Goal: Information Seeking & Learning: Find specific fact

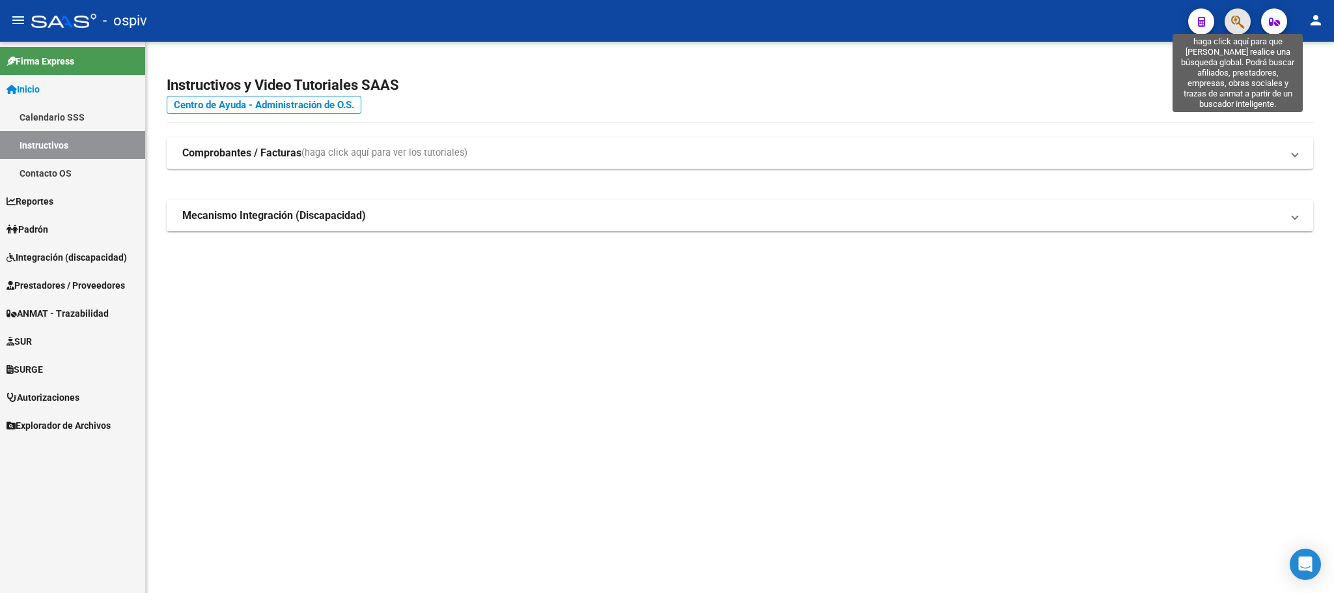
click at [1244, 18] on icon "button" at bounding box center [1237, 21] width 13 height 15
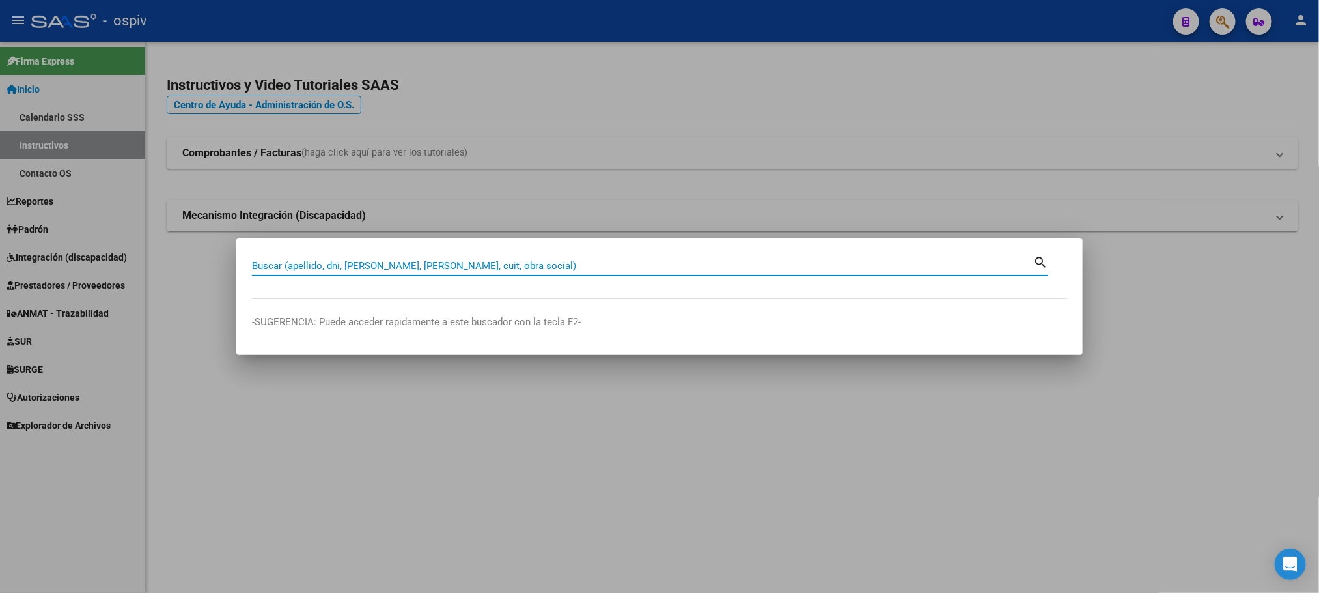
click at [518, 266] on input "Buscar (apellido, dni, [PERSON_NAME], [PERSON_NAME], cuit, obra social)" at bounding box center [642, 266] width 781 height 12
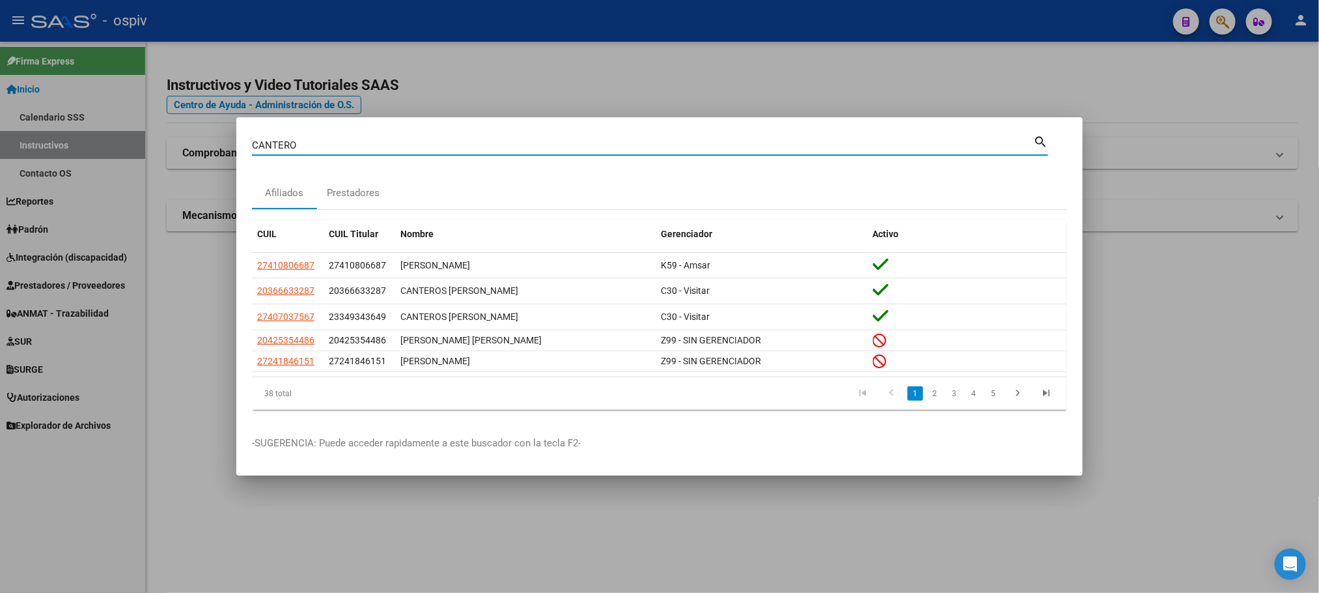
click at [346, 145] on input "CANTERO" at bounding box center [642, 145] width 781 height 12
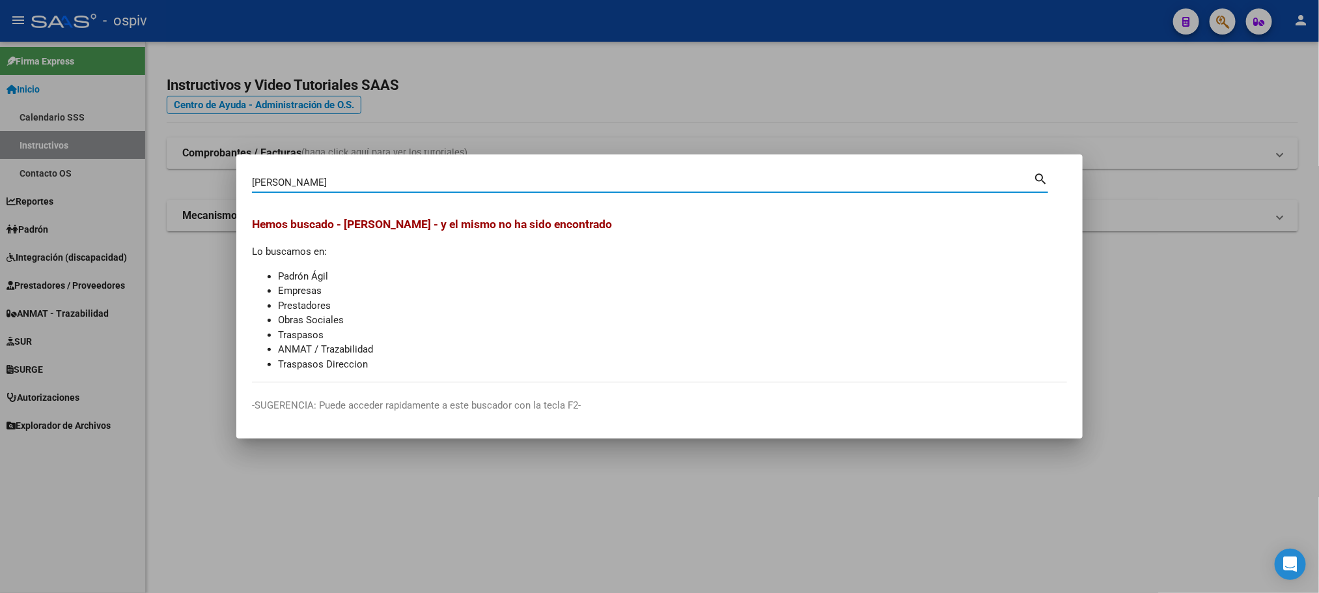
click at [342, 186] on input "CANTERO GIANA" at bounding box center [642, 182] width 781 height 12
type input "C"
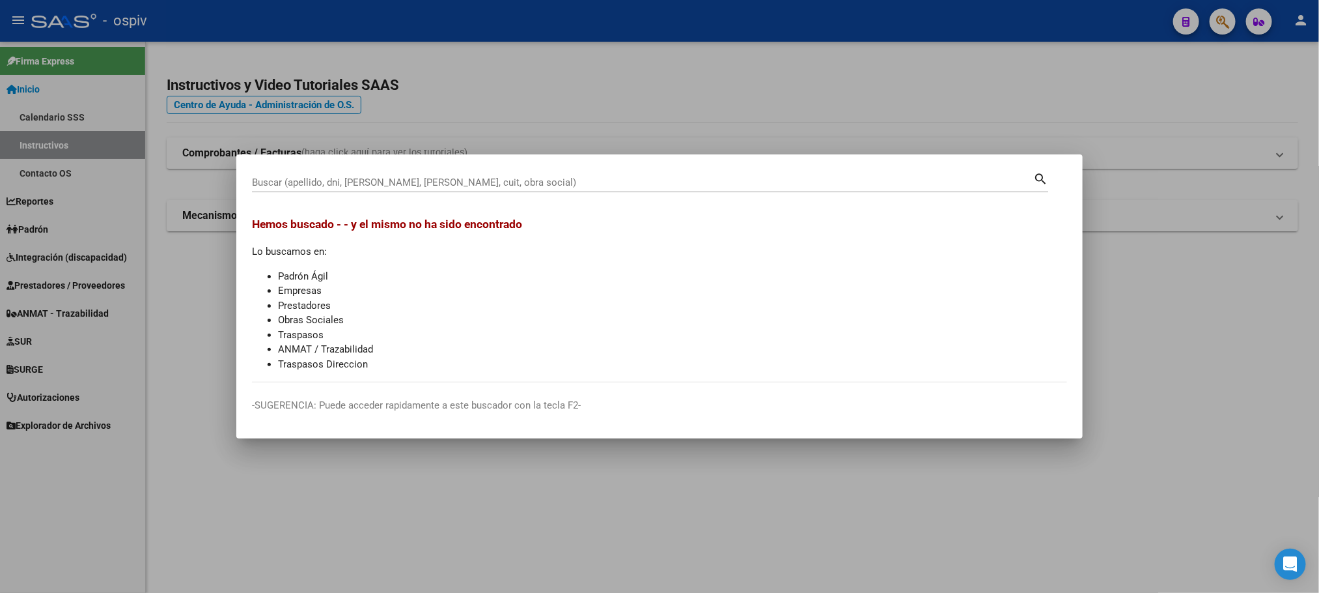
click at [68, 257] on div at bounding box center [659, 296] width 1319 height 593
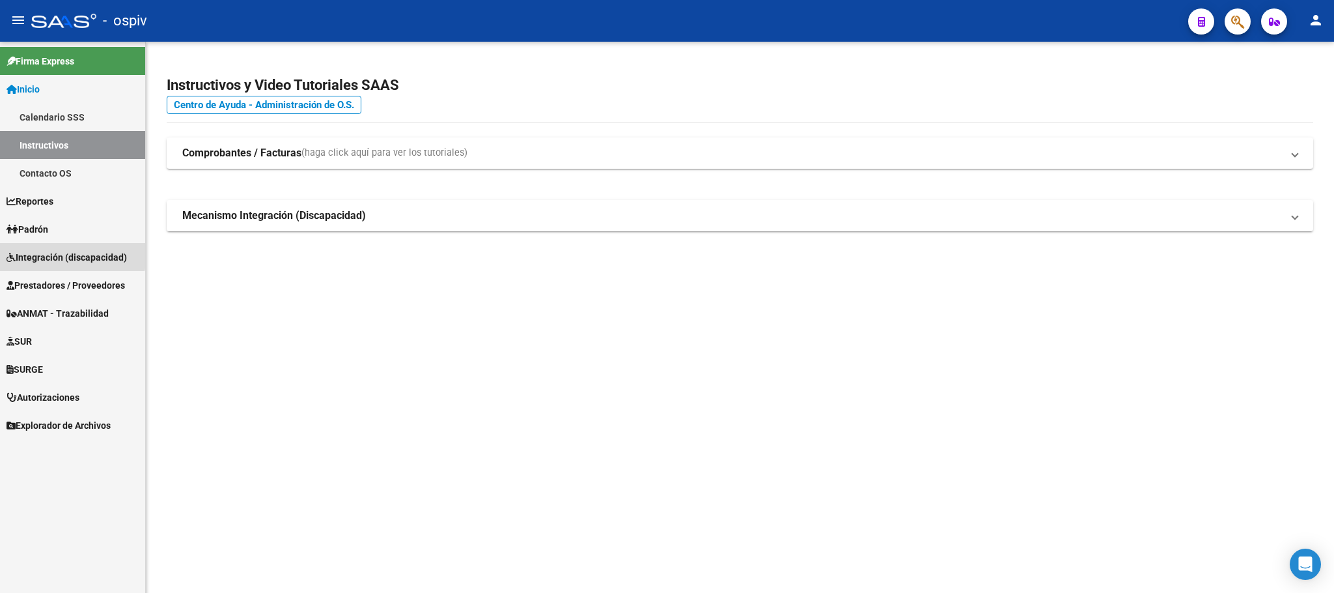
click at [70, 255] on span "Integración (discapacidad)" at bounding box center [67, 257] width 120 height 14
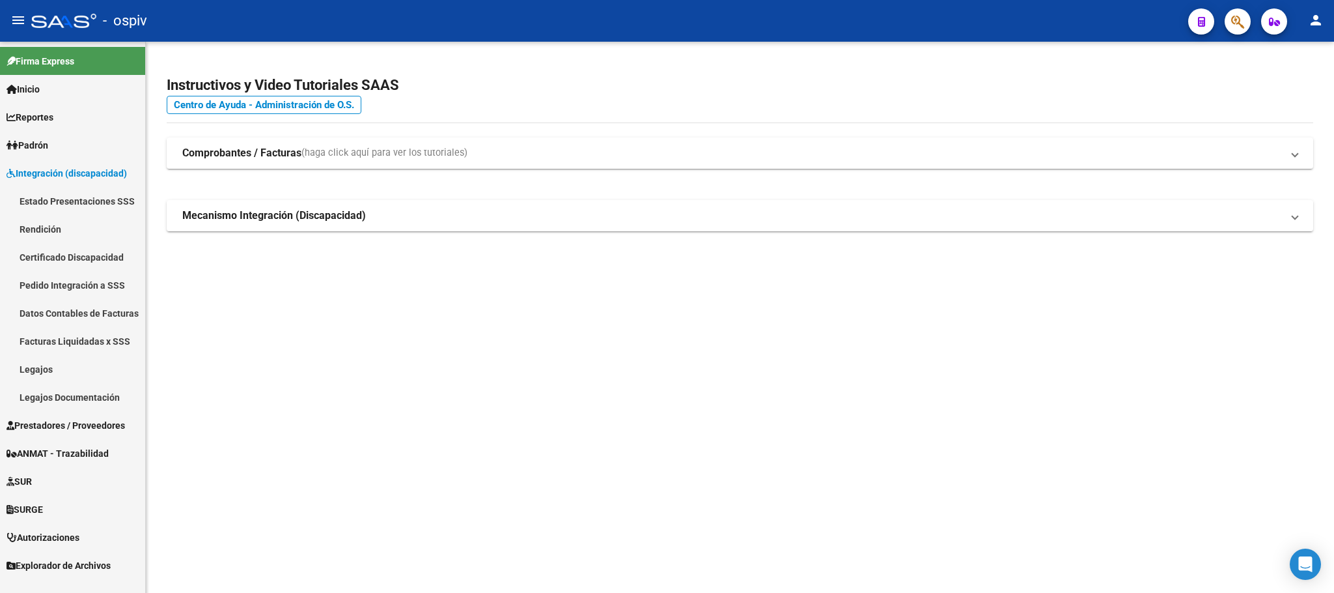
click at [27, 367] on link "Legajos" at bounding box center [72, 369] width 145 height 28
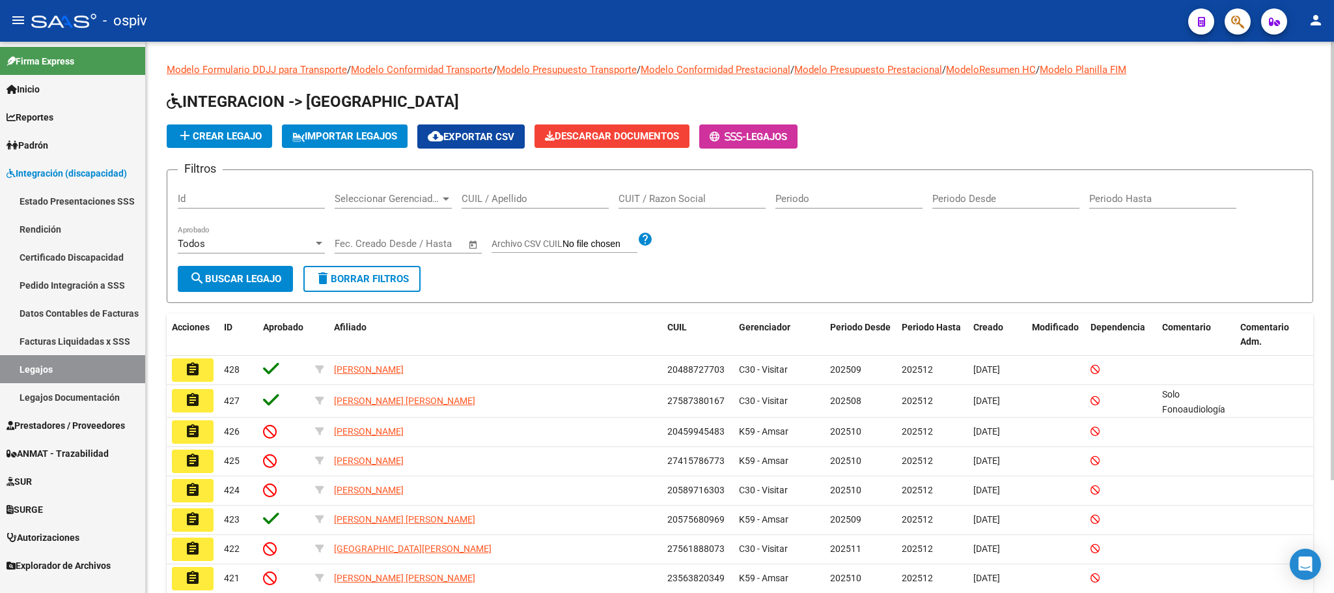
click at [536, 196] on input "CUIL / Apellido" at bounding box center [535, 199] width 147 height 12
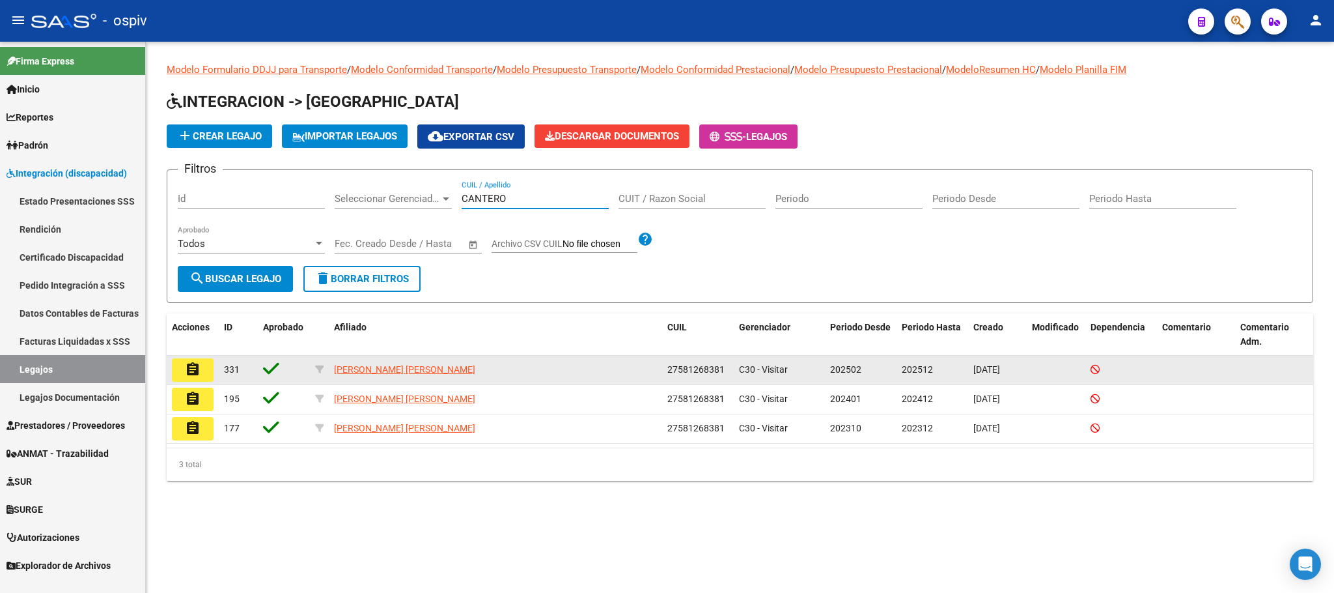
type input "CANTERO"
click at [200, 379] on button "assignment" at bounding box center [193, 369] width 42 height 23
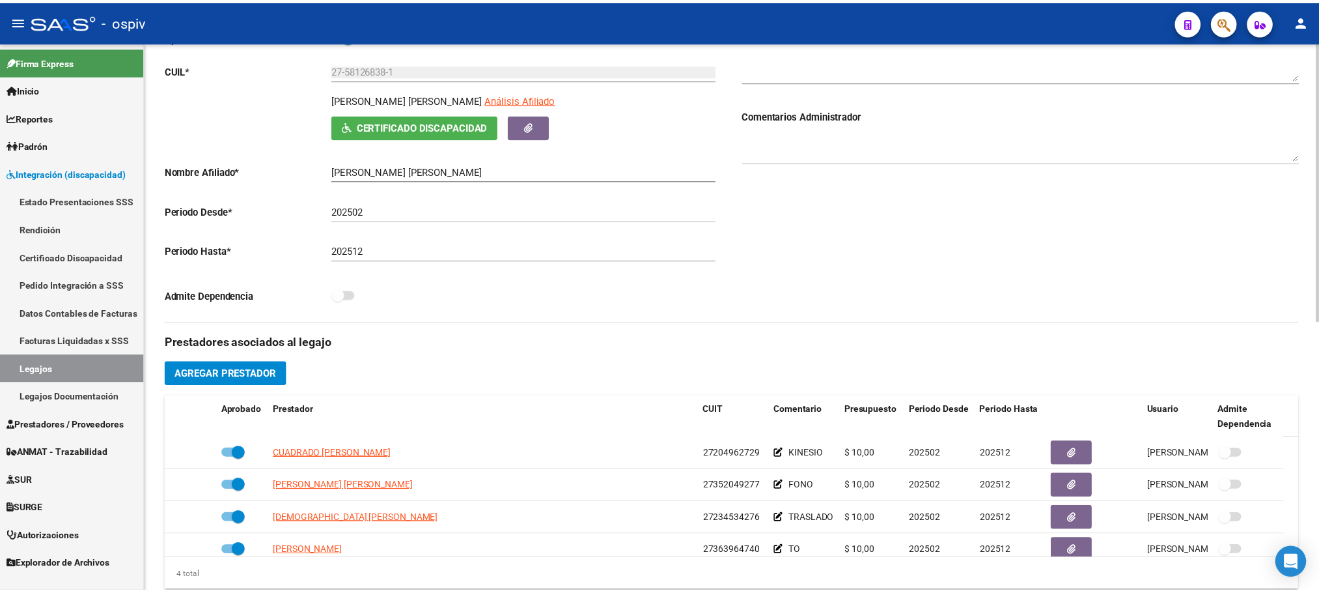
scroll to position [325, 0]
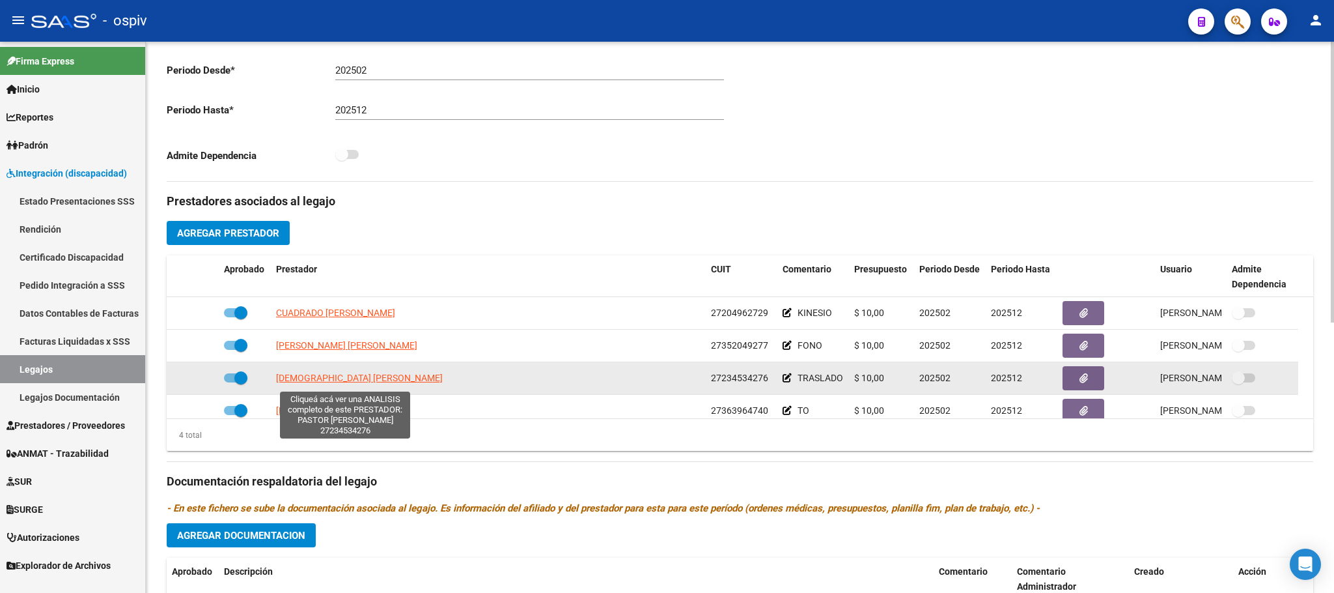
click at [340, 383] on span "PASTOR ANDREA DIANA ARACELI" at bounding box center [359, 377] width 167 height 10
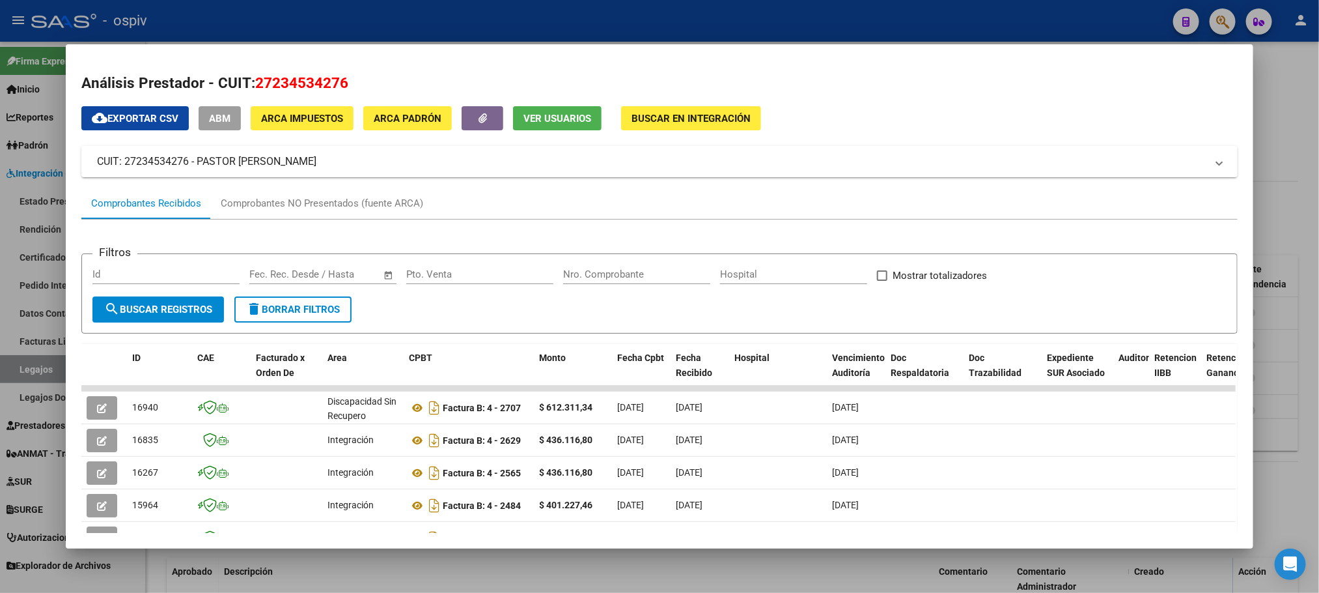
click at [650, 16] on div at bounding box center [659, 296] width 1319 height 593
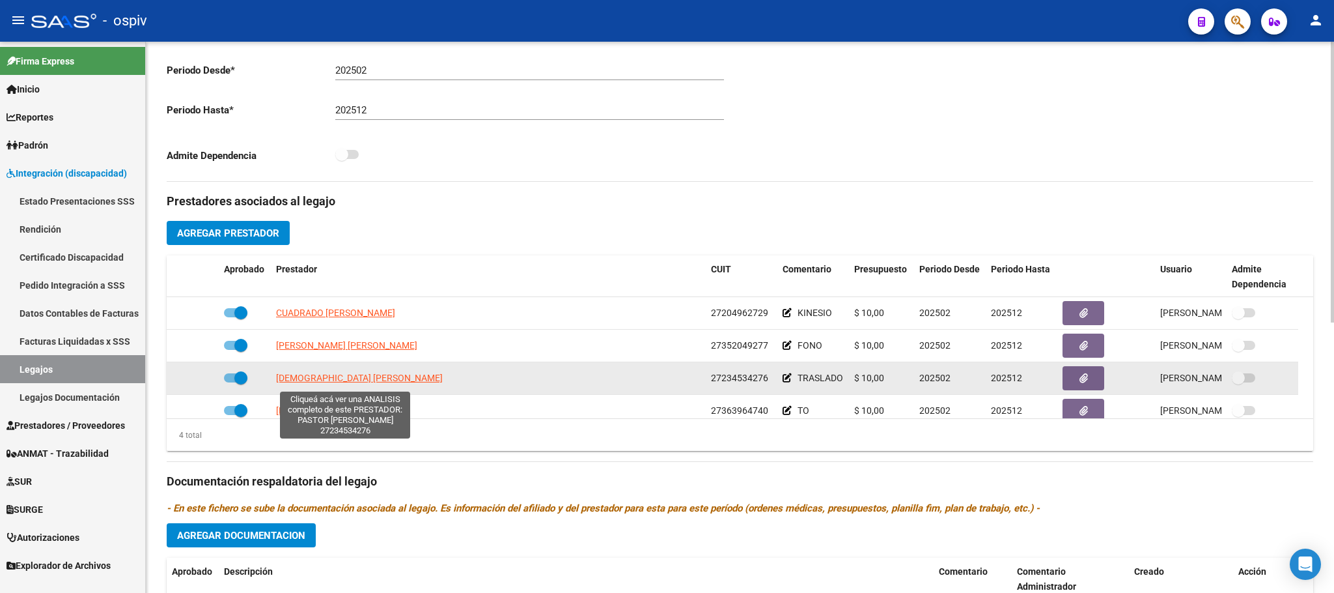
click at [320, 382] on span "PASTOR ANDREA DIANA ARACELI" at bounding box center [359, 377] width 167 height 10
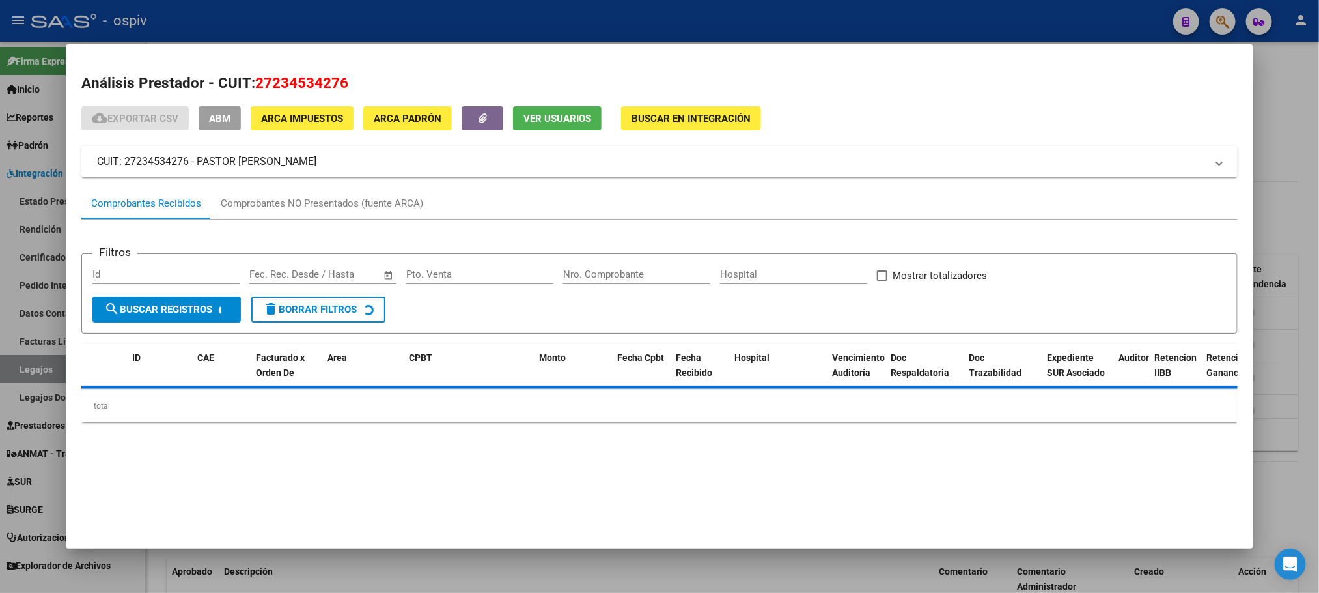
click at [535, 118] on span "Ver Usuarios" at bounding box center [558, 119] width 68 height 12
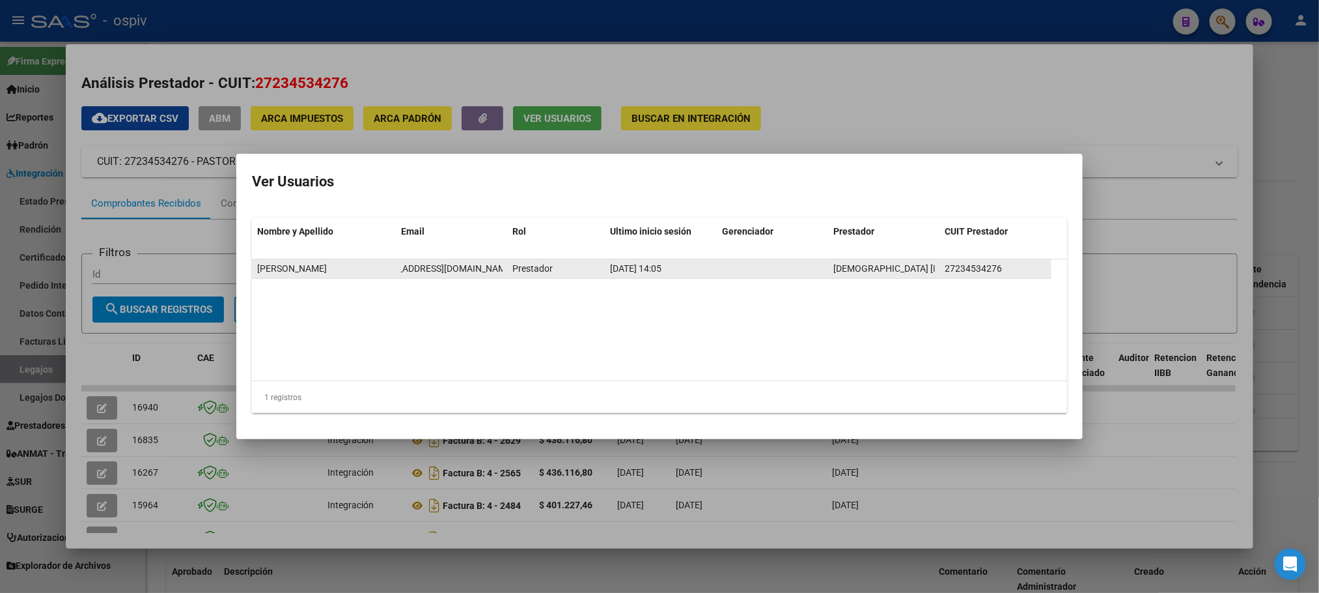
scroll to position [0, 61]
drag, startPoint x: 399, startPoint y: 268, endPoint x: 506, endPoint y: 272, distance: 106.9
click at [506, 272] on datatable-body-cell "trasladopersonalizado2016@gmail.com" at bounding box center [451, 268] width 111 height 19
copy span "trasladopersonalizado2016@gmail.com"
drag, startPoint x: 525, startPoint y: 182, endPoint x: 542, endPoint y: 164, distance: 24.0
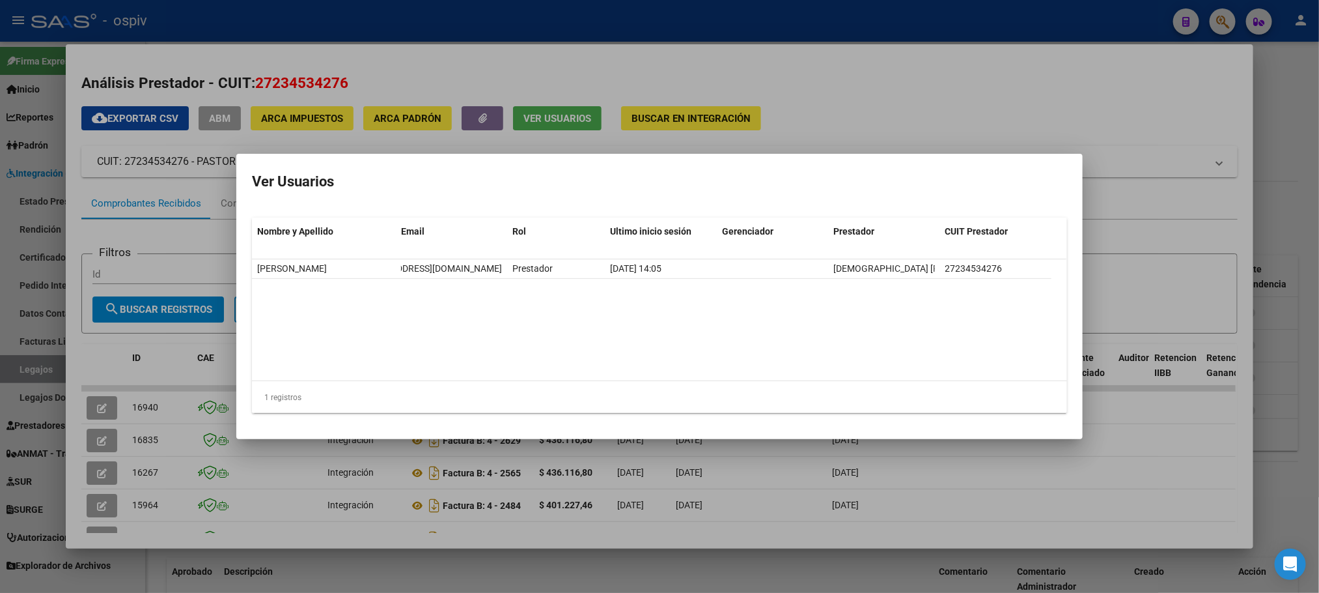
click at [525, 180] on h2 "Ver Usuarios" at bounding box center [659, 181] width 815 height 25
click at [942, 67] on div at bounding box center [659, 296] width 1319 height 593
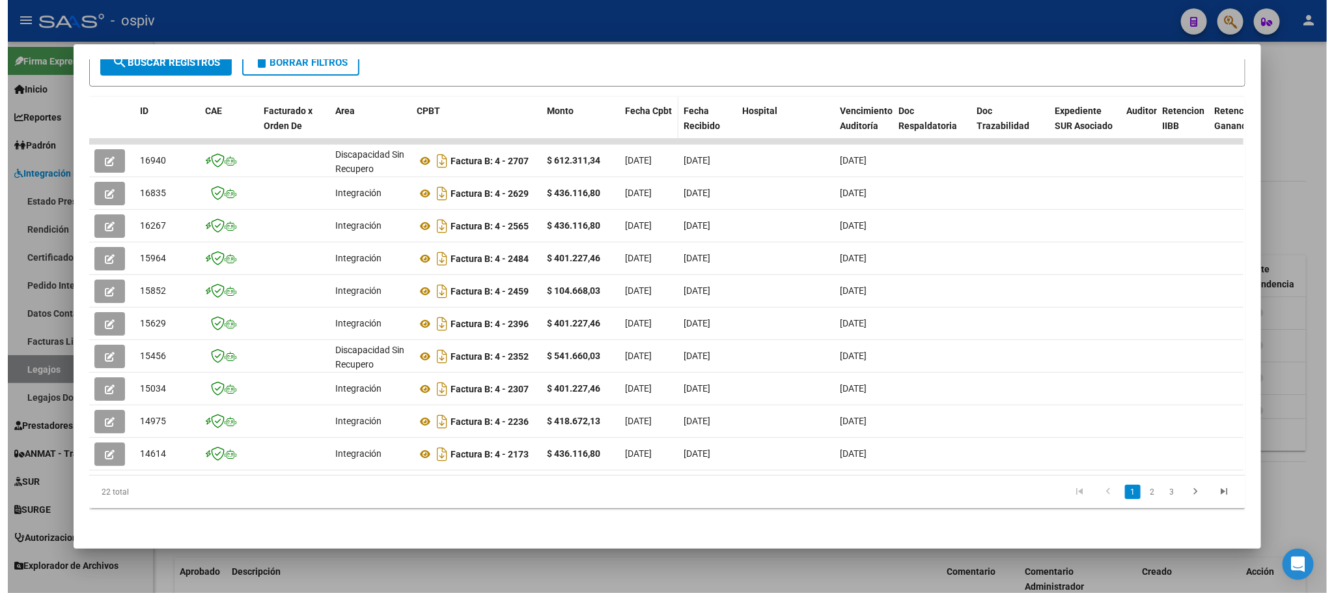
scroll to position [0, 0]
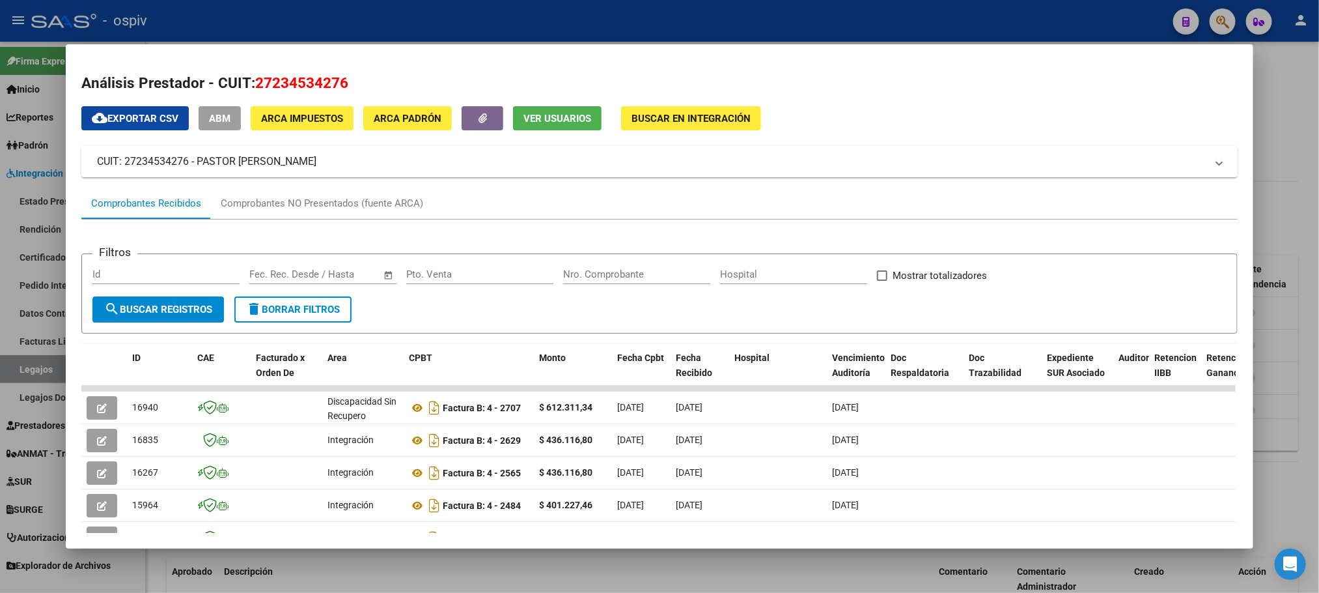
click at [212, 119] on span "ABM" at bounding box center [219, 119] width 21 height 12
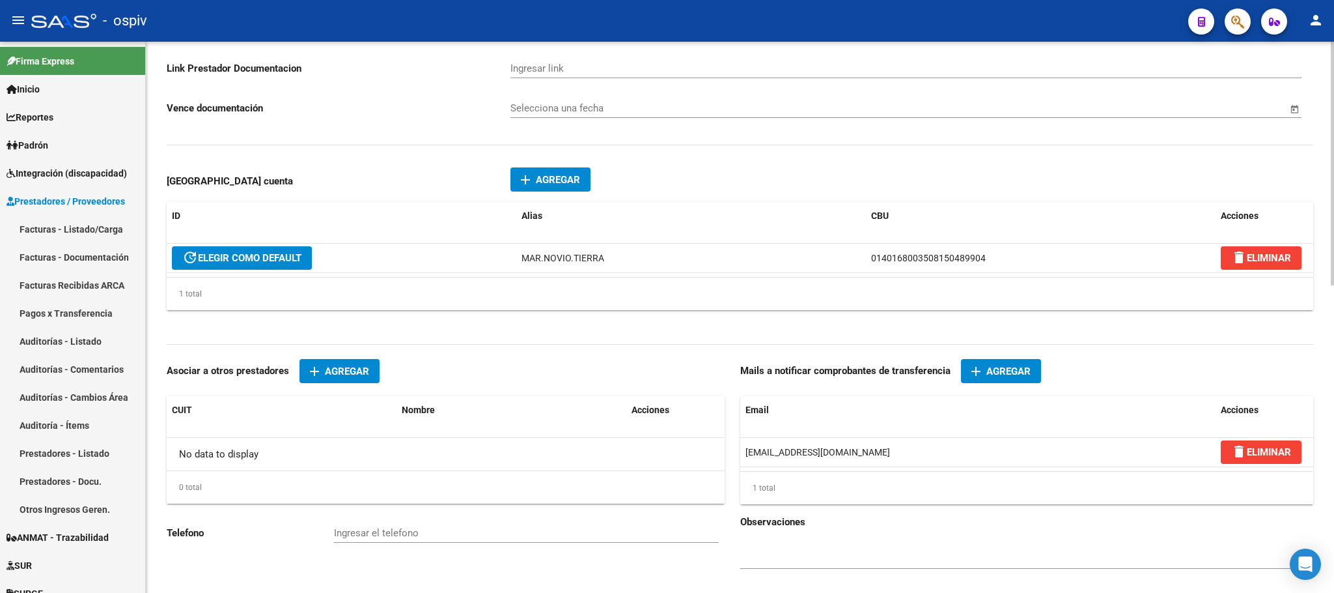
scroll to position [695, 0]
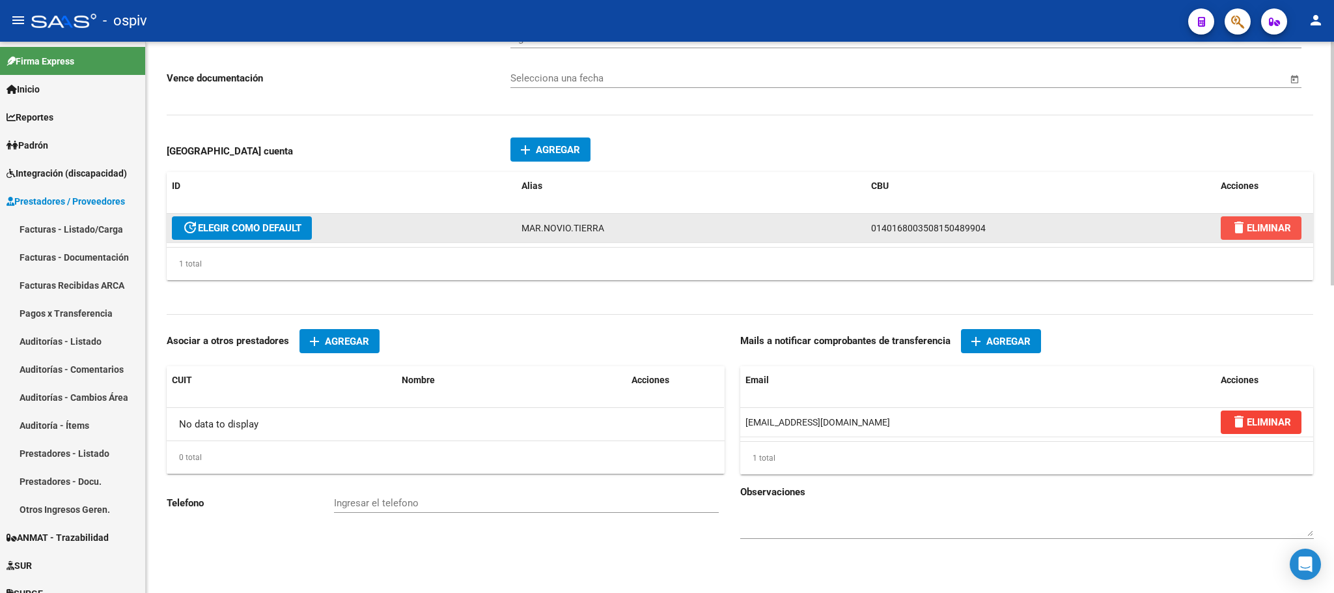
click at [1281, 223] on span "delete ELIMINAR" at bounding box center [1261, 228] width 60 height 12
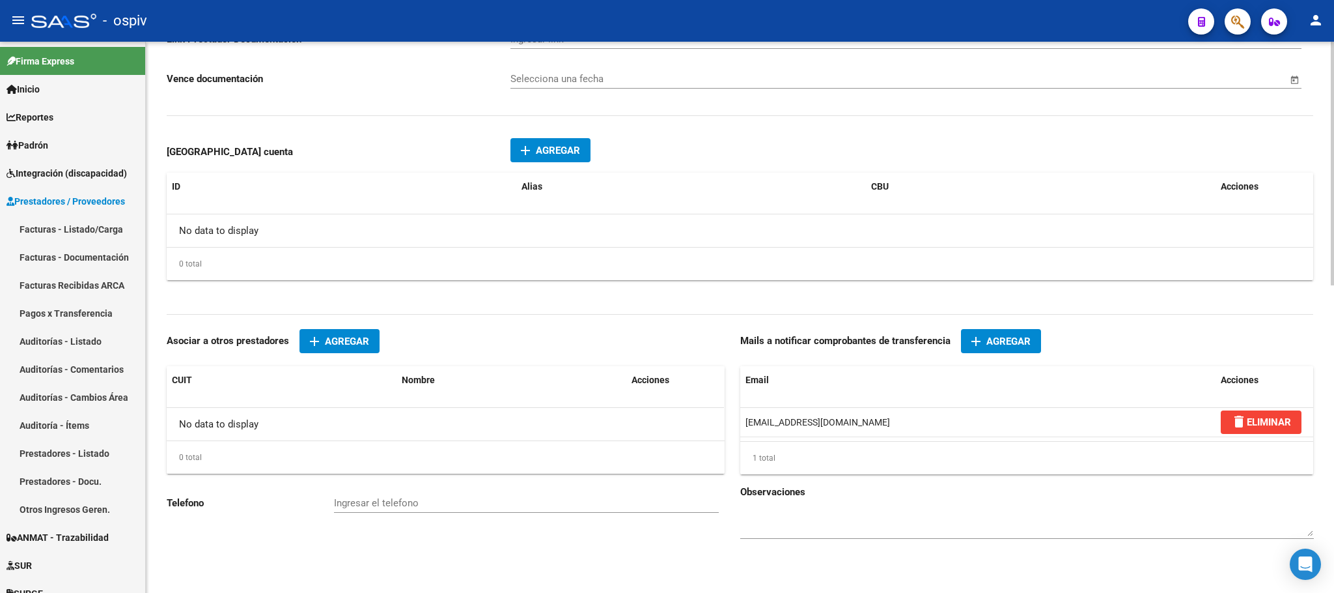
click at [551, 148] on span "Agregar" at bounding box center [558, 151] width 44 height 12
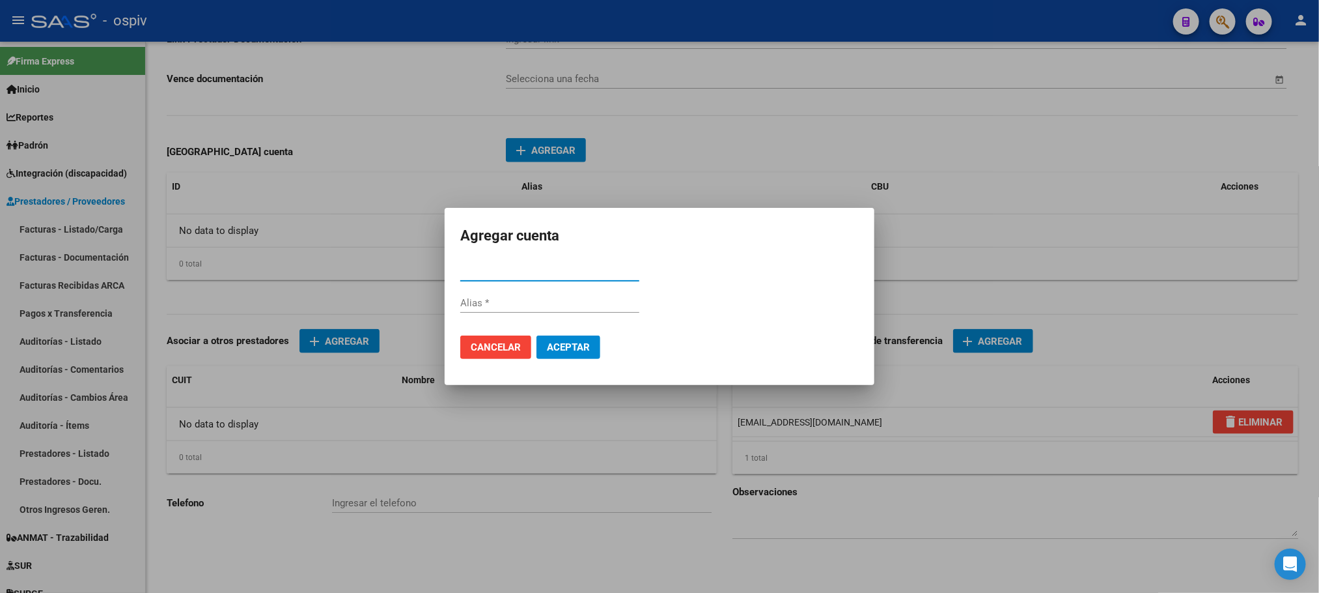
click at [555, 270] on input "CBU *" at bounding box center [549, 271] width 179 height 12
paste input "0270254610055724760018"
type input "0270254610055724760018"
click at [570, 348] on span "Aceptar" at bounding box center [568, 347] width 43 height 12
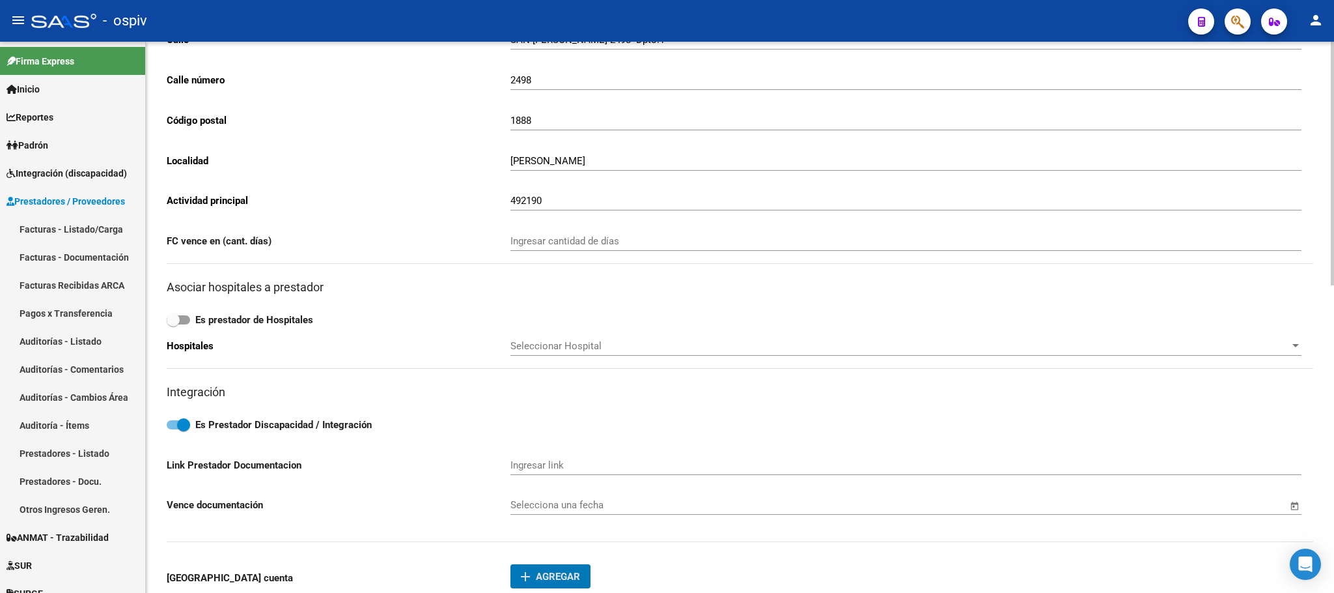
scroll to position [0, 0]
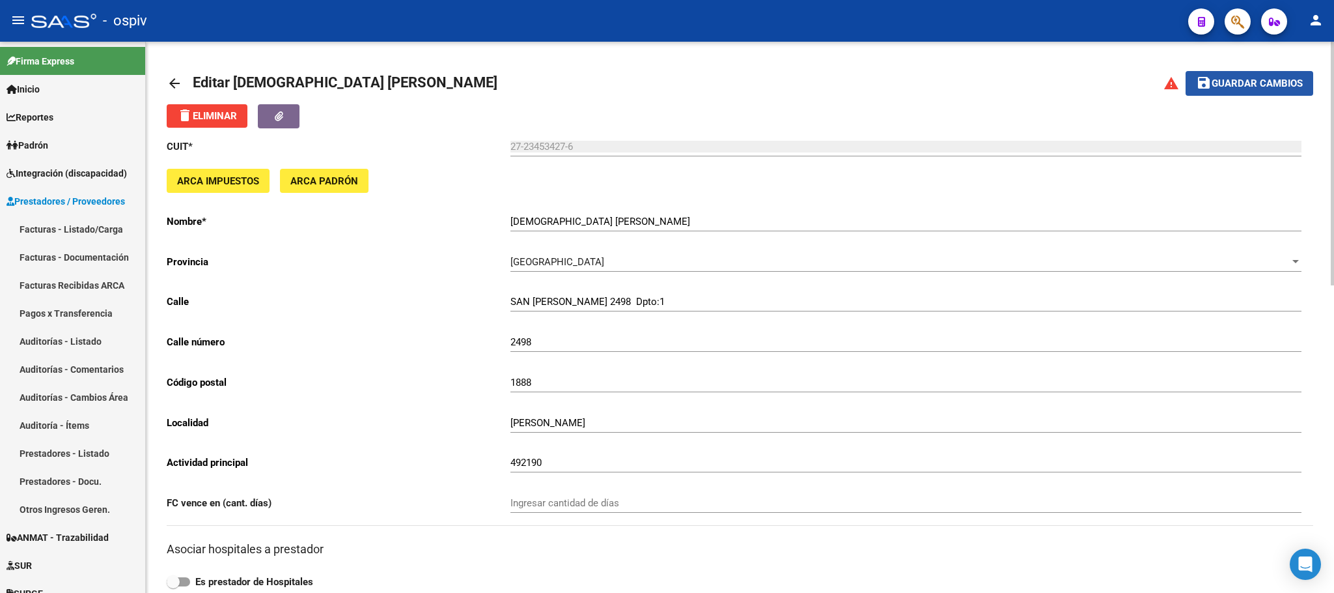
click at [1240, 78] on span "Guardar cambios" at bounding box center [1257, 84] width 91 height 12
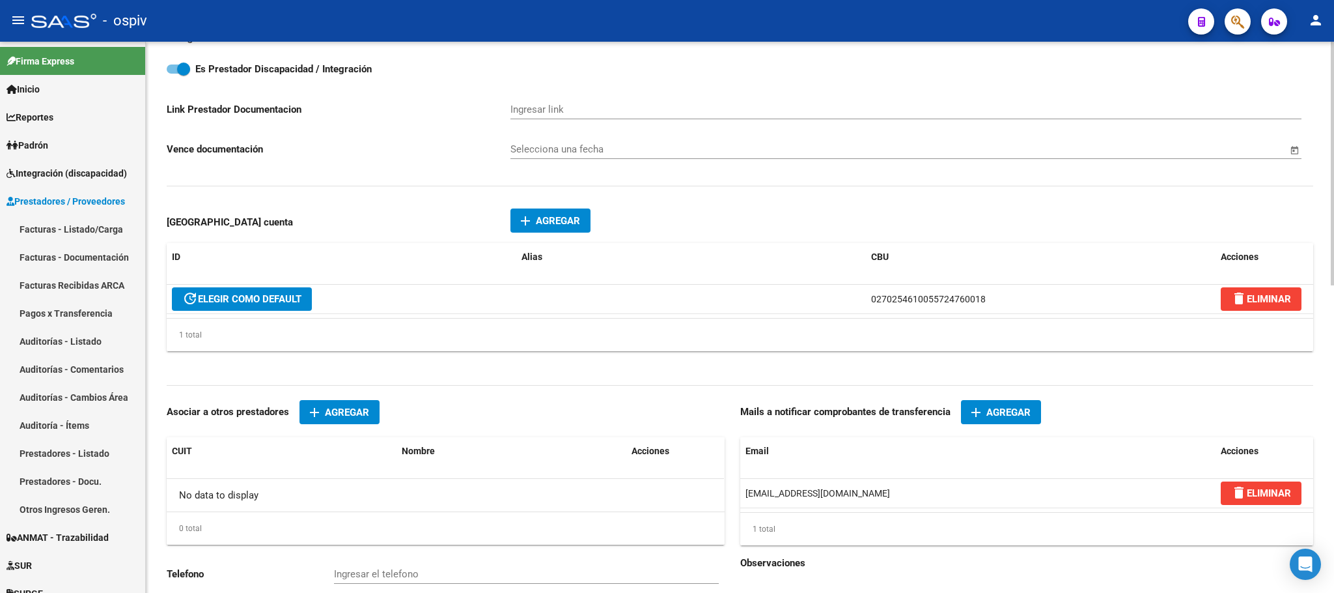
scroll to position [651, 0]
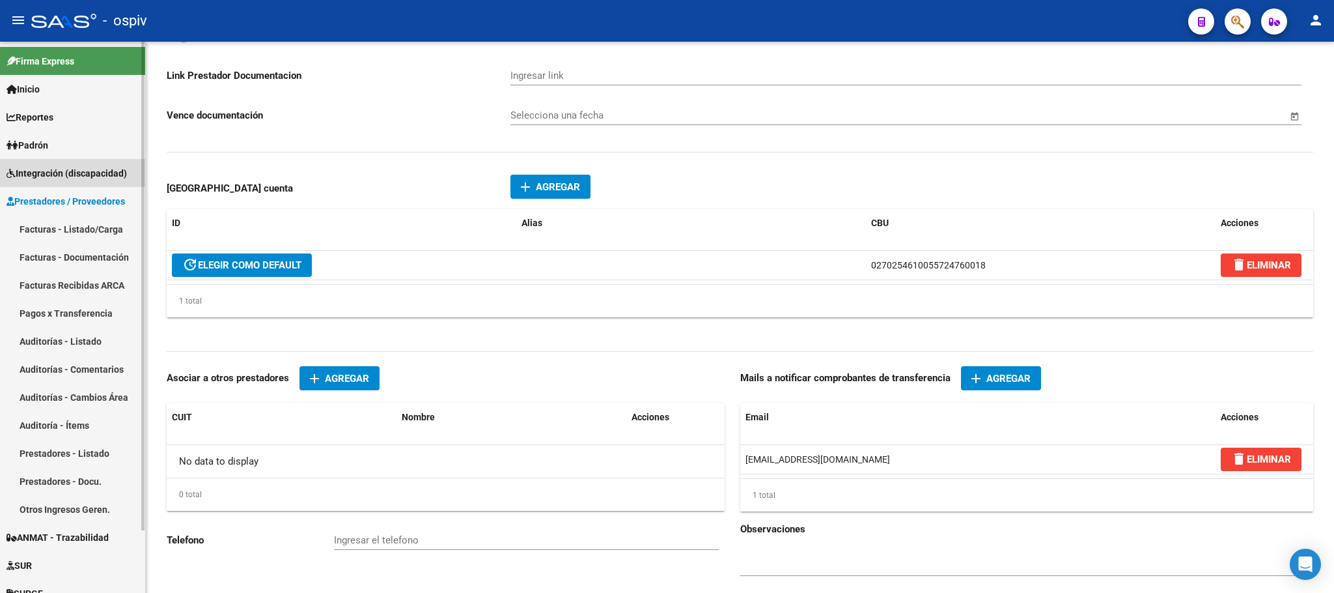
click at [87, 169] on span "Integración (discapacidad)" at bounding box center [67, 173] width 120 height 14
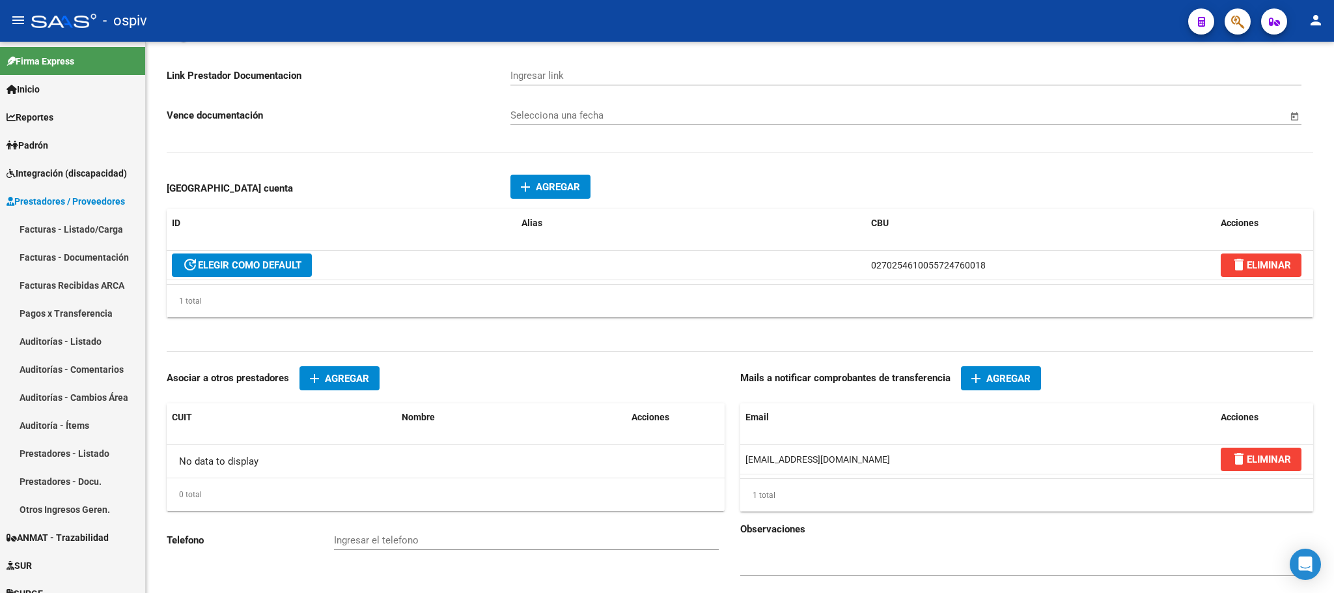
click at [945, 25] on div "- ospiv" at bounding box center [604, 21] width 1147 height 29
click at [57, 180] on span "Integración (discapacidad)" at bounding box center [67, 173] width 120 height 14
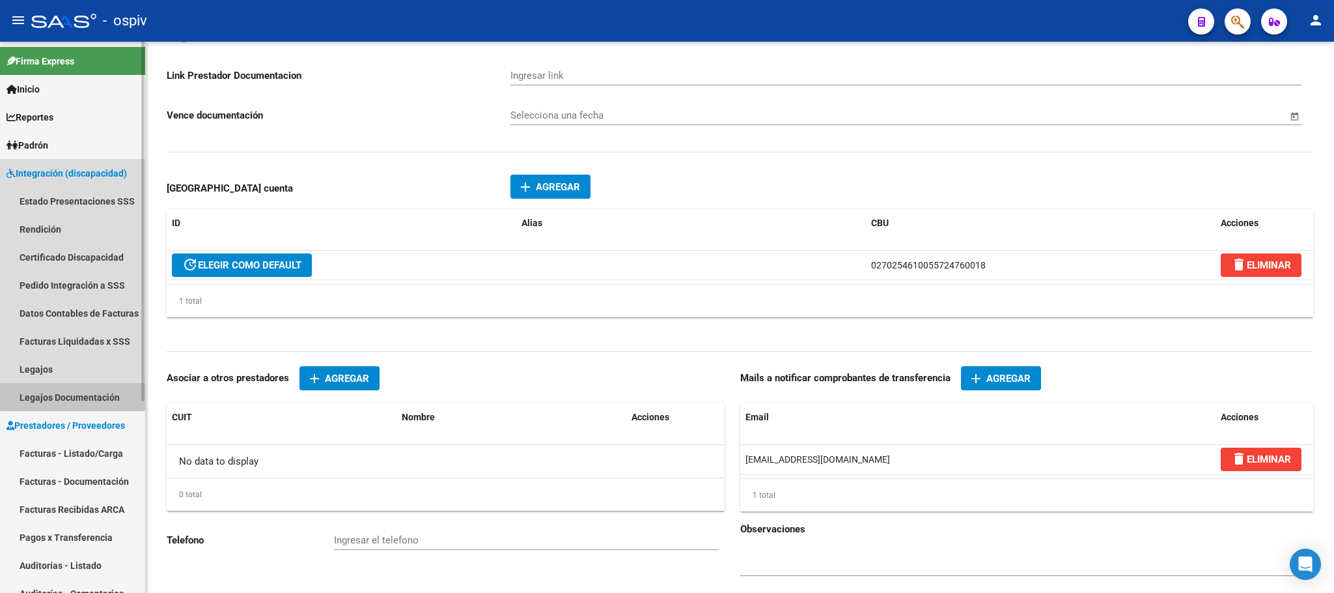
click at [92, 395] on link "Legajos Documentación" at bounding box center [72, 397] width 145 height 28
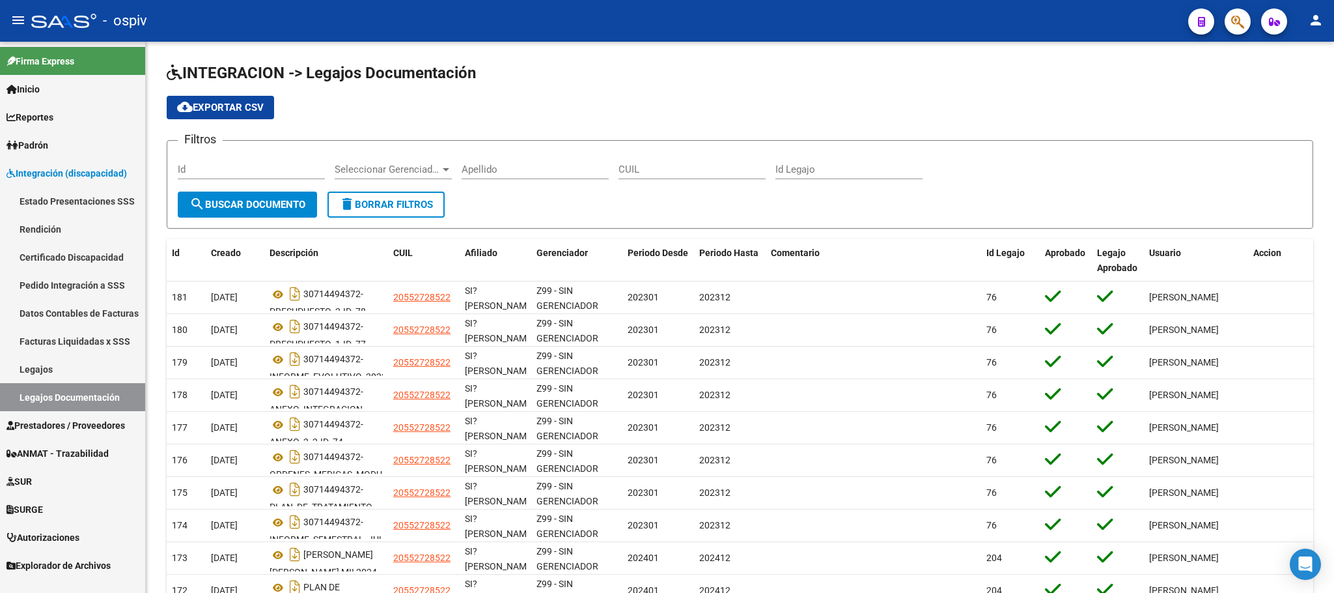
click at [33, 364] on link "Legajos" at bounding box center [72, 369] width 145 height 28
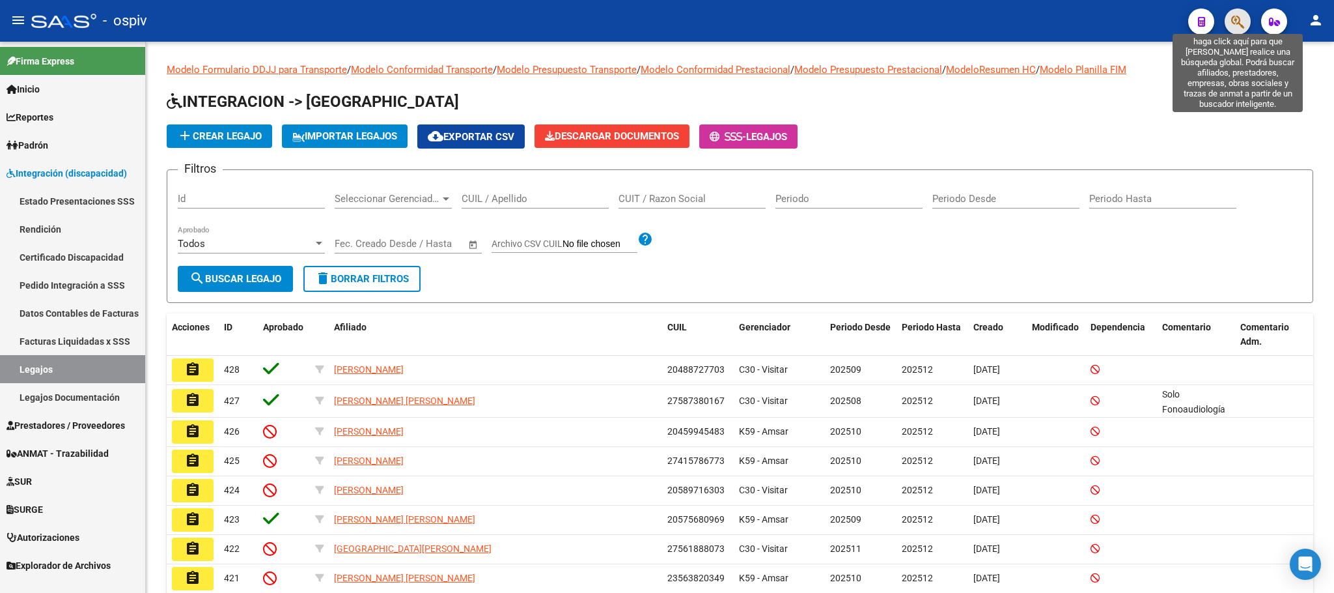
click at [1239, 16] on icon "button" at bounding box center [1237, 21] width 13 height 15
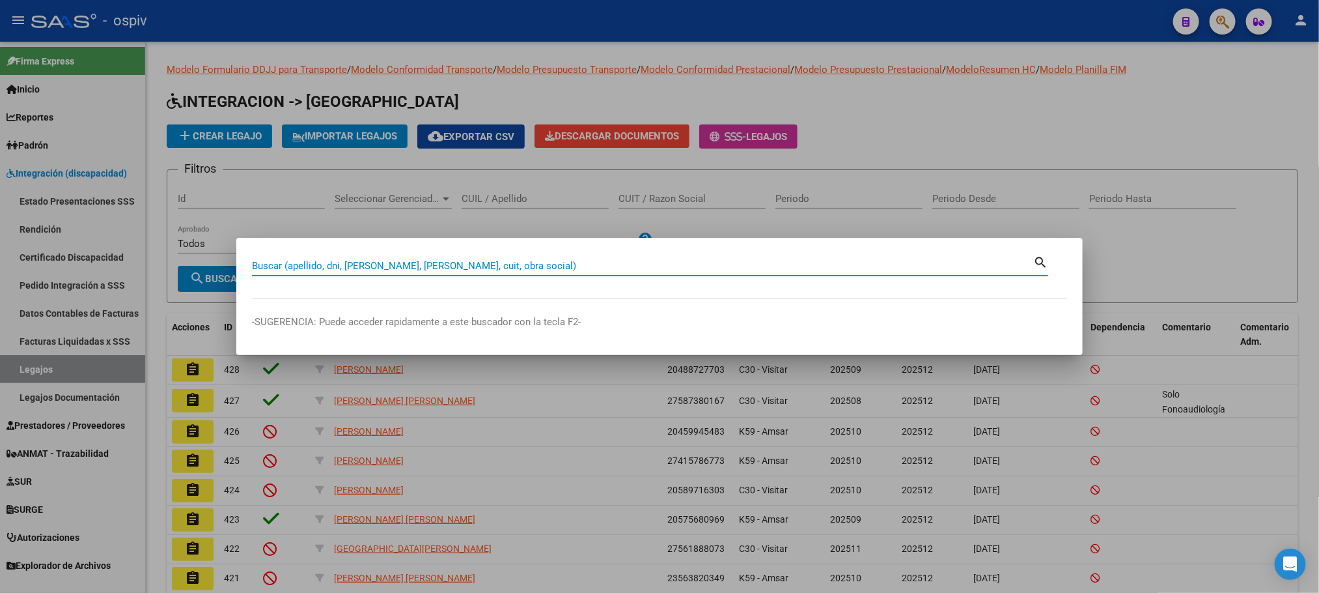
click at [458, 264] on input "Buscar (apellido, dni, [PERSON_NAME], [PERSON_NAME], cuit, obra social)" at bounding box center [642, 266] width 781 height 12
type input "20562800426"
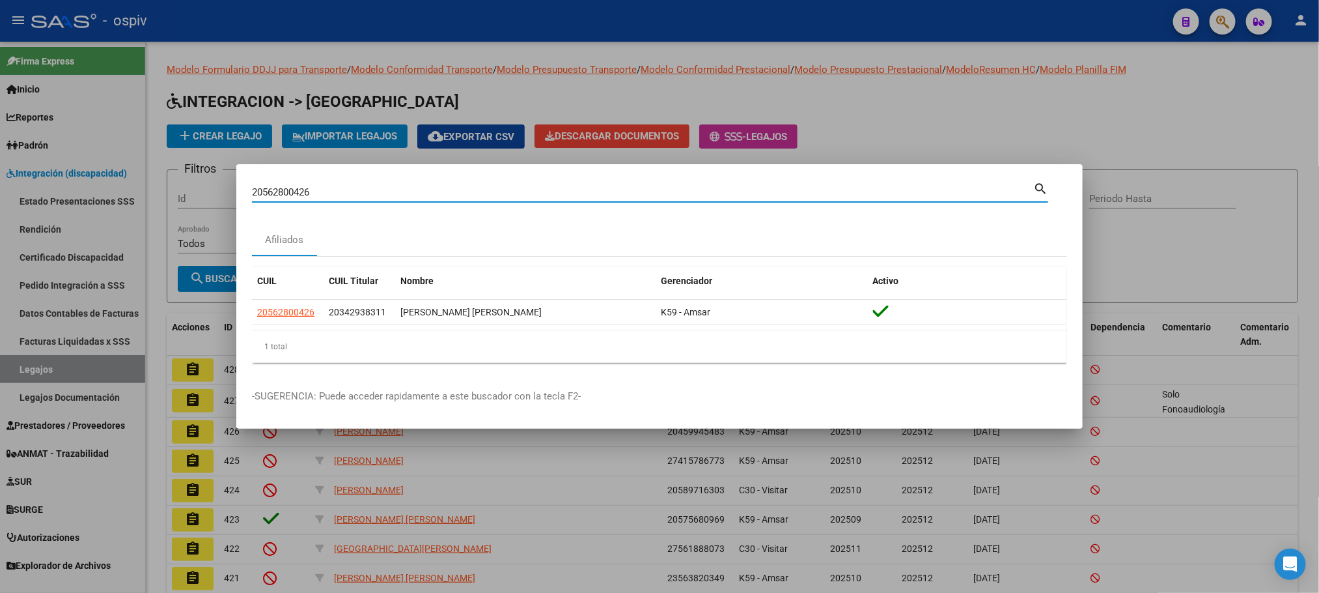
drag, startPoint x: 319, startPoint y: 189, endPoint x: 251, endPoint y: 191, distance: 68.4
click at [251, 191] on mat-dialog-content "20562800426 Buscar (apellido, dni, cuil, nro traspaso, cuit, obra social) searc…" at bounding box center [659, 276] width 846 height 193
drag, startPoint x: 266, startPoint y: 191, endPoint x: 703, endPoint y: 28, distance: 466.5
click at [703, 28] on div at bounding box center [659, 296] width 1319 height 593
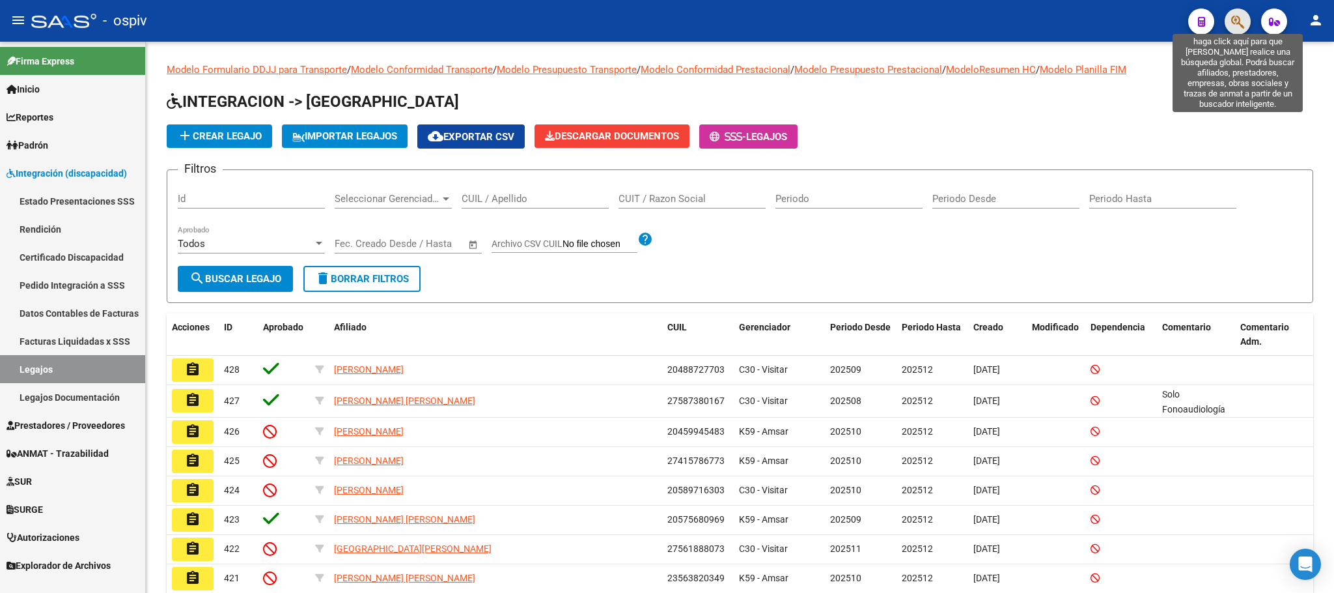
click at [1235, 20] on icon "button" at bounding box center [1237, 21] width 13 height 15
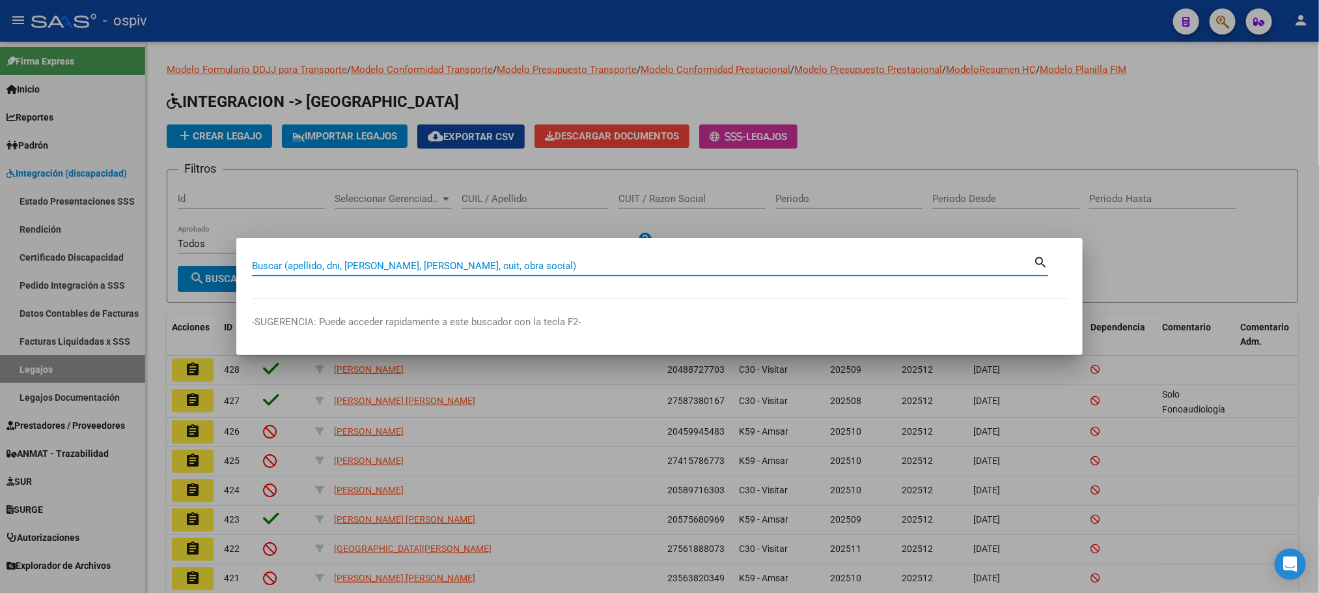
click at [502, 262] on input "Buscar (apellido, dni, [PERSON_NAME], [PERSON_NAME], cuit, obra social)" at bounding box center [642, 266] width 781 height 12
paste input "20562800426"
type input "20562800426"
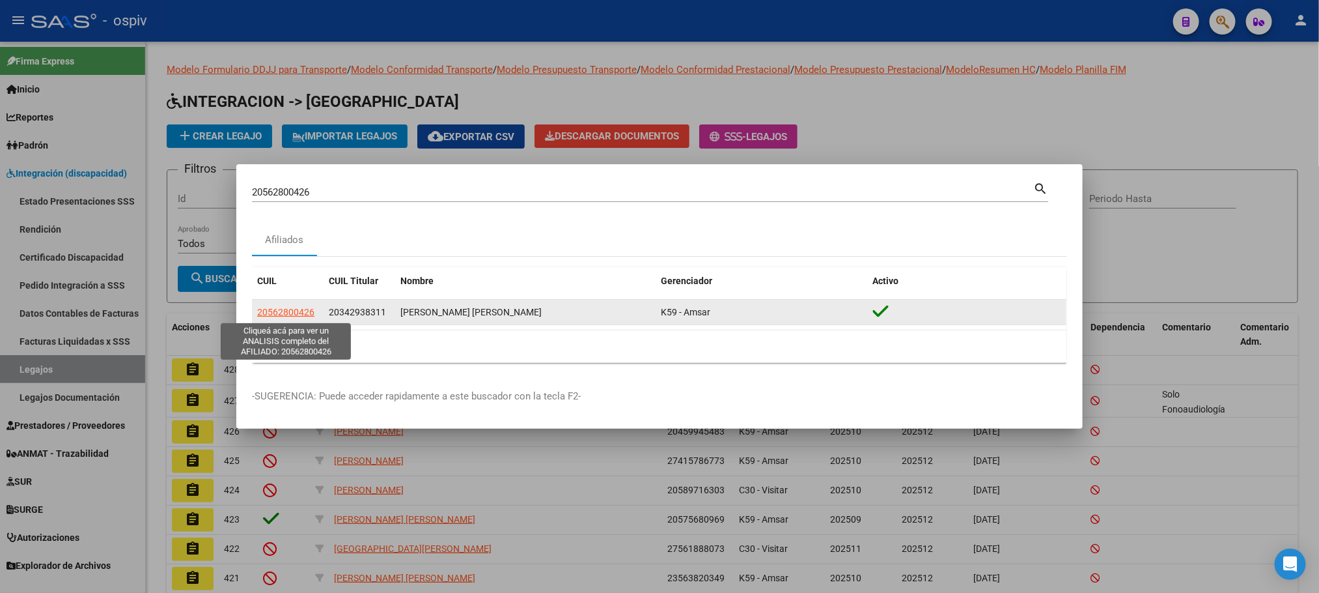
click at [293, 313] on span "20562800426" at bounding box center [285, 312] width 57 height 10
type textarea "20562800426"
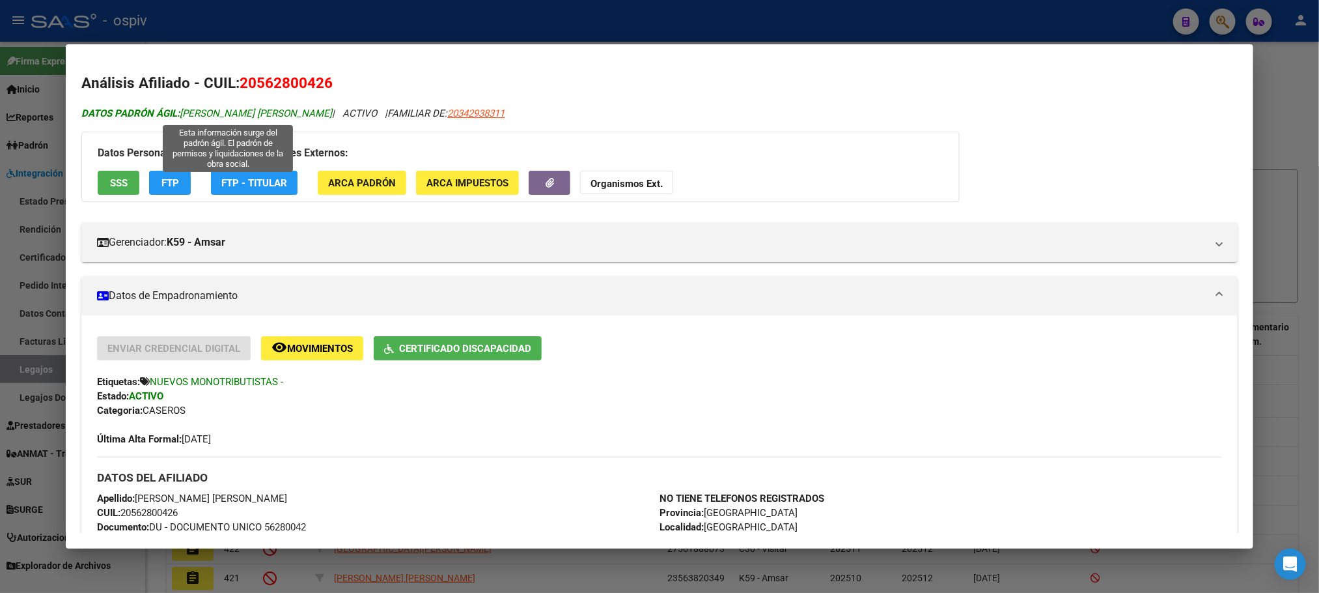
drag, startPoint x: 382, startPoint y: 116, endPoint x: 176, endPoint y: 117, distance: 205.8
click at [176, 117] on icon "DATOS PADRÓN ÁGIL: SILVA FUMAGALLI BAUTISTA EZEQUIEL JULIO | ACTIVO | FAMILIAR …" at bounding box center [292, 113] width 423 height 12
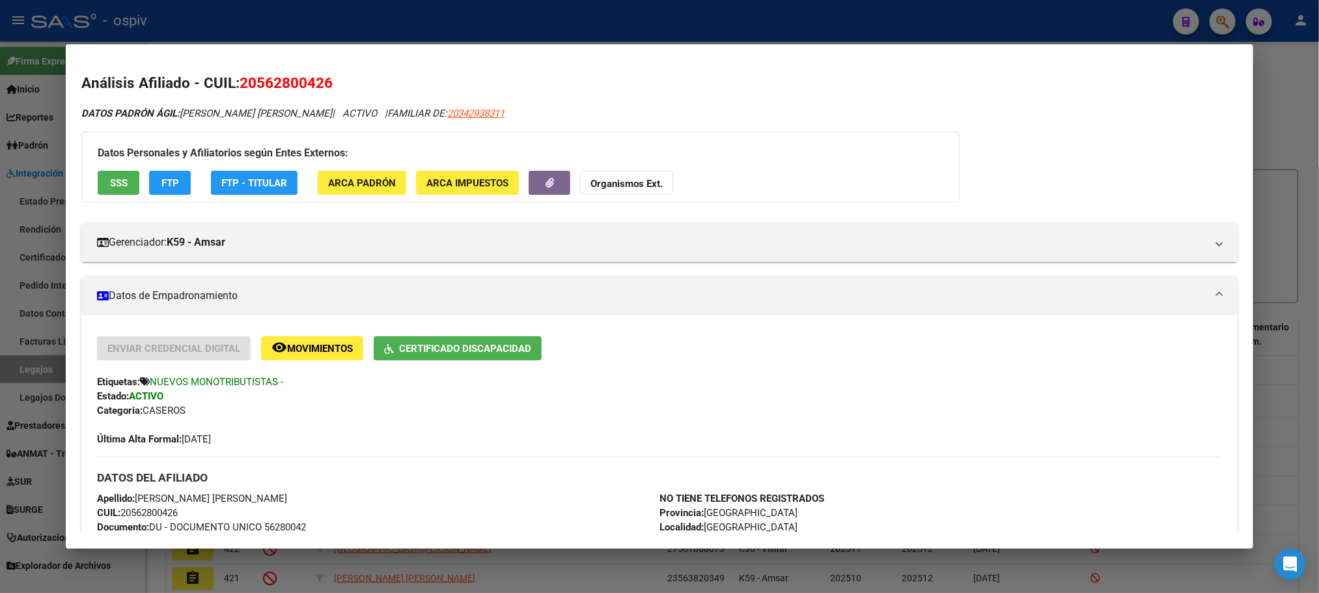
click at [1013, 27] on div at bounding box center [659, 296] width 1319 height 593
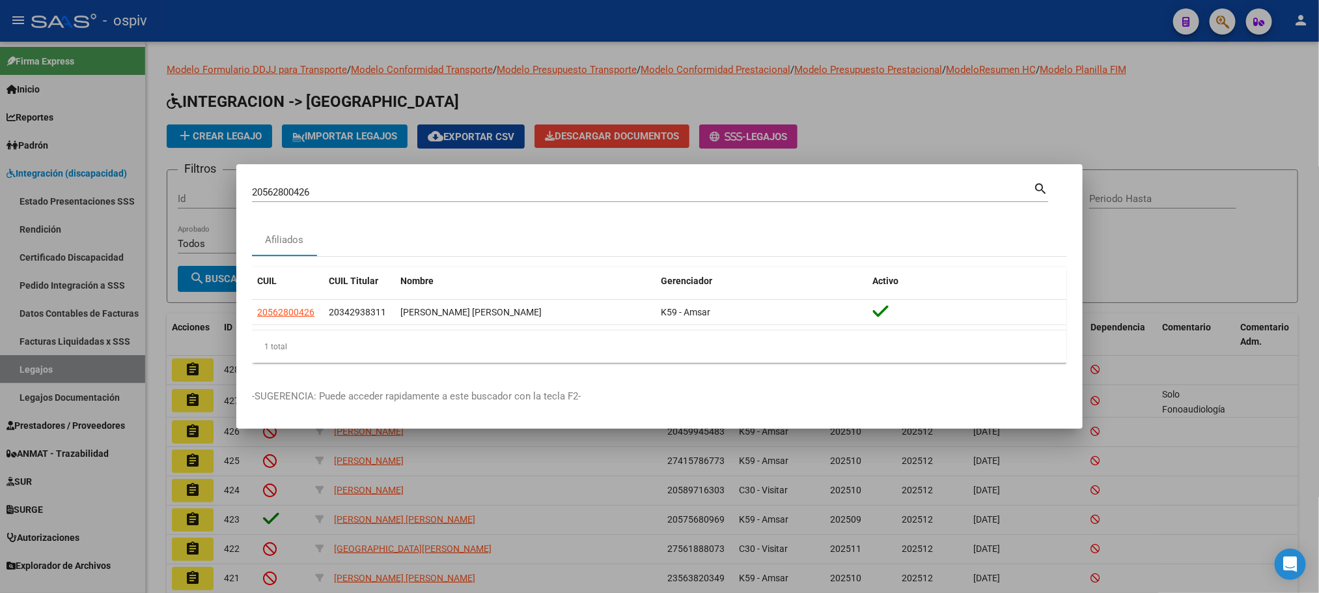
click at [1004, 16] on div at bounding box center [659, 296] width 1319 height 593
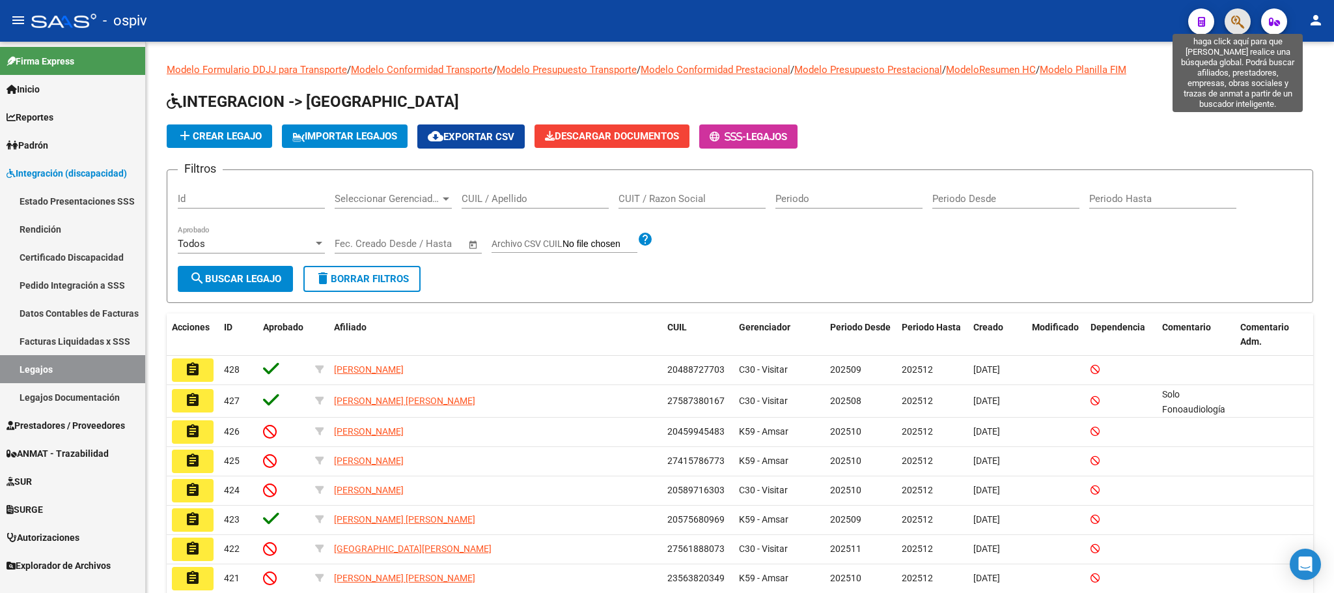
click at [1237, 14] on icon "button" at bounding box center [1237, 21] width 13 height 15
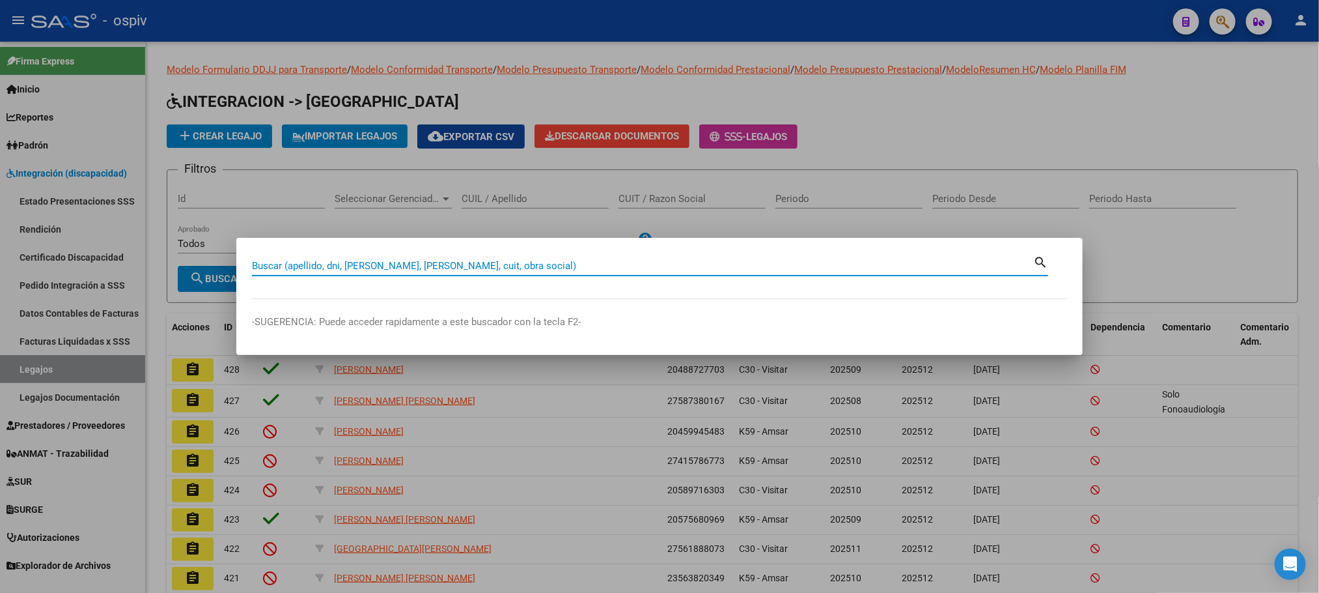
click at [450, 268] on input "Buscar (apellido, dni, [PERSON_NAME], [PERSON_NAME], cuit, obra social)" at bounding box center [642, 266] width 781 height 12
paste input "20566481430"
type input "20566481430"
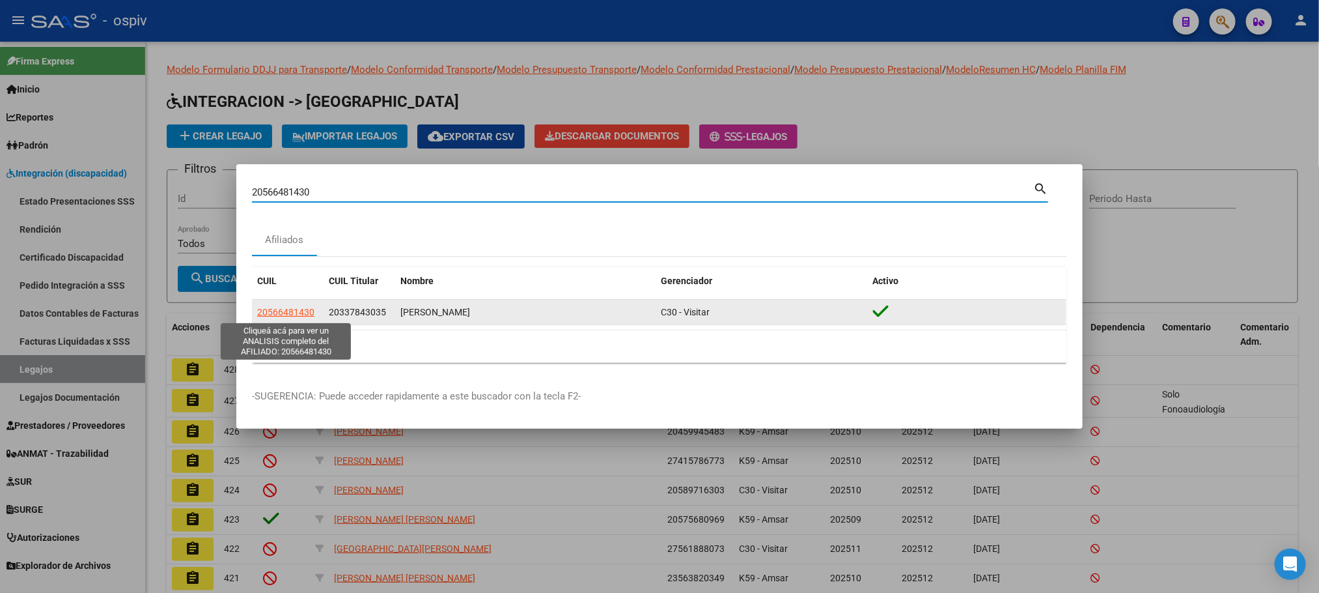
click at [305, 316] on span "20566481430" at bounding box center [285, 312] width 57 height 10
type textarea "20566481430"
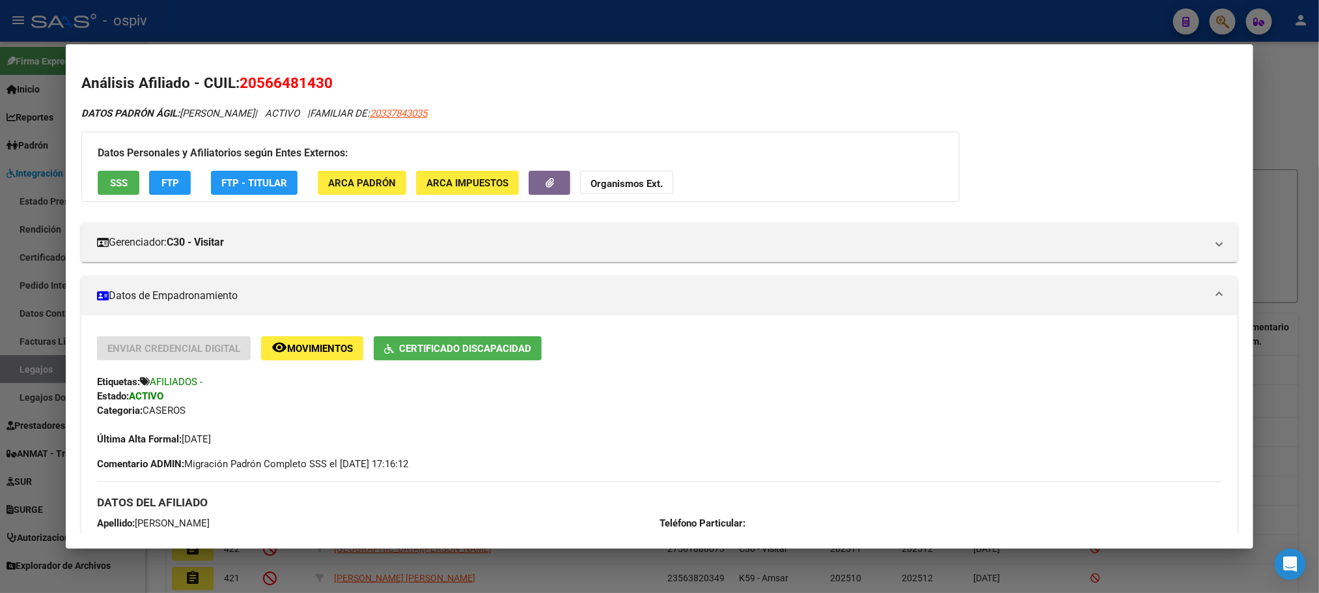
drag, startPoint x: 328, startPoint y: 81, endPoint x: 236, endPoint y: 81, distance: 91.8
click at [236, 81] on h2 "Análisis Afiliado - CUIL: 20566481430" at bounding box center [659, 83] width 1156 height 22
copy span "20566481430"
drag, startPoint x: 272, startPoint y: 117, endPoint x: 175, endPoint y: 117, distance: 97.7
click at [175, 117] on span "DATOS PADRÓN ÁGIL: GARCIA MILO LEONEL" at bounding box center [167, 113] width 173 height 12
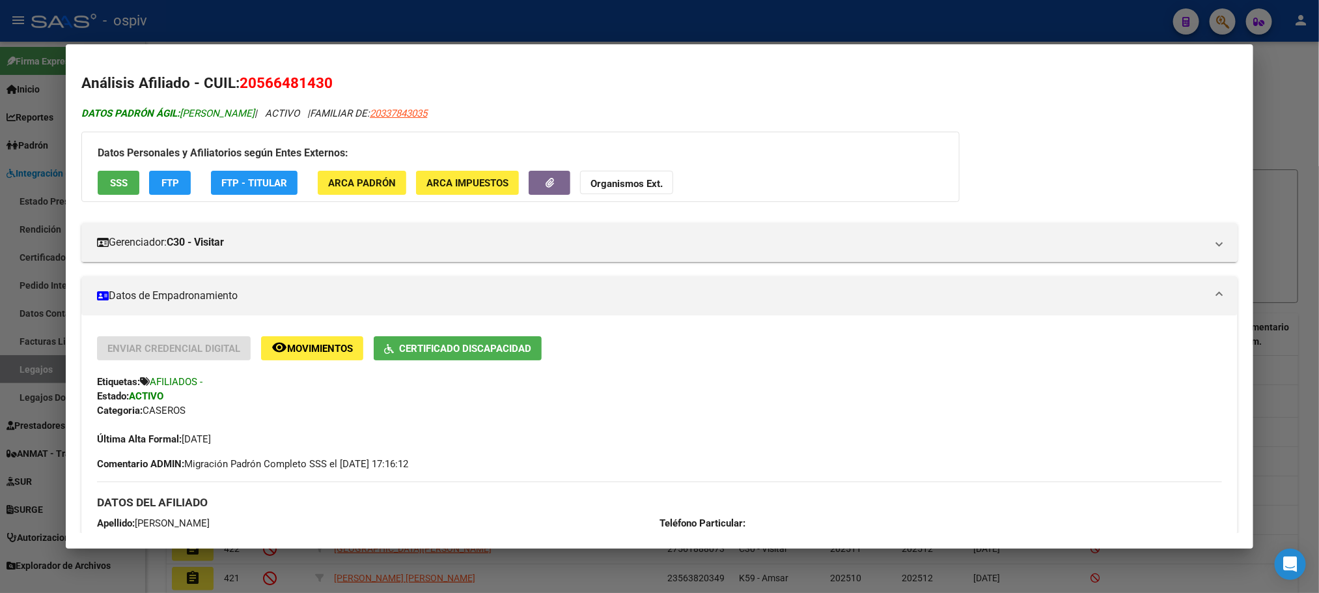
copy span "GARCIA MILO LEONEL"
click at [501, 74] on h2 "Análisis Afiliado - CUIL: 20566481430" at bounding box center [659, 83] width 1156 height 22
drag, startPoint x: 270, startPoint y: 113, endPoint x: 208, endPoint y: 114, distance: 61.9
click at [208, 114] on span "DATOS PADRÓN ÁGIL: GARCIA MILO LEONEL" at bounding box center [167, 113] width 173 height 12
drag, startPoint x: 176, startPoint y: 115, endPoint x: 273, endPoint y: 117, distance: 97.0
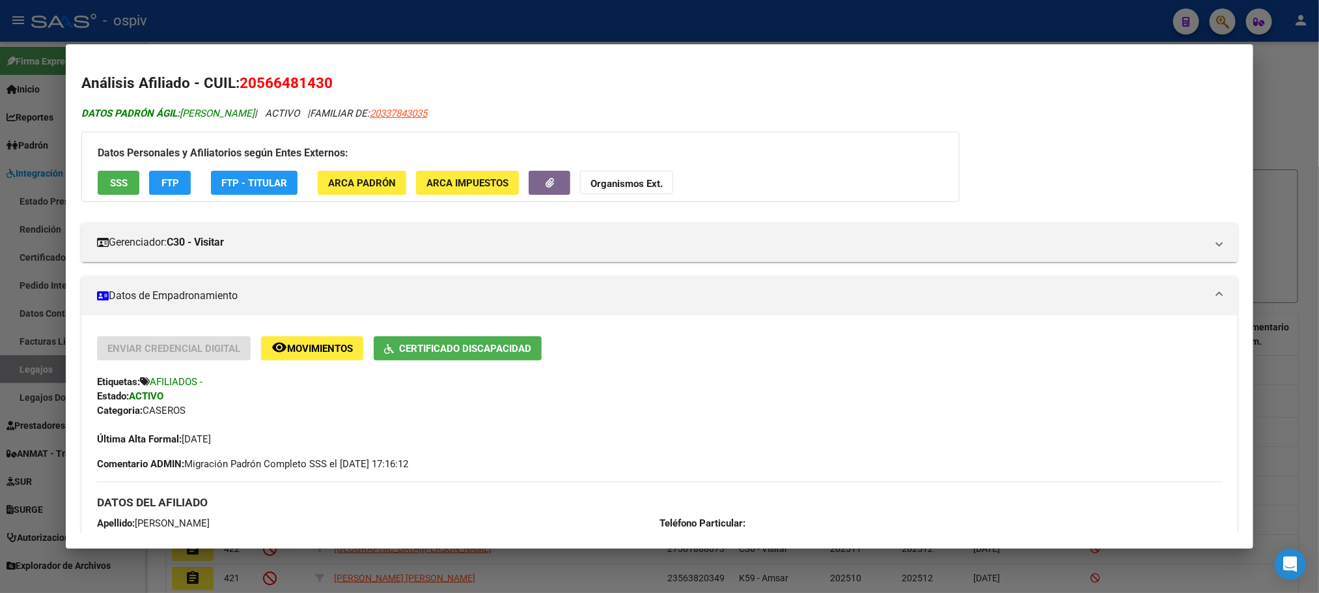
click at [255, 117] on span "DATOS PADRÓN ÁGIL: GARCIA MILO LEONEL" at bounding box center [167, 113] width 173 height 12
copy span "GARCIA MILO LEONEL"
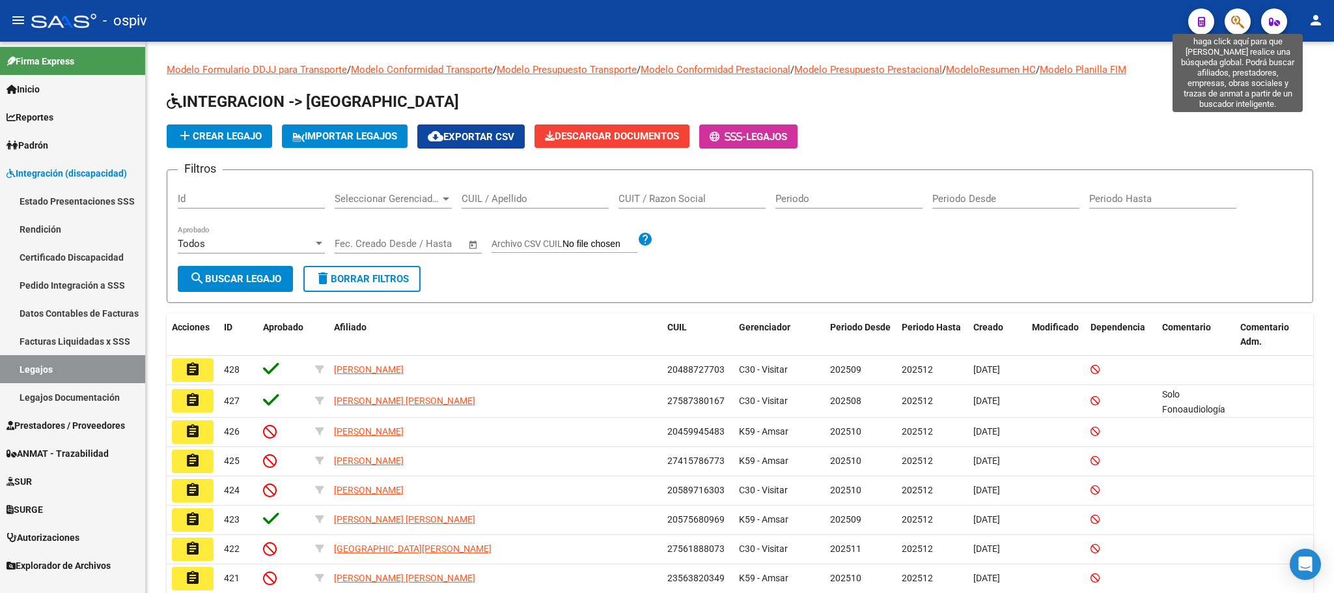
click at [1238, 20] on icon "button" at bounding box center [1237, 21] width 13 height 15
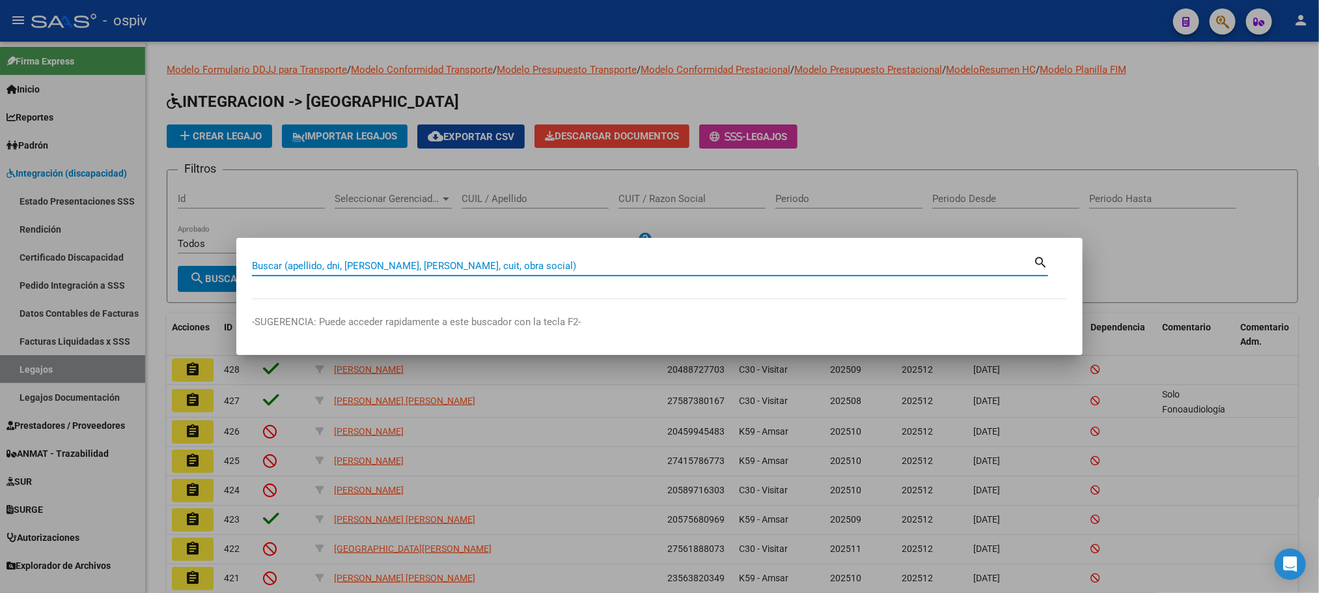
click at [483, 268] on input "Buscar (apellido, dni, [PERSON_NAME], [PERSON_NAME], cuit, obra social)" at bounding box center [642, 266] width 781 height 12
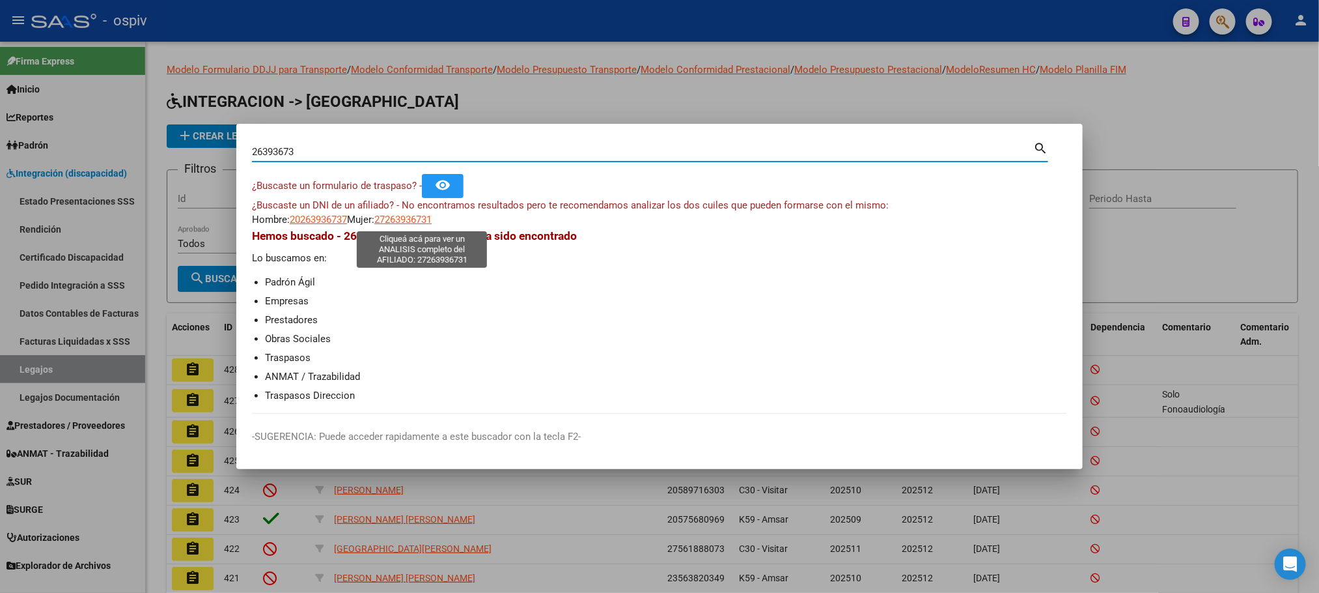
click at [416, 223] on span "27263936731" at bounding box center [402, 220] width 57 height 12
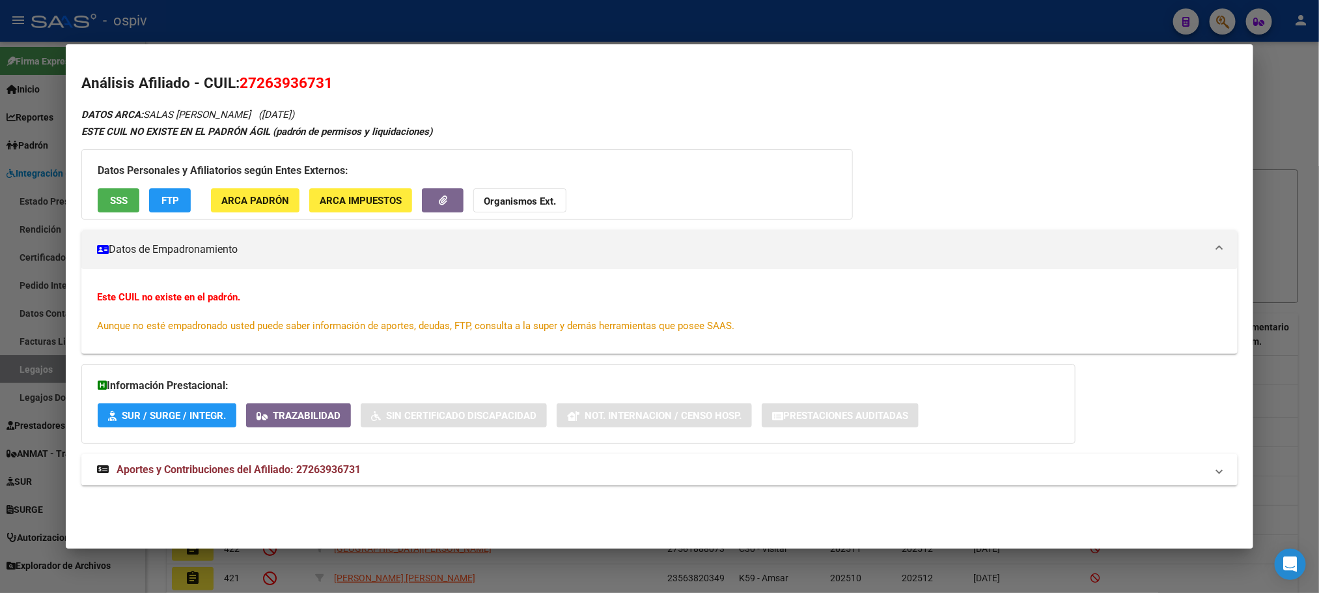
click at [113, 200] on span "SSS" at bounding box center [119, 201] width 18 height 12
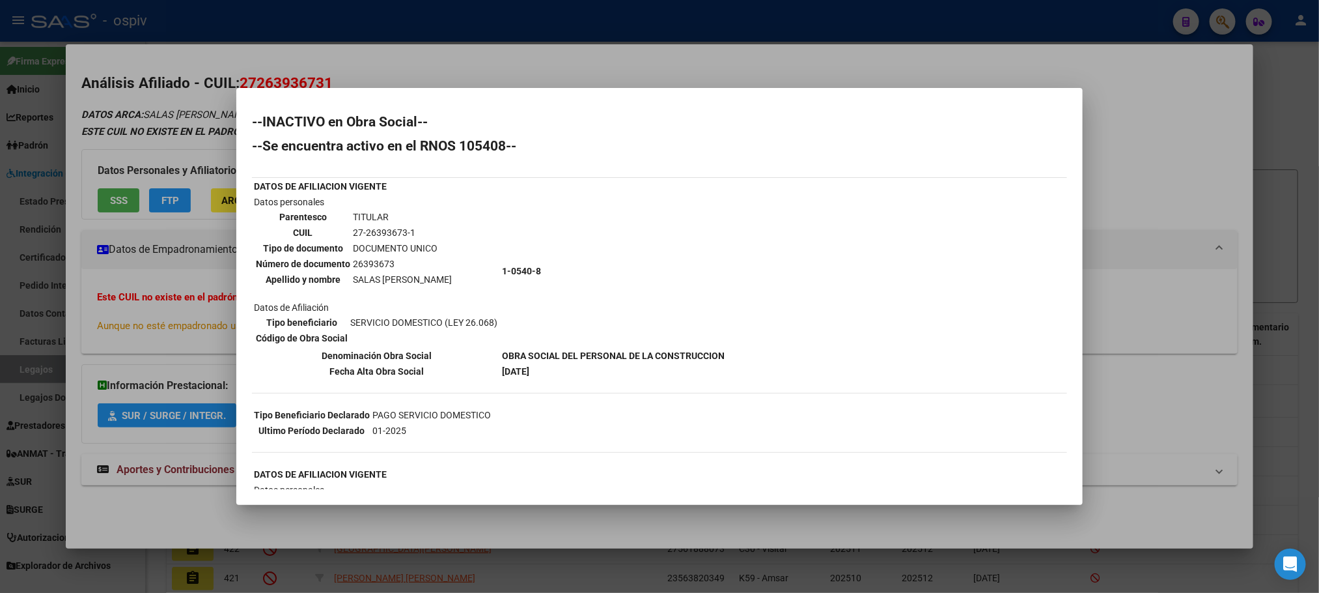
click at [447, 23] on div at bounding box center [659, 296] width 1319 height 593
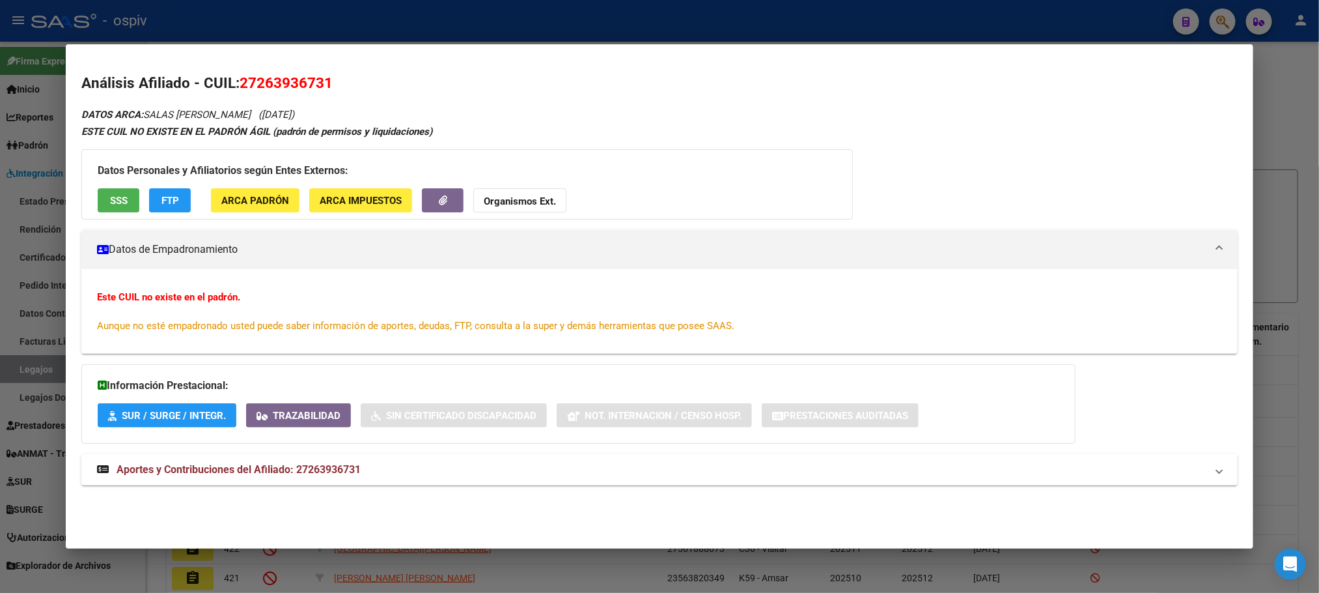
click at [443, 14] on div at bounding box center [659, 296] width 1319 height 593
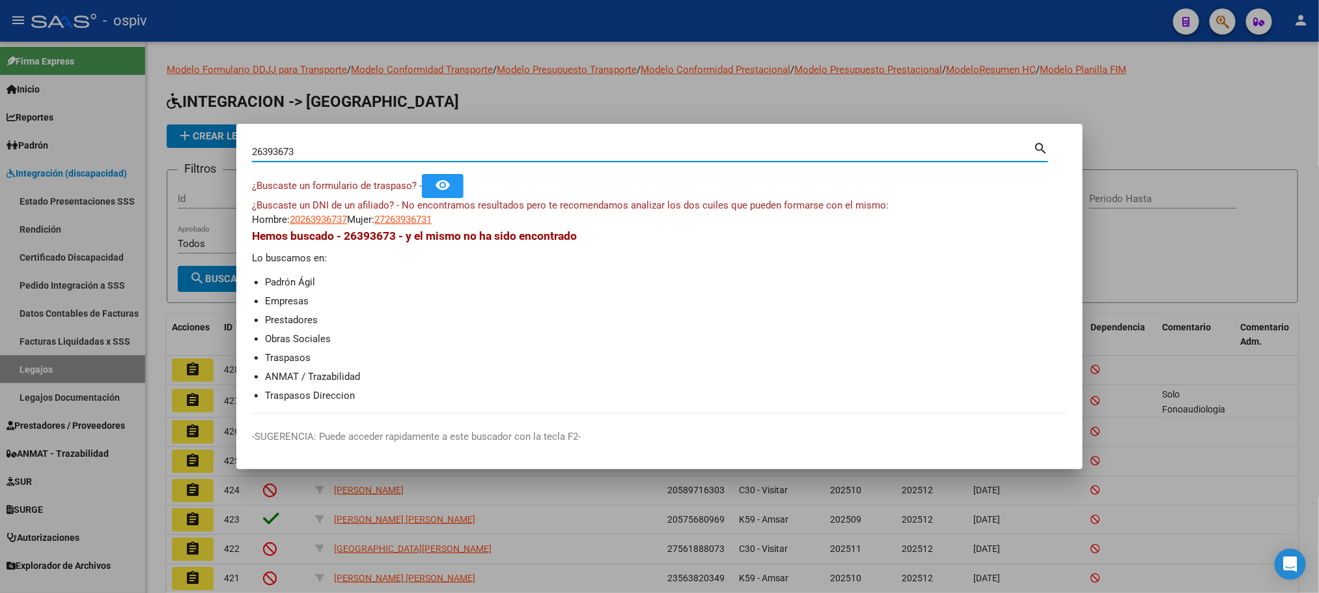
click at [331, 156] on input "26393673" at bounding box center [642, 152] width 781 height 12
type input "2"
type input "56397629"
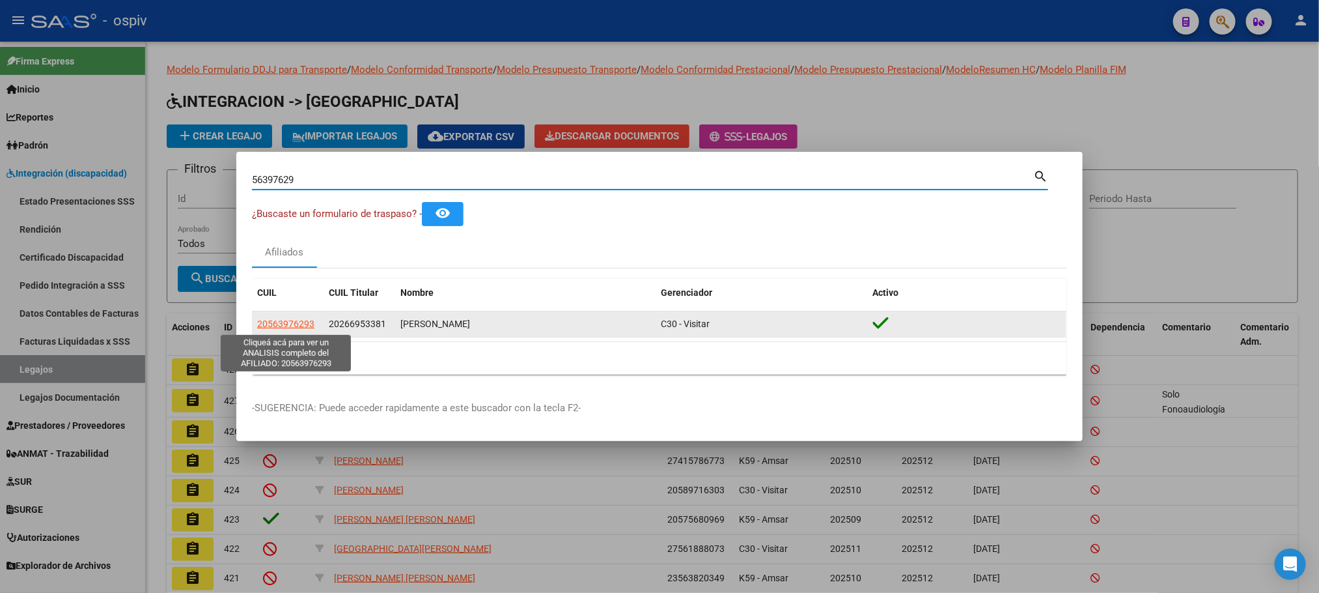
click at [300, 329] on span "20563976293" at bounding box center [285, 323] width 57 height 10
type textarea "20563976293"
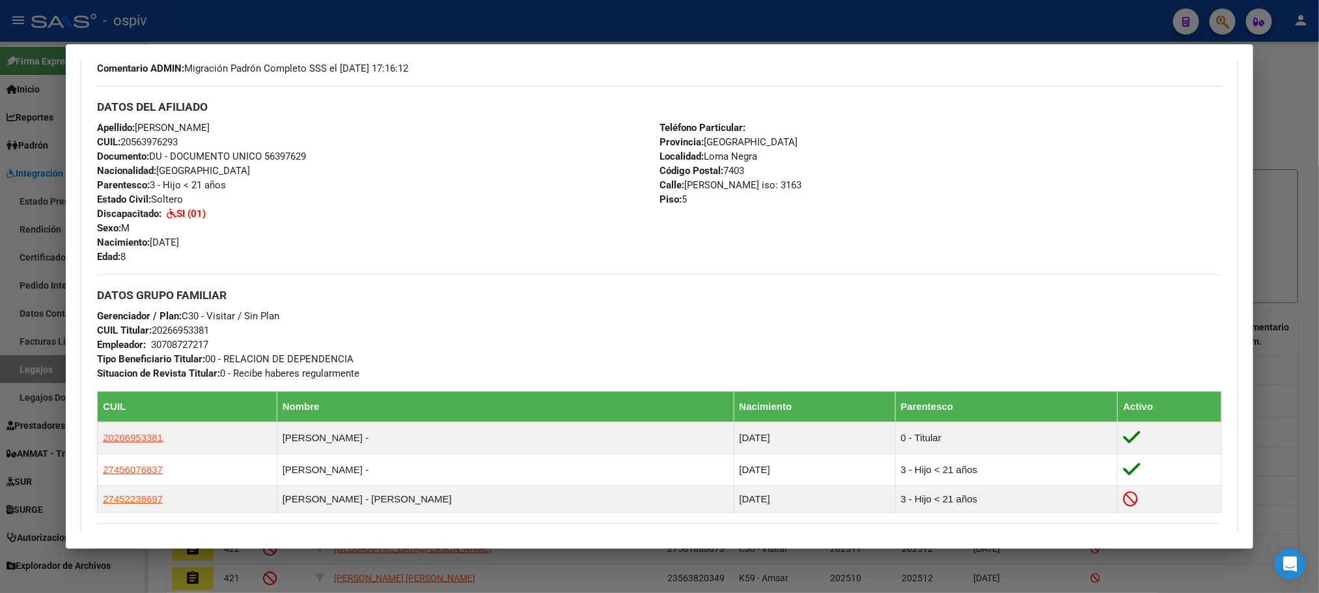
scroll to position [397, 0]
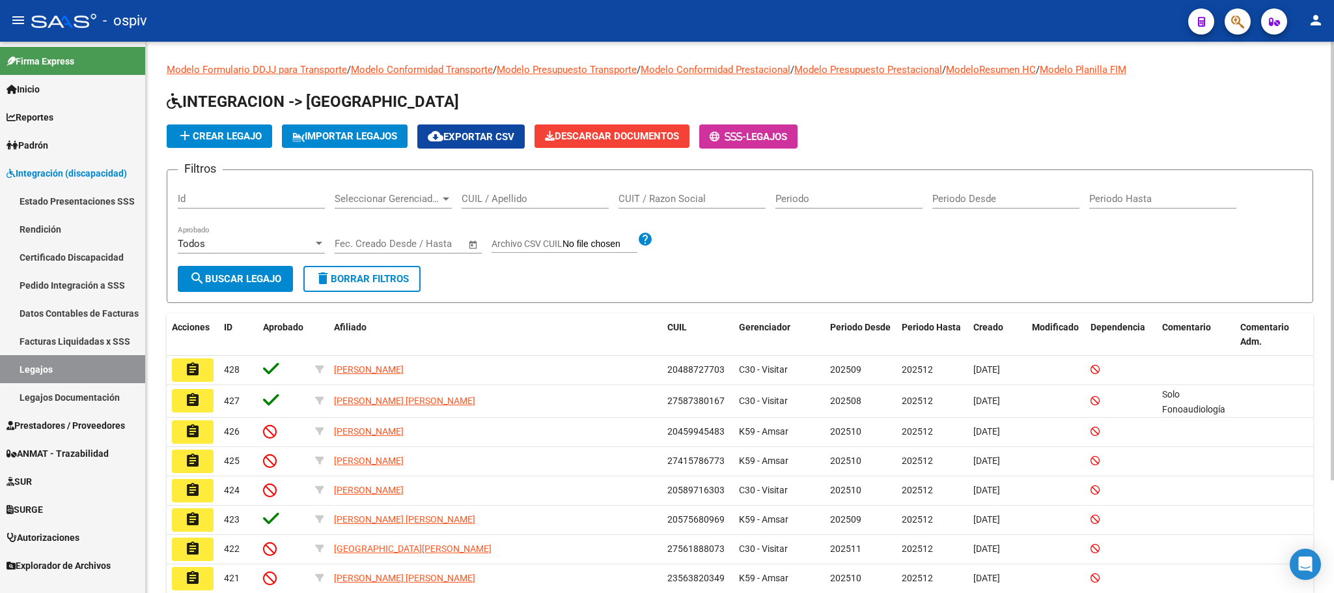
click at [497, 200] on input "CUIL / Apellido" at bounding box center [535, 199] width 147 height 12
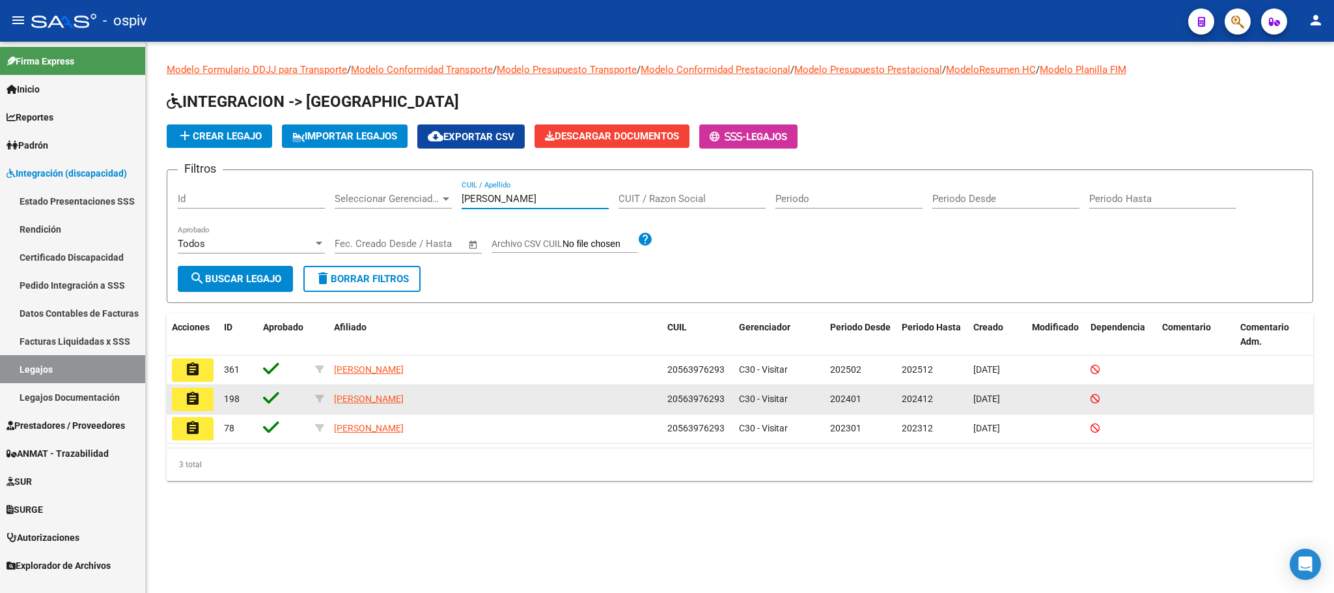
type input "MARIN"
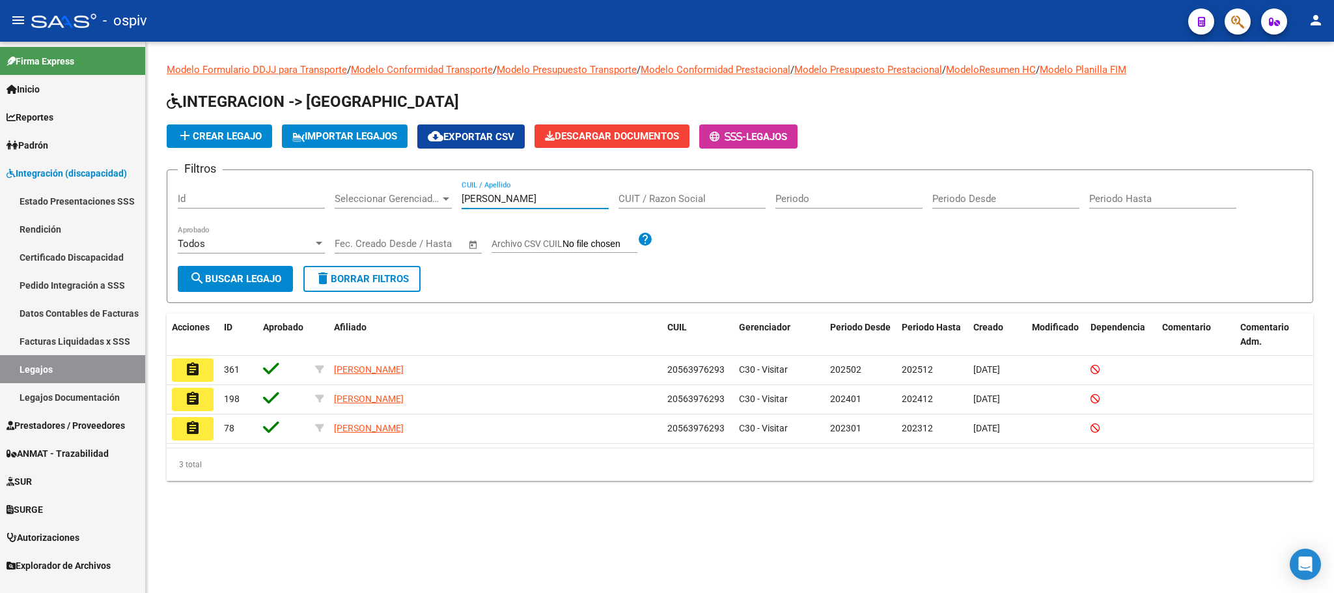
click at [192, 401] on mat-icon "assignment" at bounding box center [193, 399] width 16 height 16
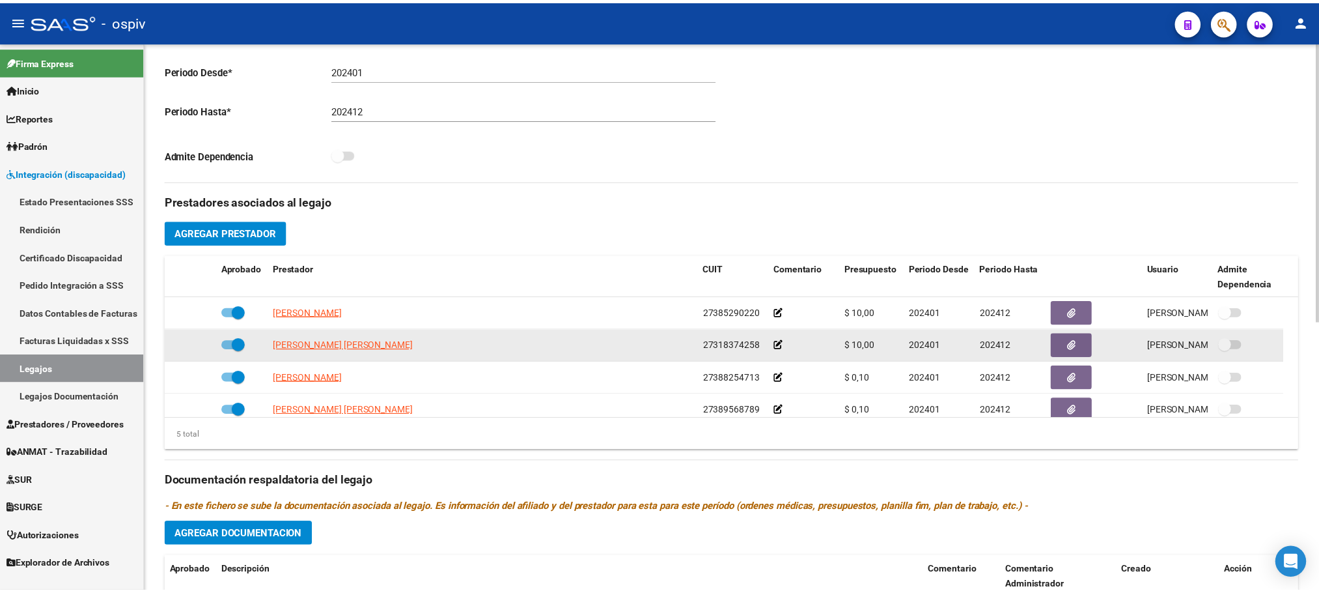
scroll to position [46, 0]
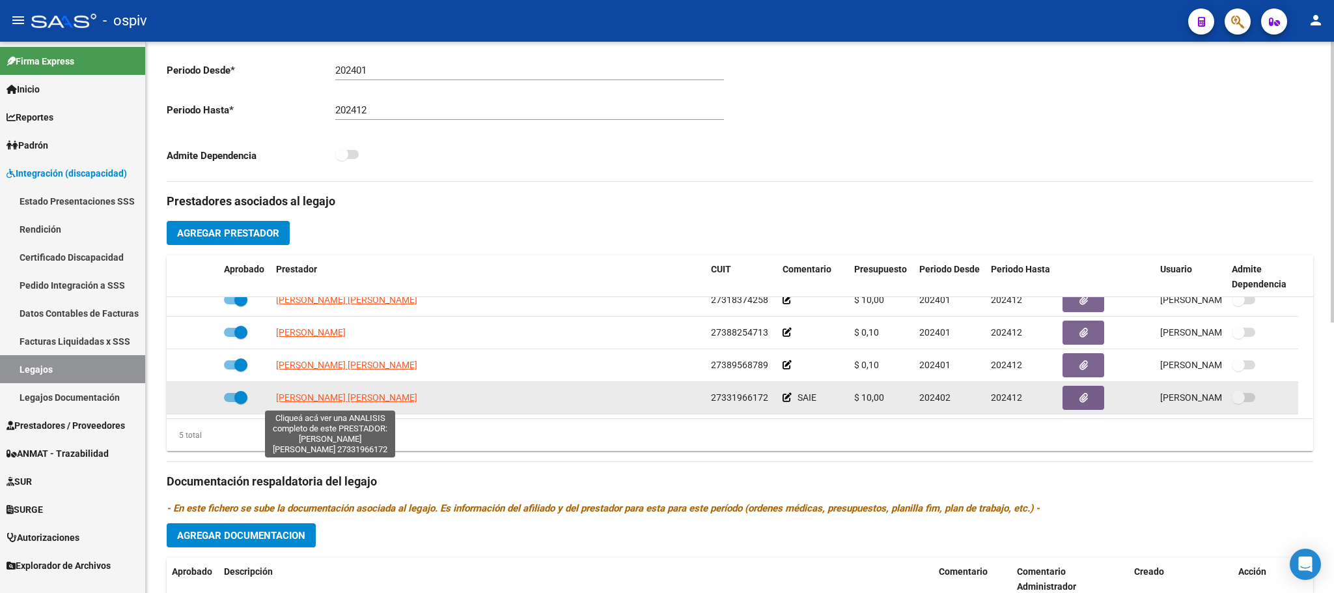
click at [332, 402] on span "[PERSON_NAME] [PERSON_NAME]" at bounding box center [346, 397] width 141 height 10
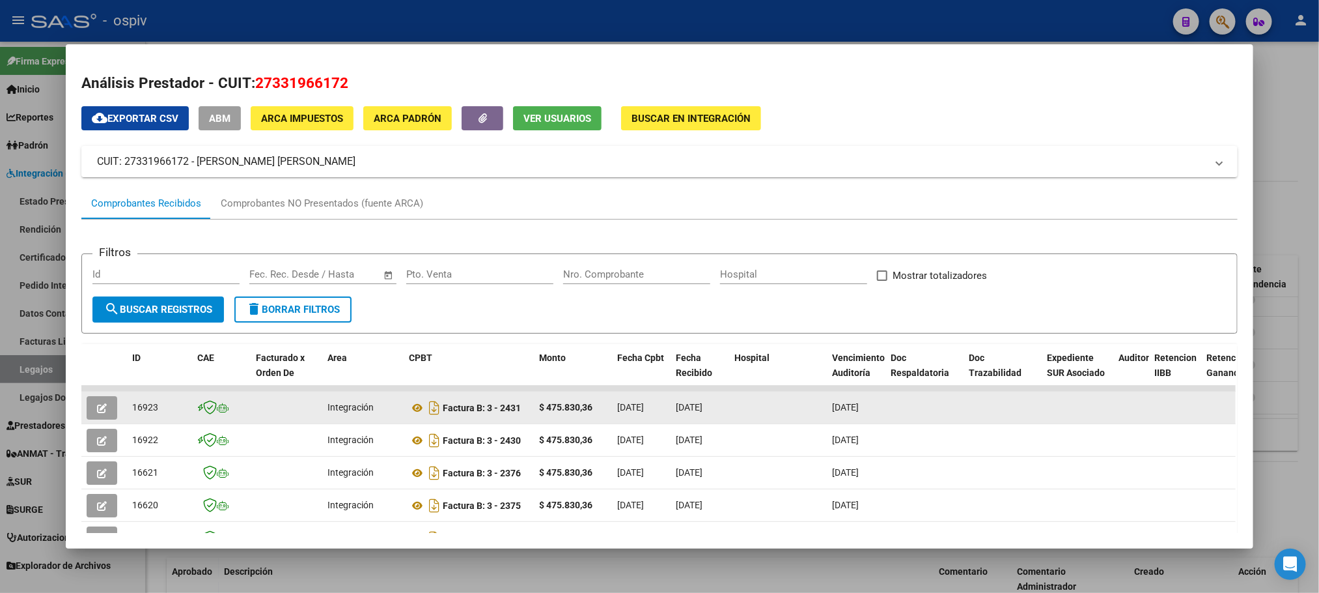
click at [97, 406] on icon "button" at bounding box center [102, 408] width 10 height 10
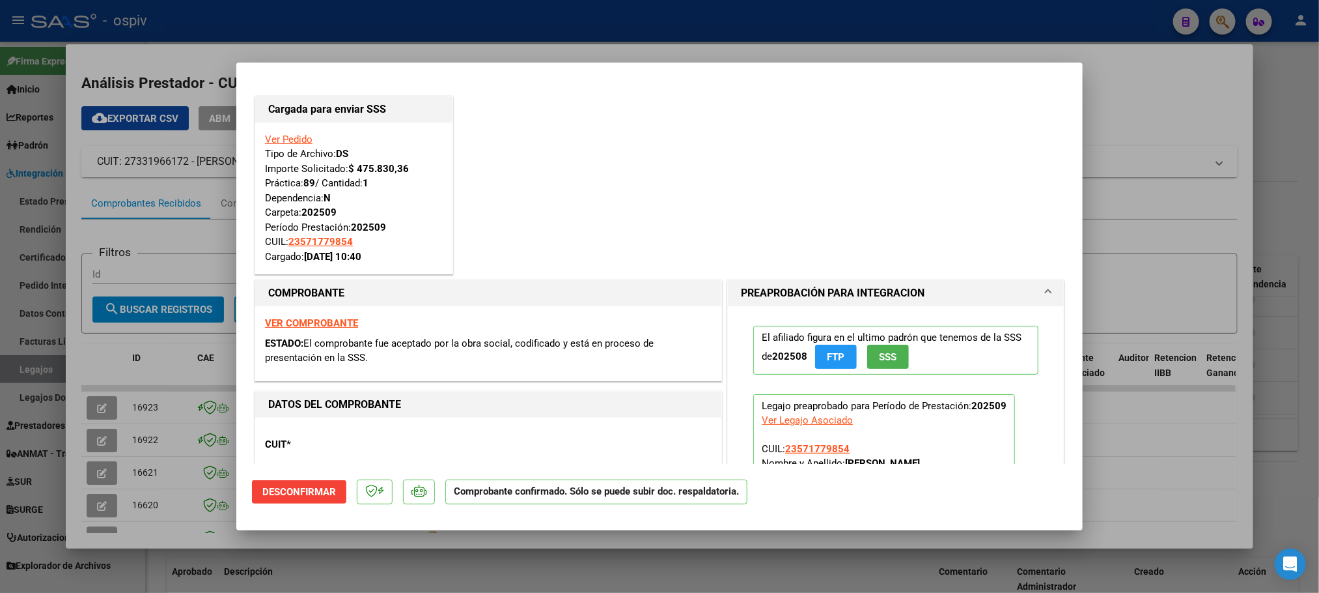
click at [1143, 102] on div at bounding box center [659, 296] width 1319 height 593
type input "$ 0,00"
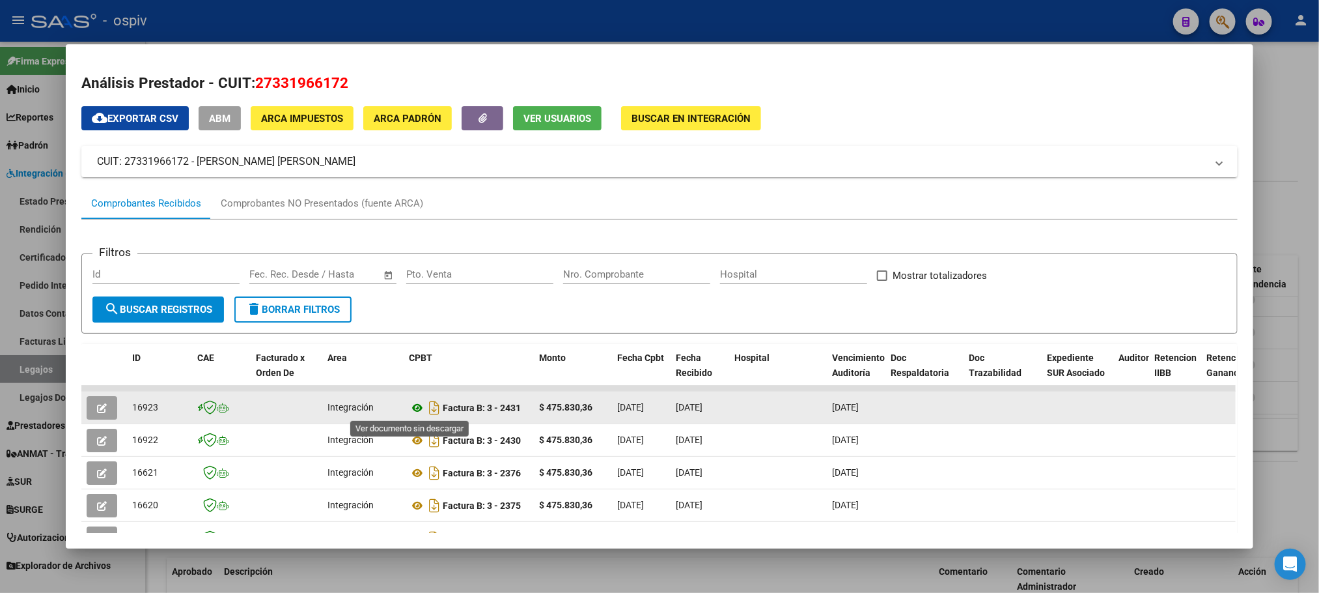
click at [413, 409] on icon at bounding box center [417, 408] width 17 height 16
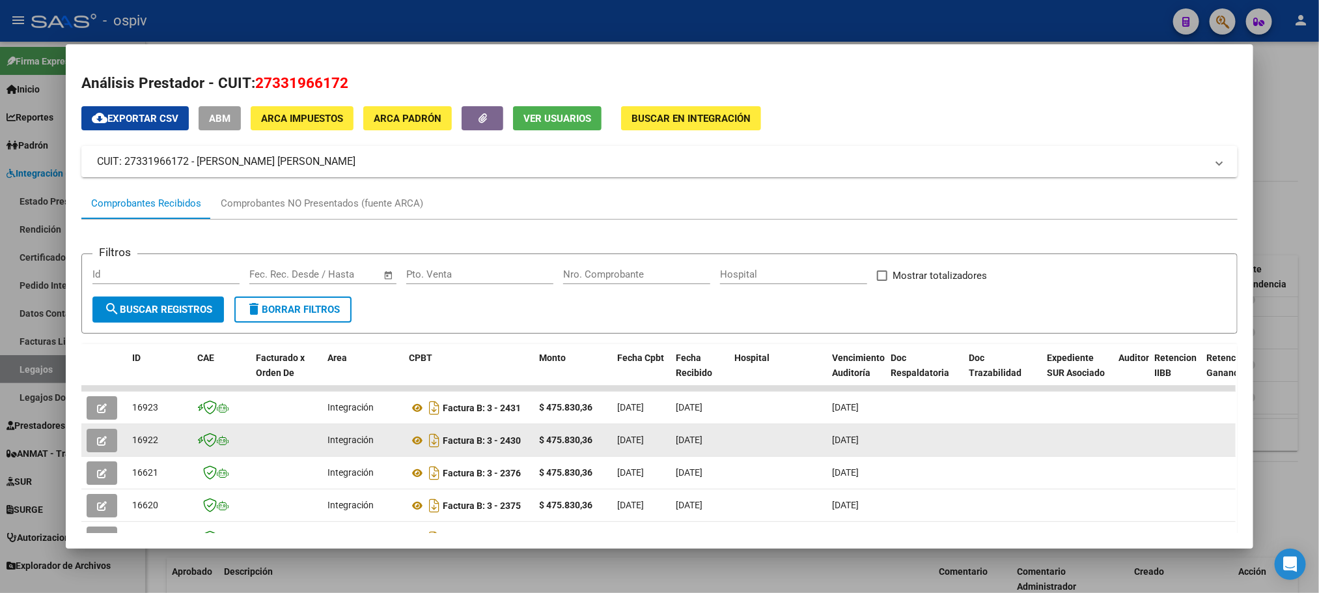
click at [102, 440] on button "button" at bounding box center [102, 439] width 31 height 23
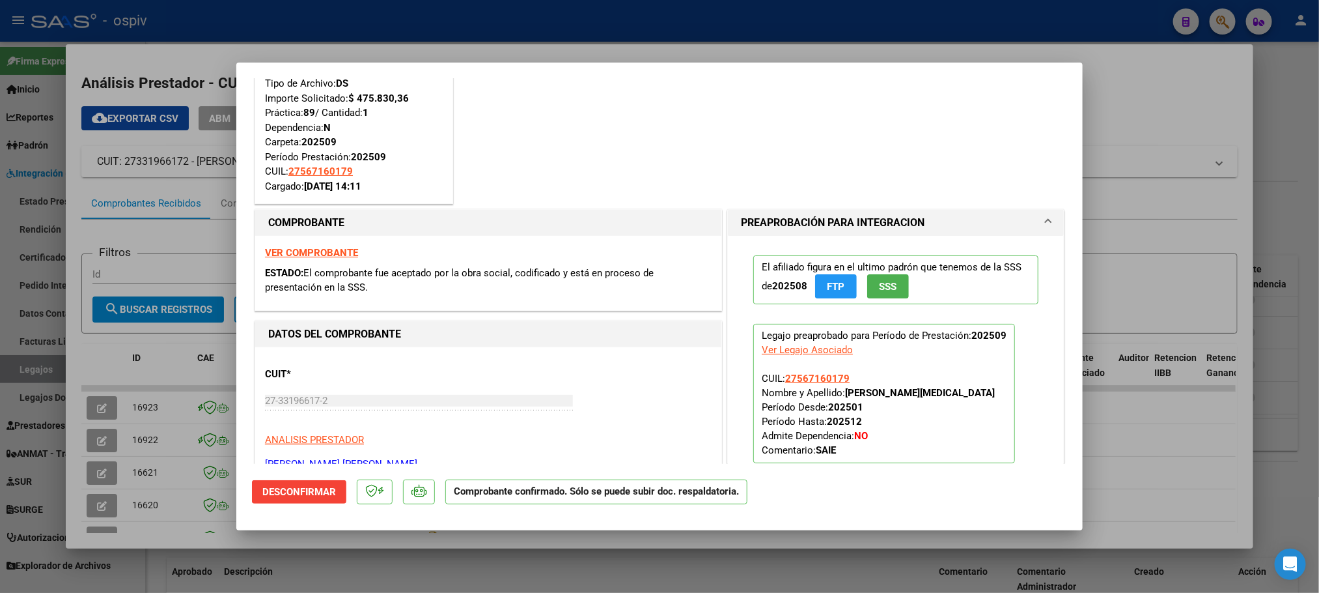
scroll to position [163, 0]
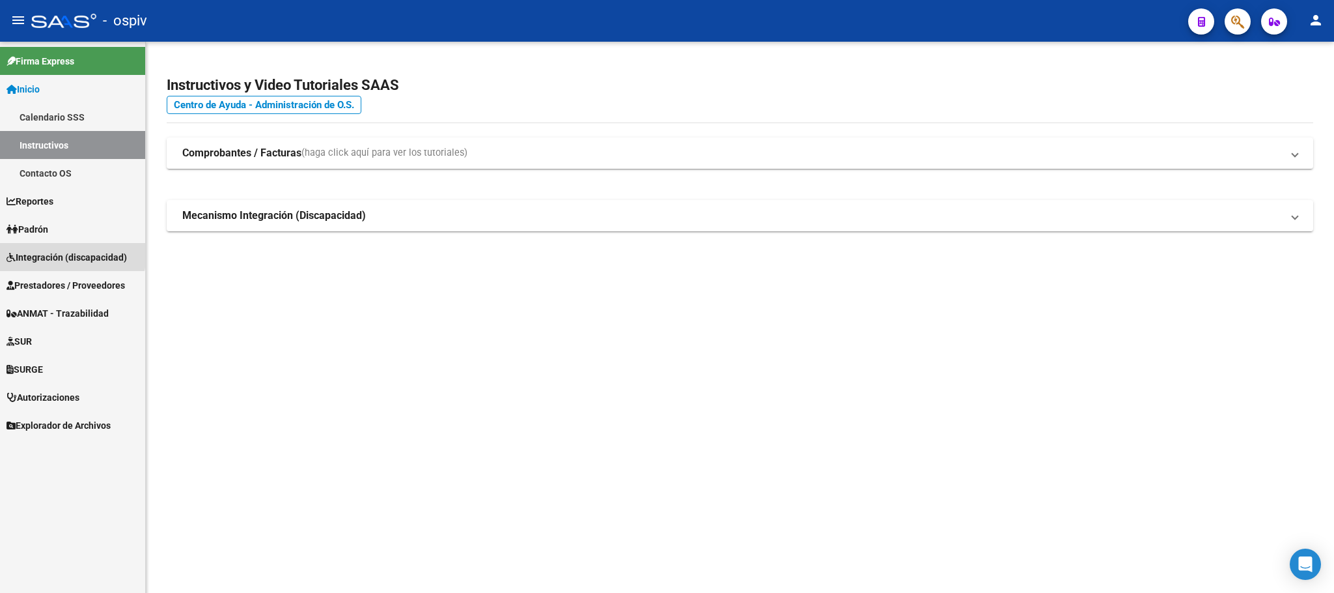
click at [42, 251] on span "Integración (discapacidad)" at bounding box center [67, 257] width 120 height 14
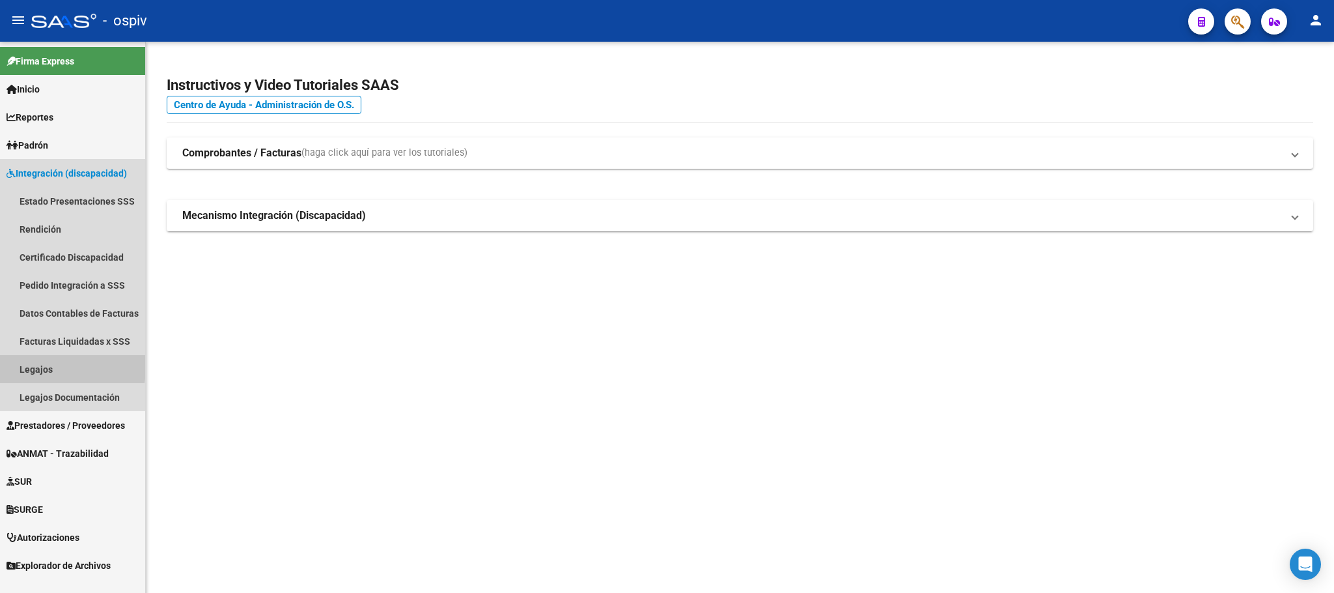
click at [30, 366] on link "Legajos" at bounding box center [72, 369] width 145 height 28
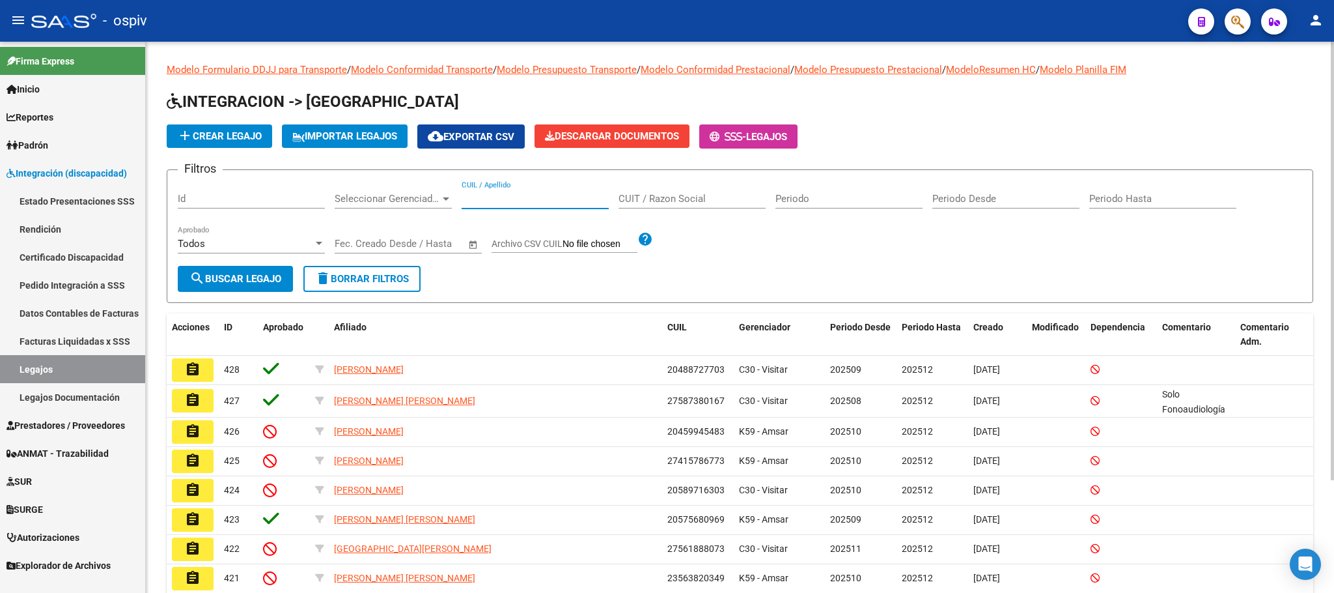
click at [522, 196] on input "CUIL / Apellido" at bounding box center [535, 199] width 147 height 12
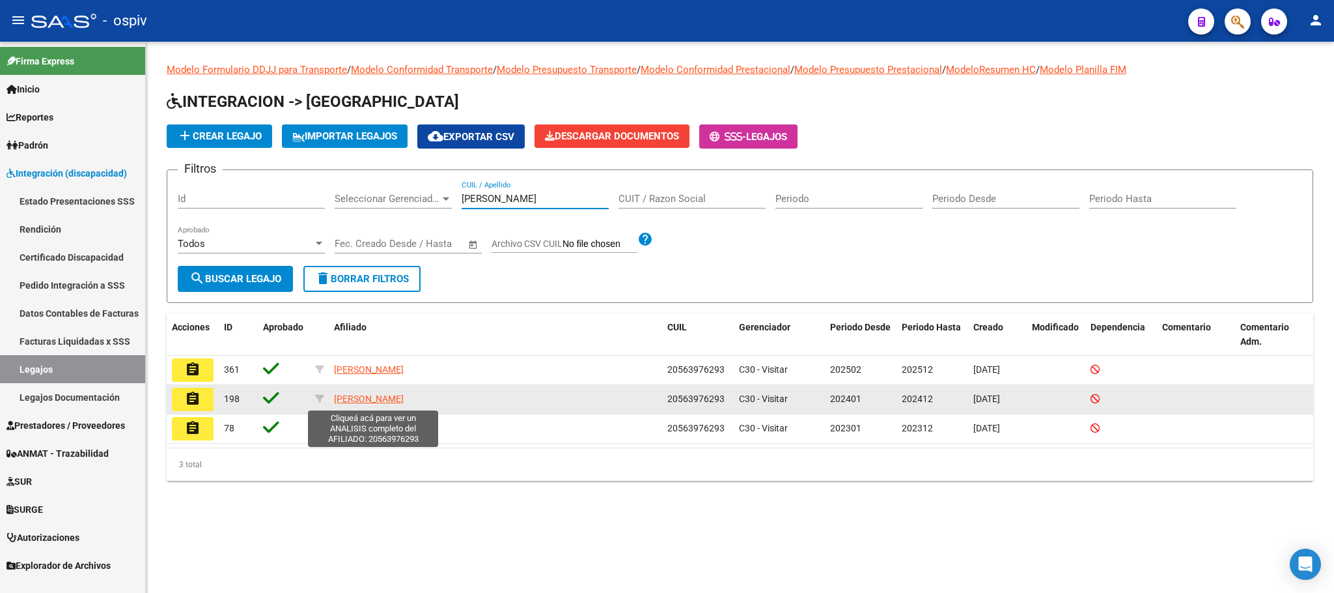
type input "[PERSON_NAME]"
click at [385, 397] on span "[PERSON_NAME]" at bounding box center [369, 398] width 70 height 10
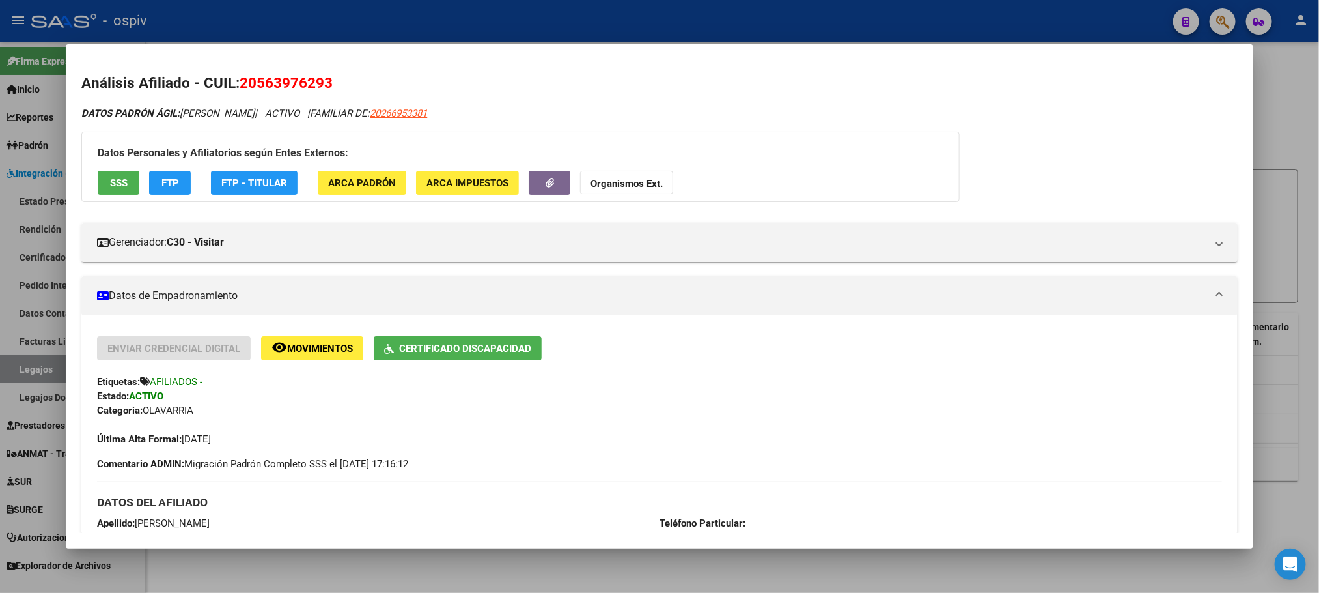
drag, startPoint x: 324, startPoint y: 81, endPoint x: 238, endPoint y: 86, distance: 86.1
click at [240, 86] on span "20563976293" at bounding box center [286, 82] width 93 height 17
copy span "20563976293"
click at [426, 14] on div at bounding box center [659, 296] width 1319 height 593
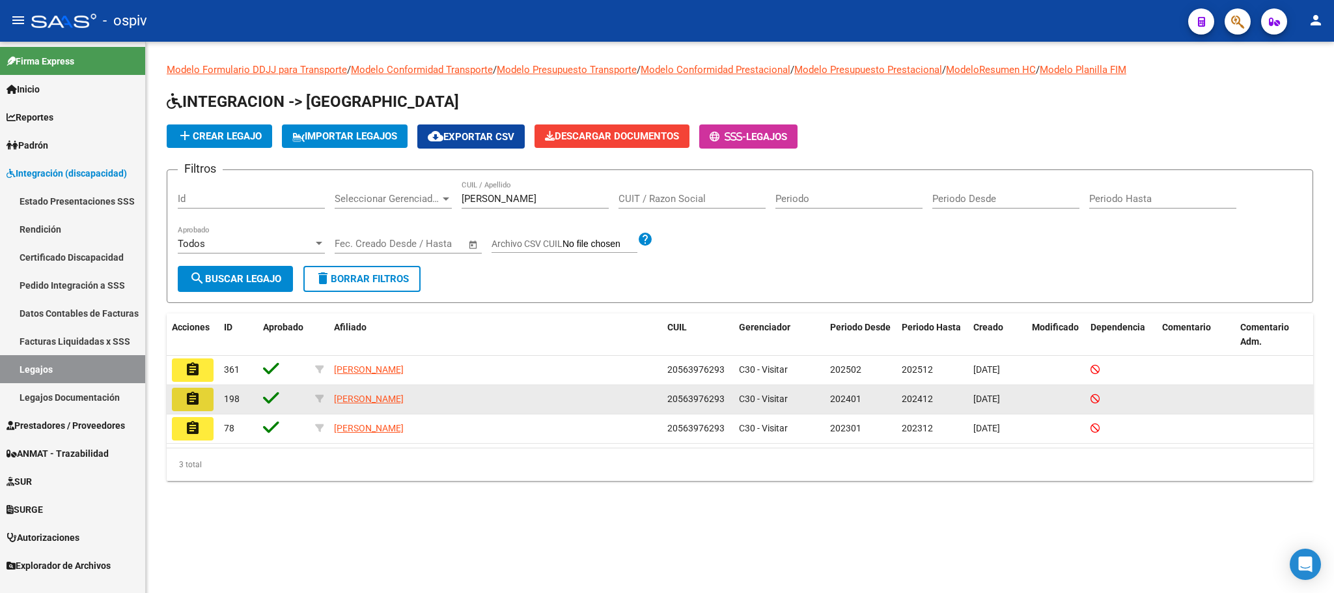
click at [196, 401] on mat-icon "assignment" at bounding box center [193, 399] width 16 height 16
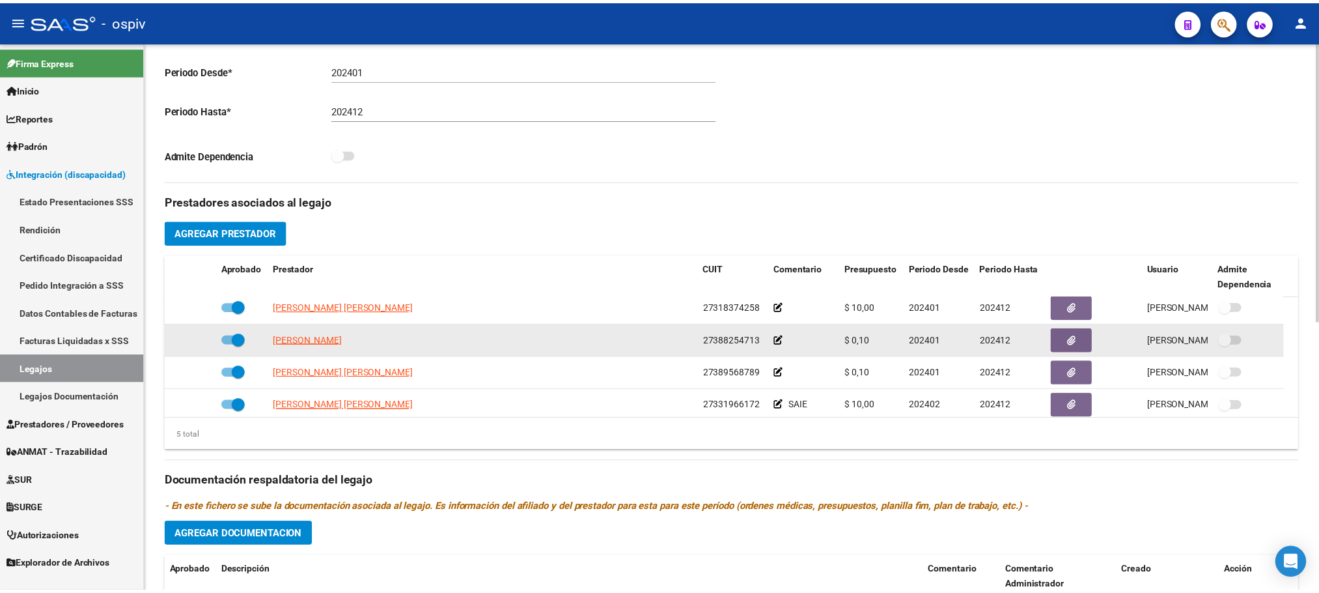
scroll to position [46, 0]
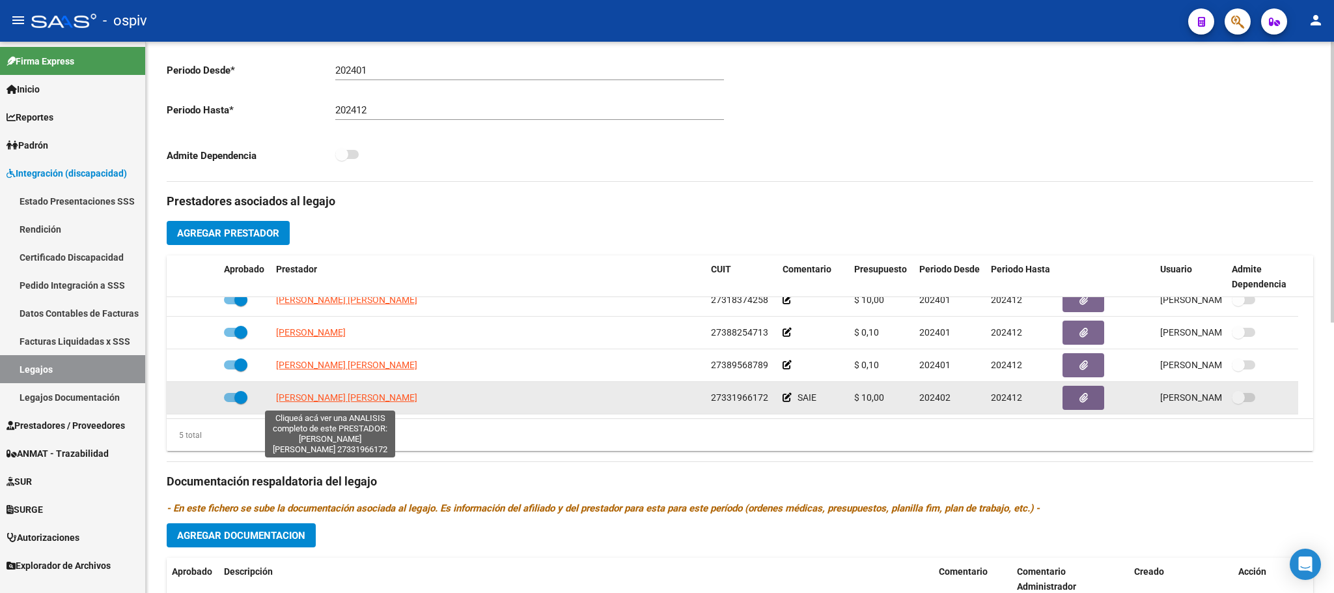
click at [335, 395] on span "BURGART GISELE VANESA" at bounding box center [346, 397] width 141 height 10
type textarea "27331966172"
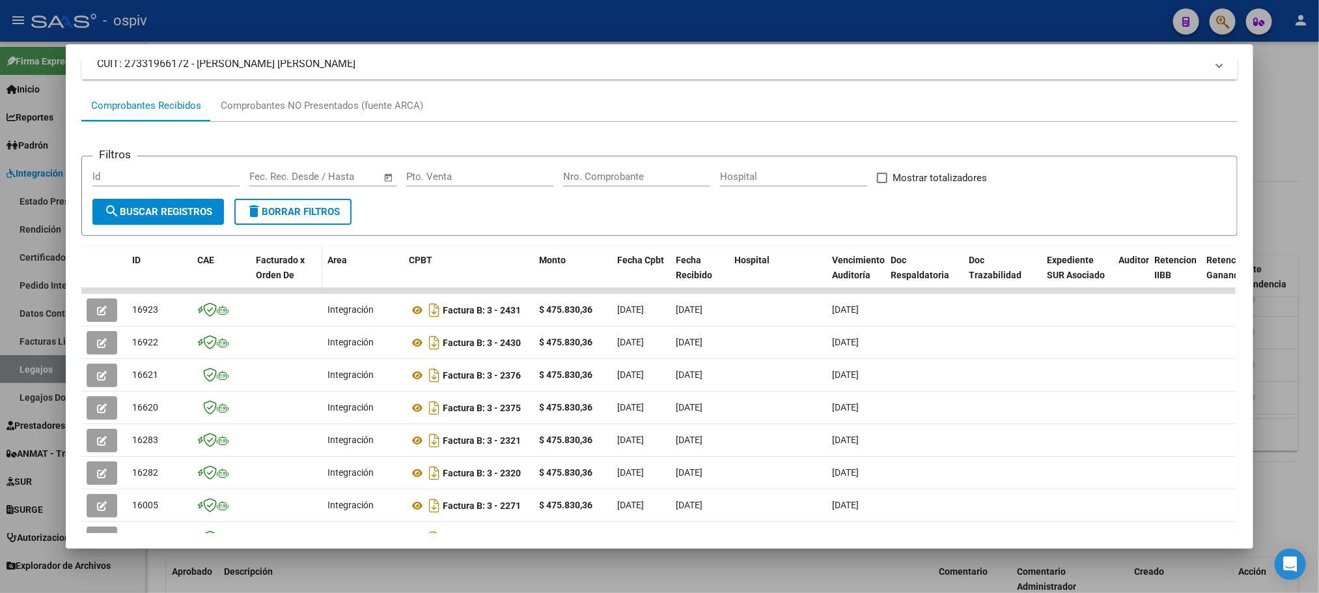
scroll to position [163, 0]
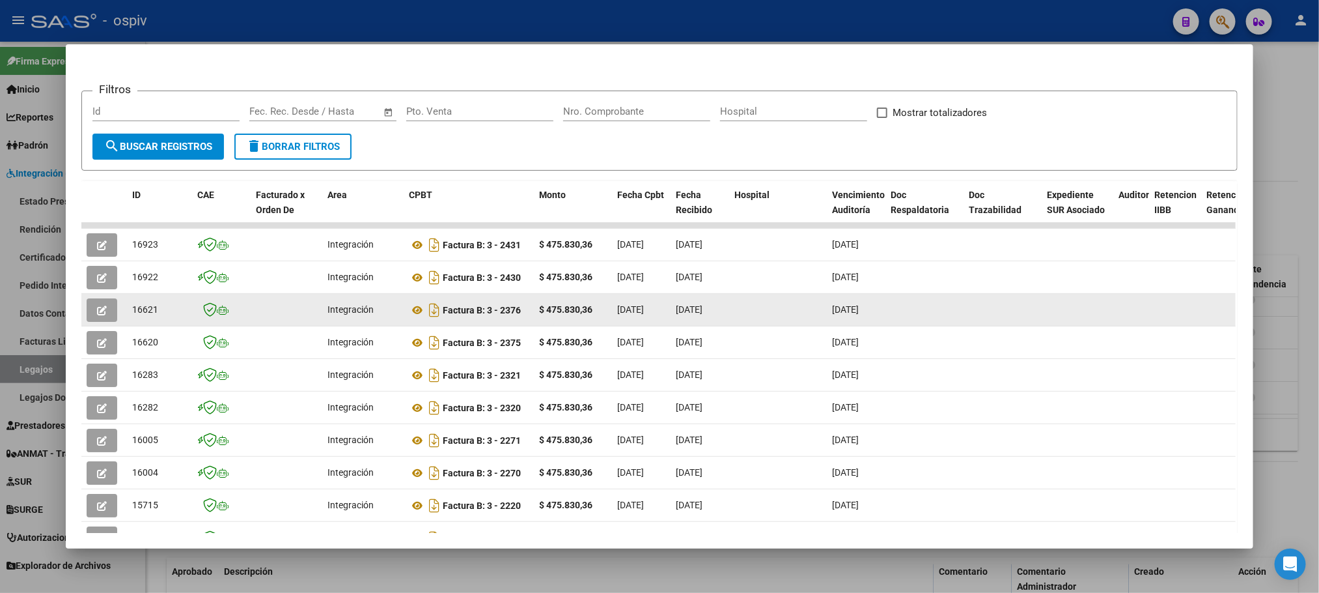
click at [98, 311] on icon "button" at bounding box center [102, 310] width 10 height 10
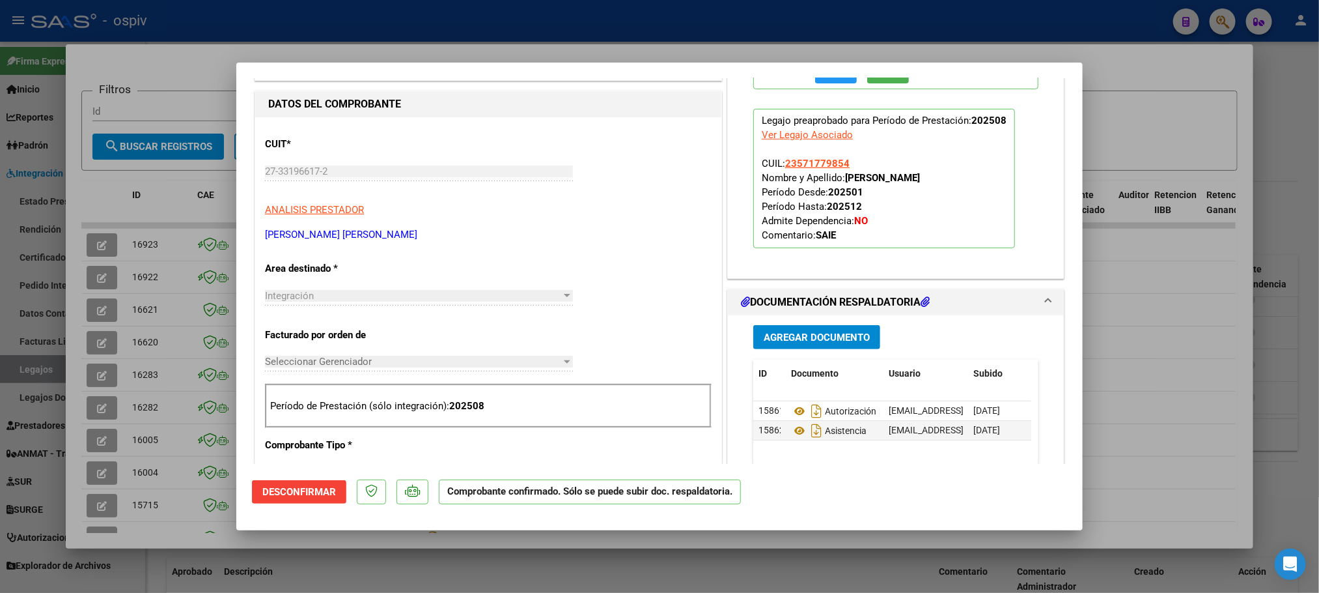
scroll to position [325, 0]
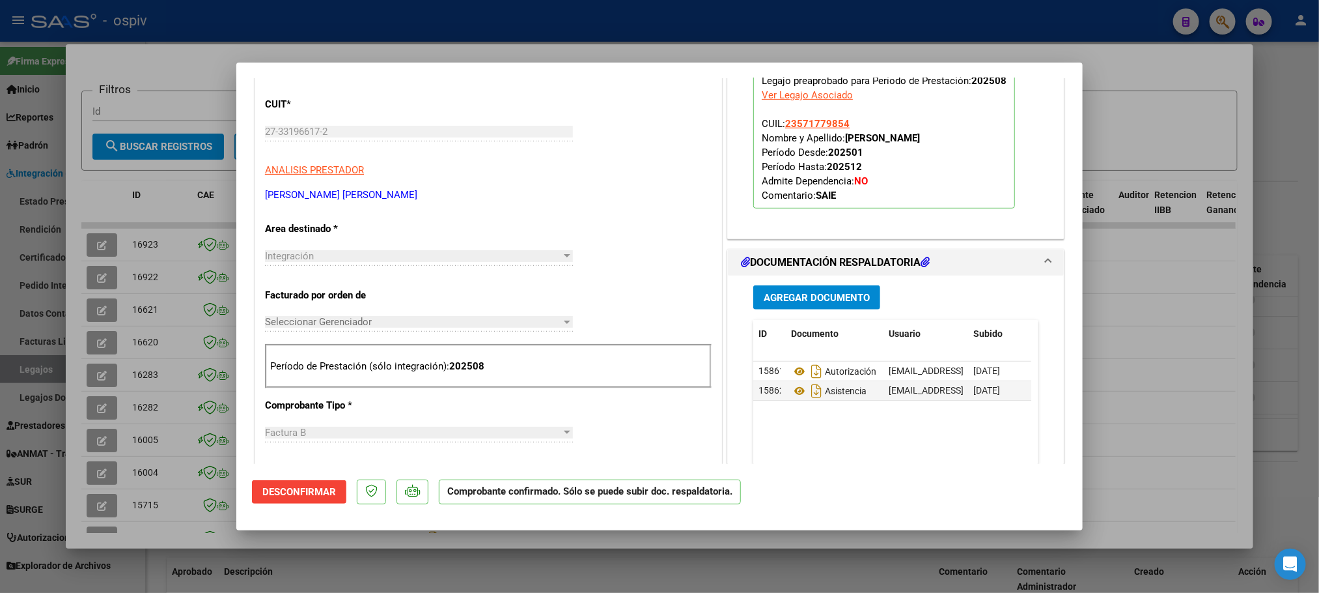
click at [94, 382] on div at bounding box center [659, 296] width 1319 height 593
type input "$ 0,00"
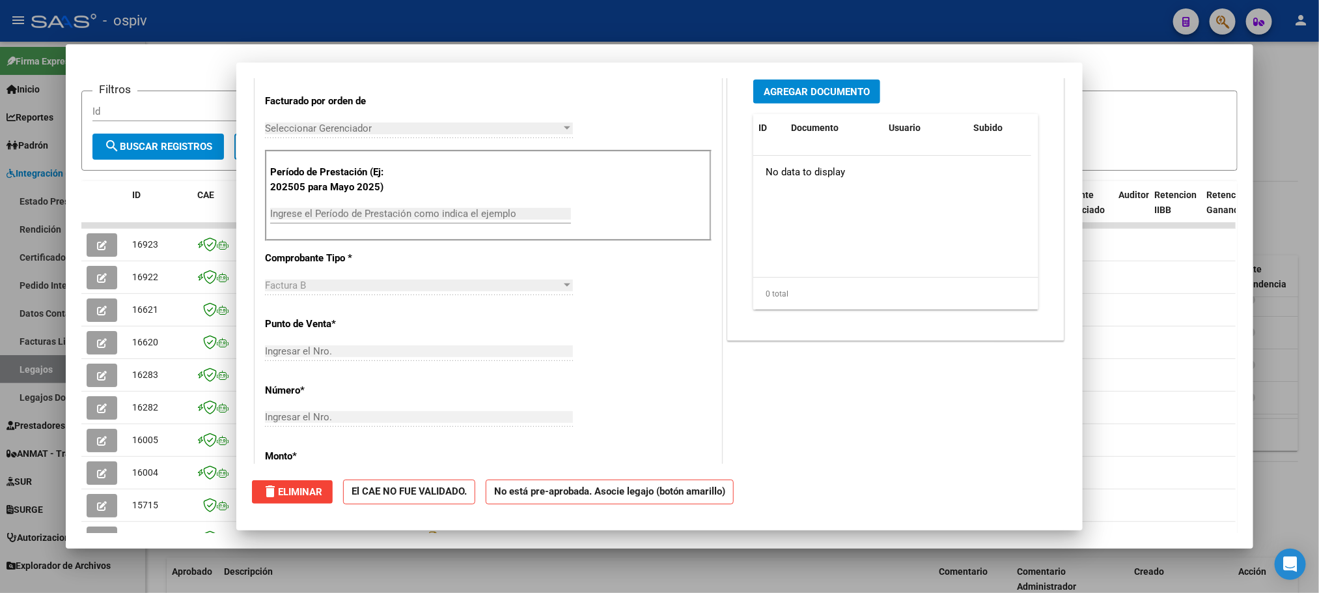
scroll to position [0, 0]
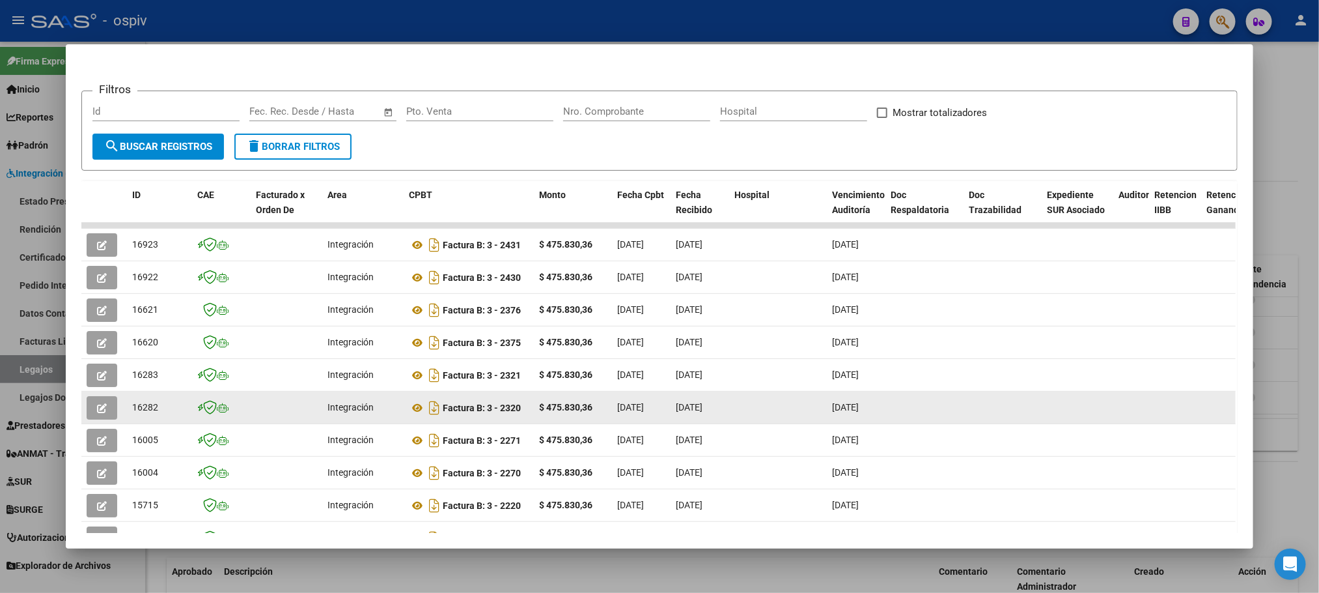
click at [97, 402] on span "button" at bounding box center [102, 408] width 10 height 12
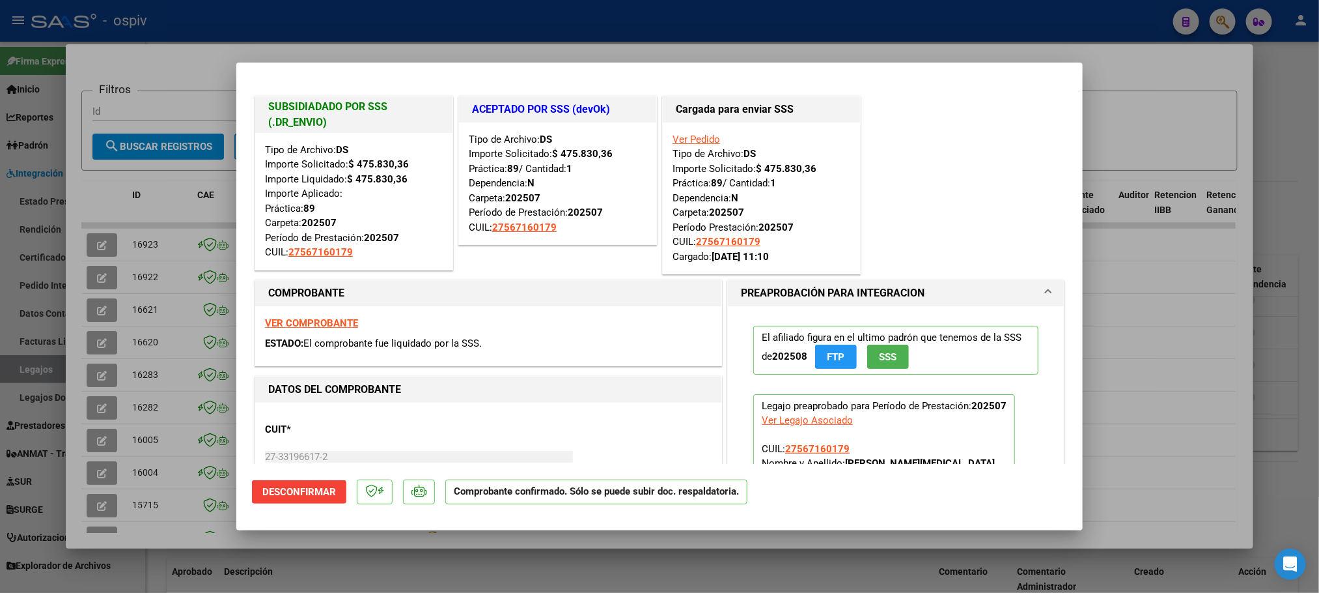
scroll to position [163, 0]
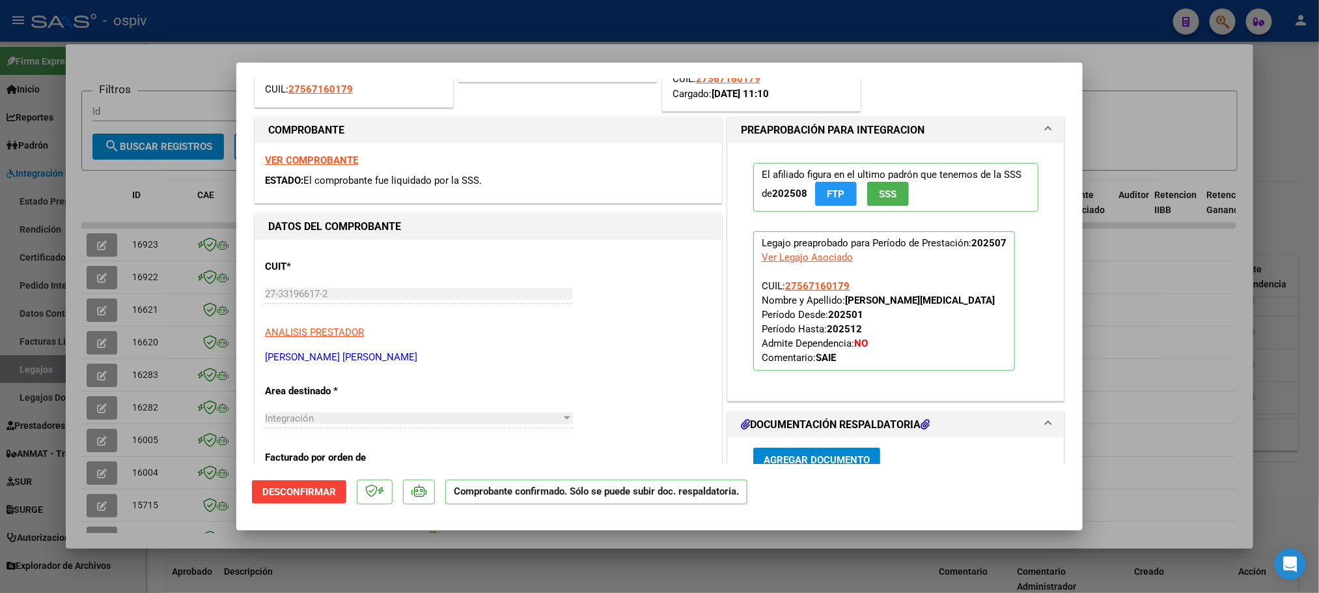
click at [96, 438] on div at bounding box center [659, 296] width 1319 height 593
type input "$ 0,00"
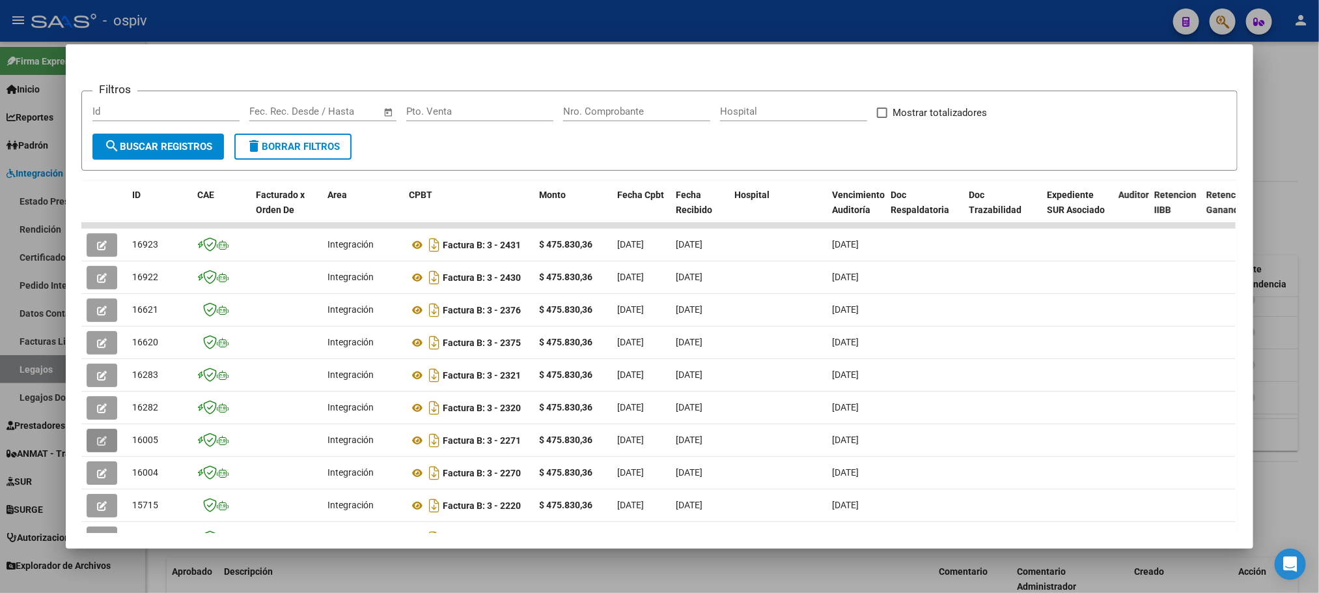
click at [97, 438] on icon "button" at bounding box center [102, 441] width 10 height 10
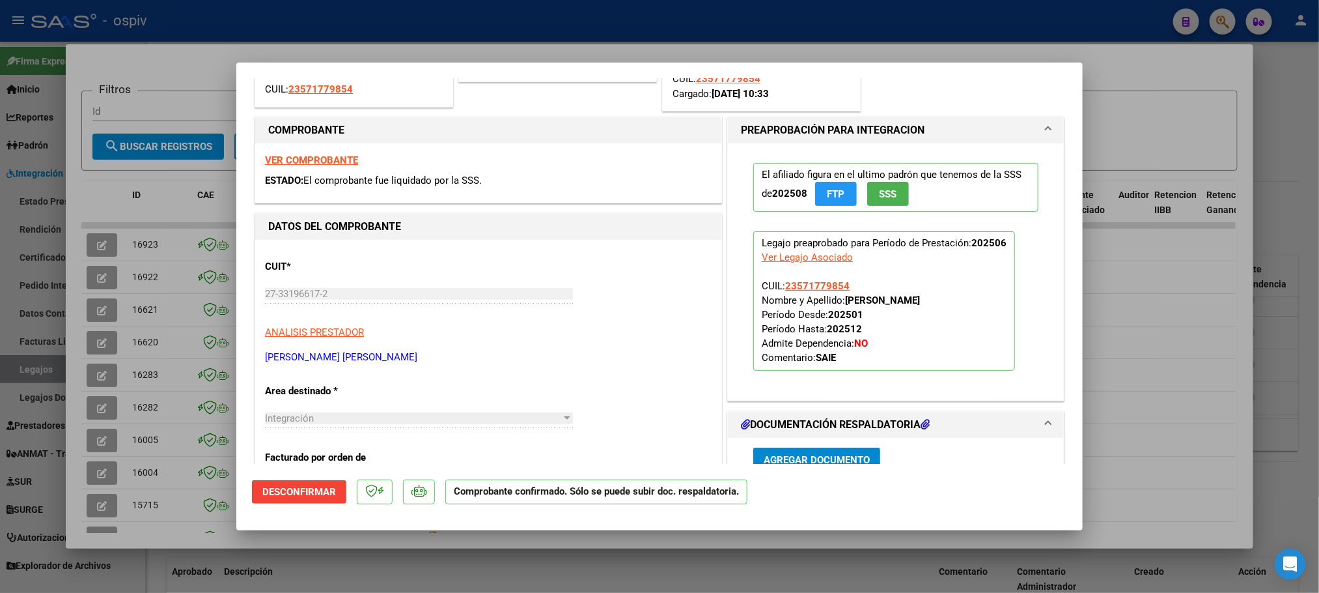
click at [264, 27] on div at bounding box center [659, 296] width 1319 height 593
type input "$ 0,00"
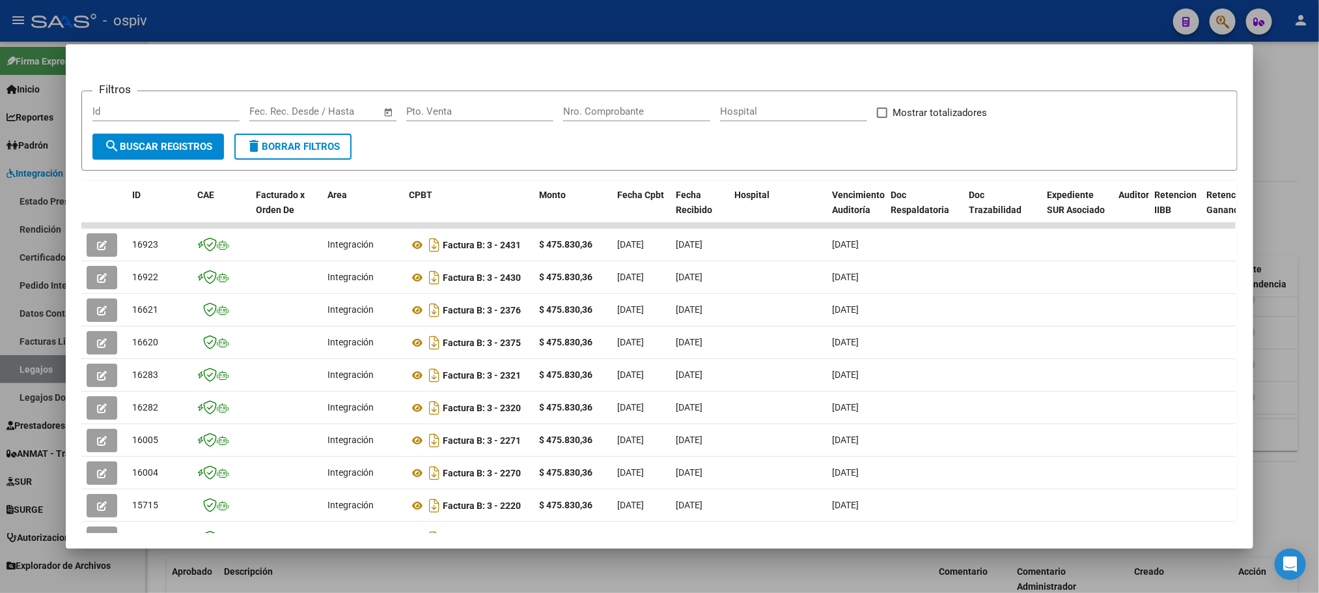
click at [275, 18] on div at bounding box center [659, 296] width 1319 height 593
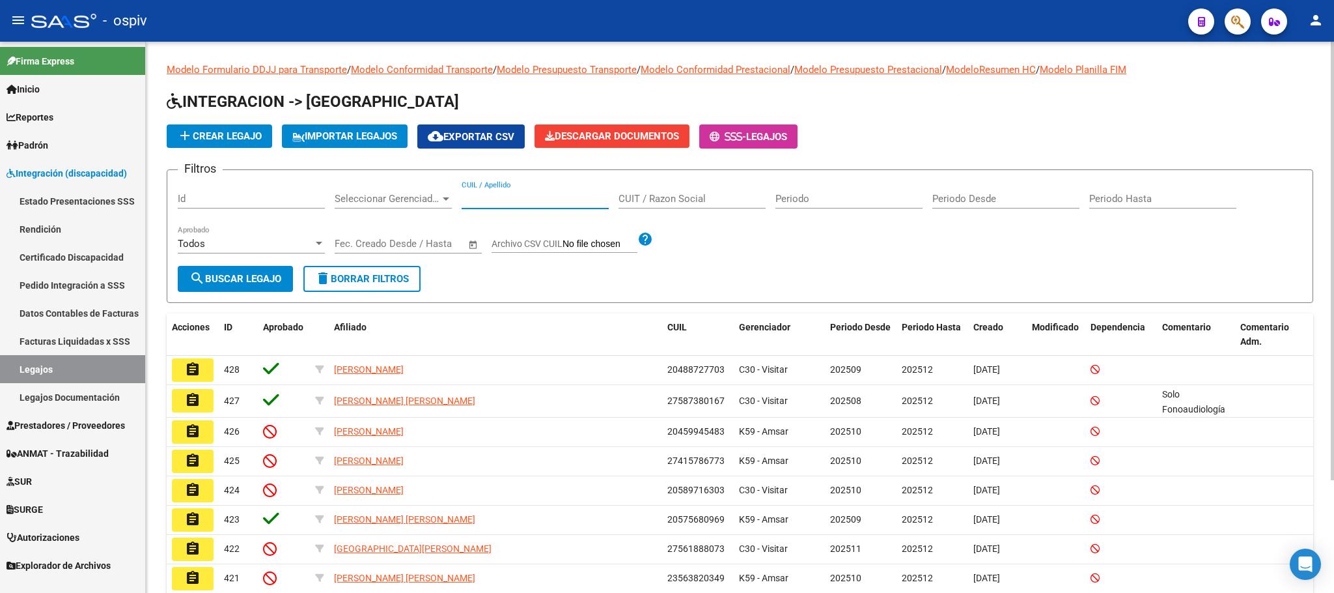
click at [536, 200] on input "CUIL / Apellido" at bounding box center [535, 199] width 147 height 12
paste input "27331966172"
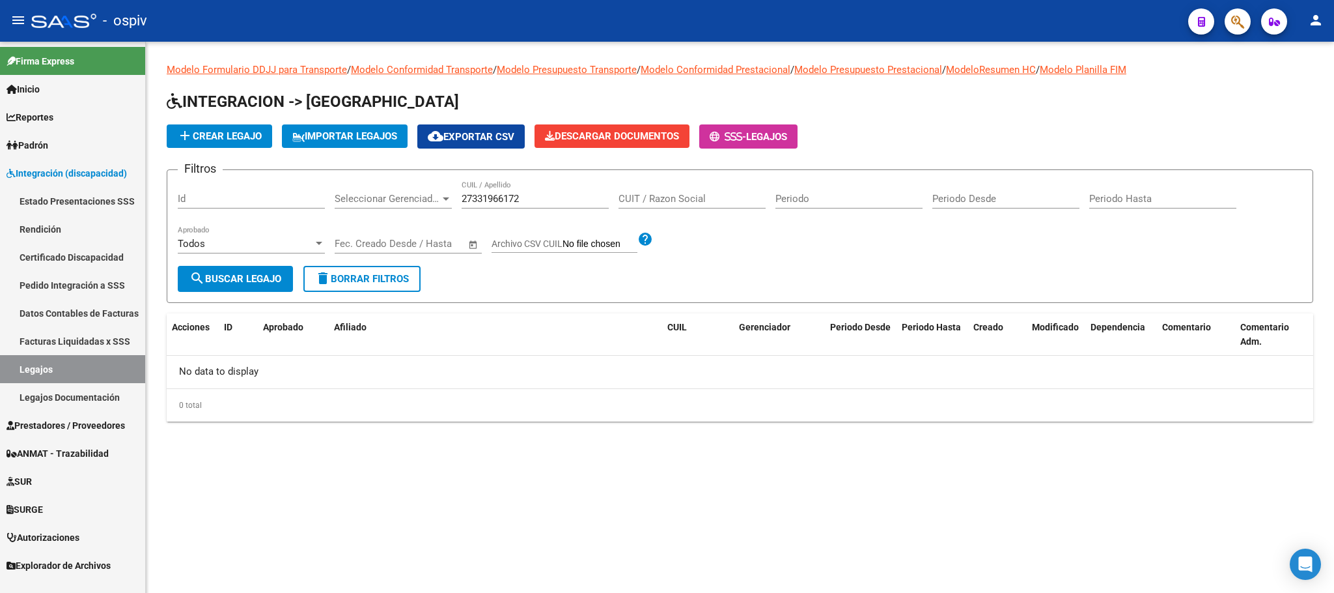
click at [544, 191] on div "27331966172 CUIL / Apellido" at bounding box center [535, 194] width 147 height 28
type input "2"
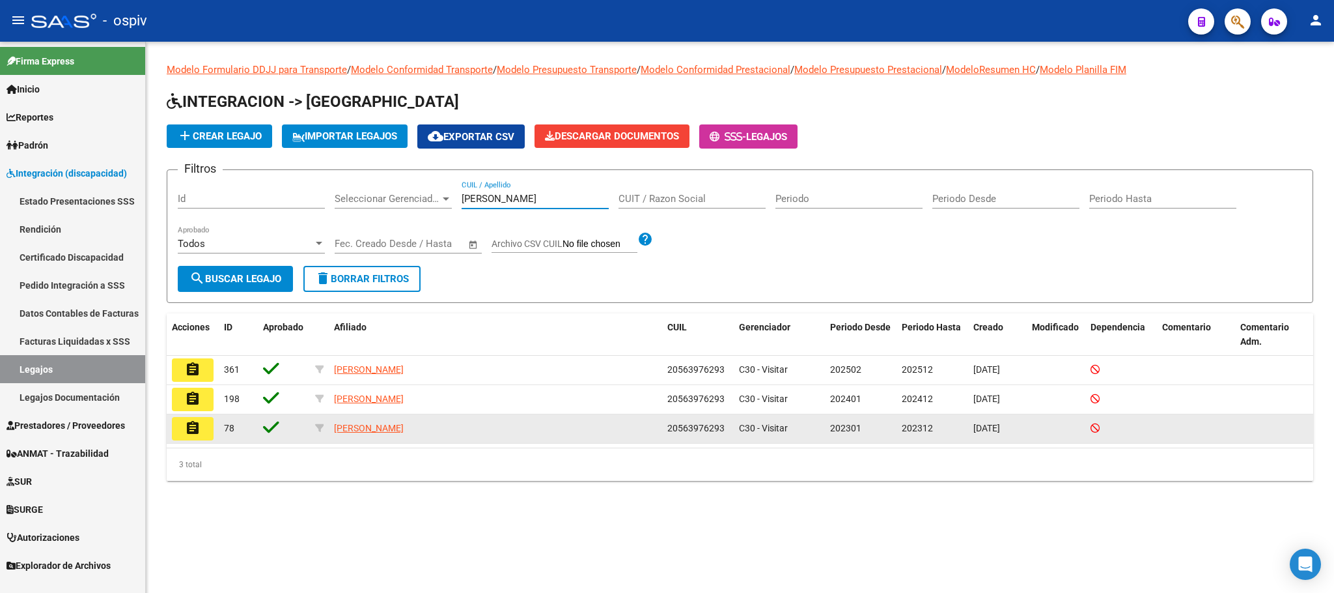
type input "MARIN"
click at [192, 434] on mat-icon "assignment" at bounding box center [193, 428] width 16 height 16
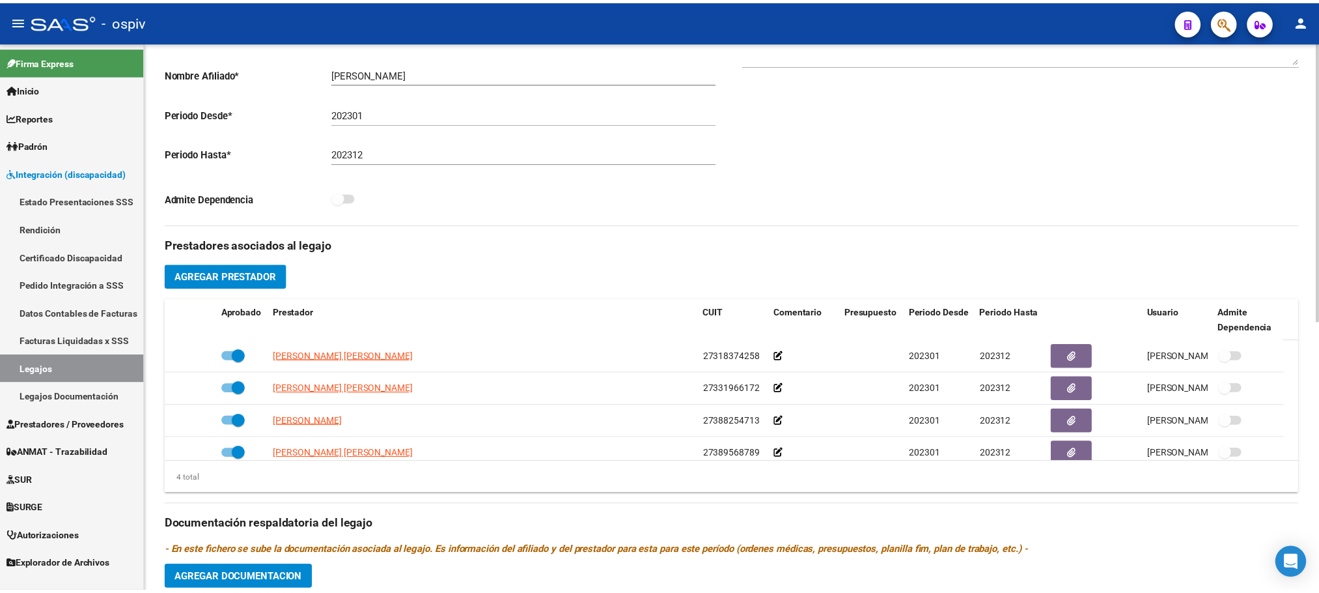
scroll to position [325, 0]
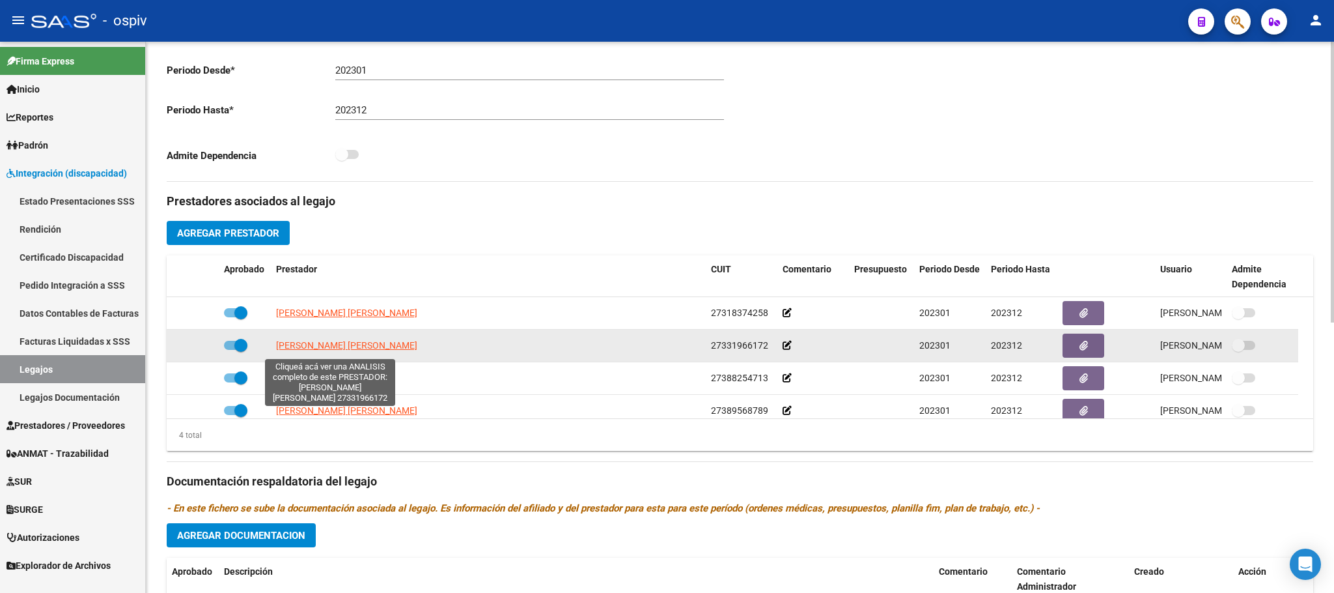
click at [311, 348] on span "BURGART GISELE VANESA" at bounding box center [346, 345] width 141 height 10
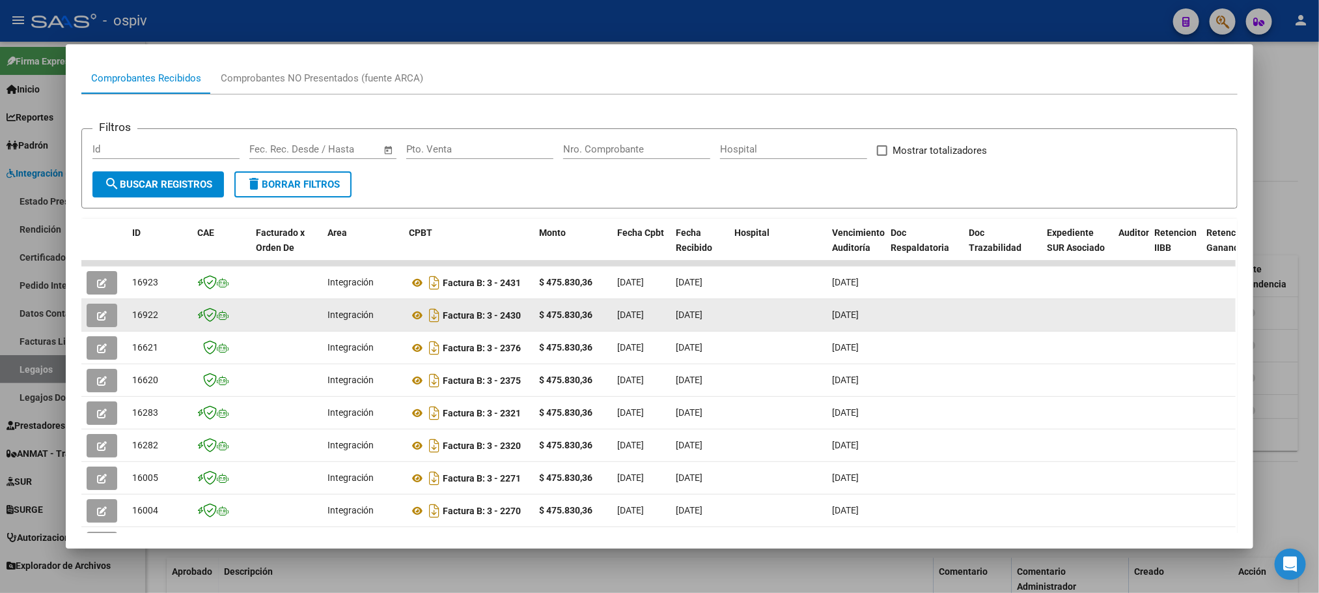
scroll to position [262, 0]
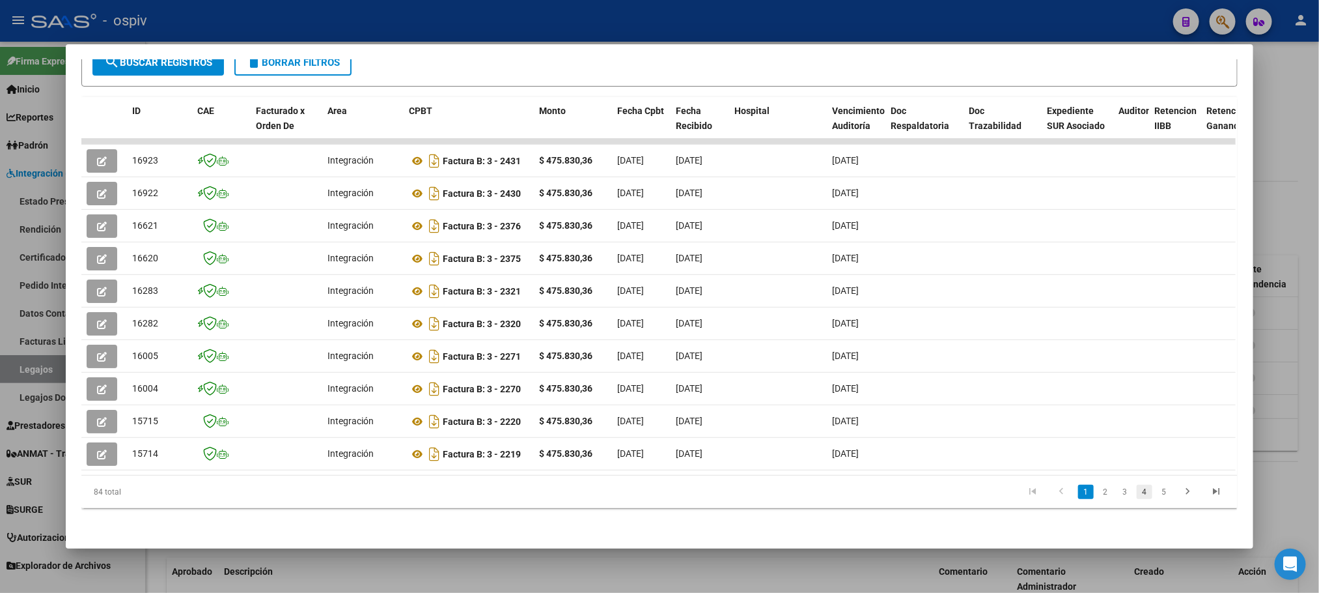
click at [1137, 493] on link "4" at bounding box center [1145, 491] width 16 height 14
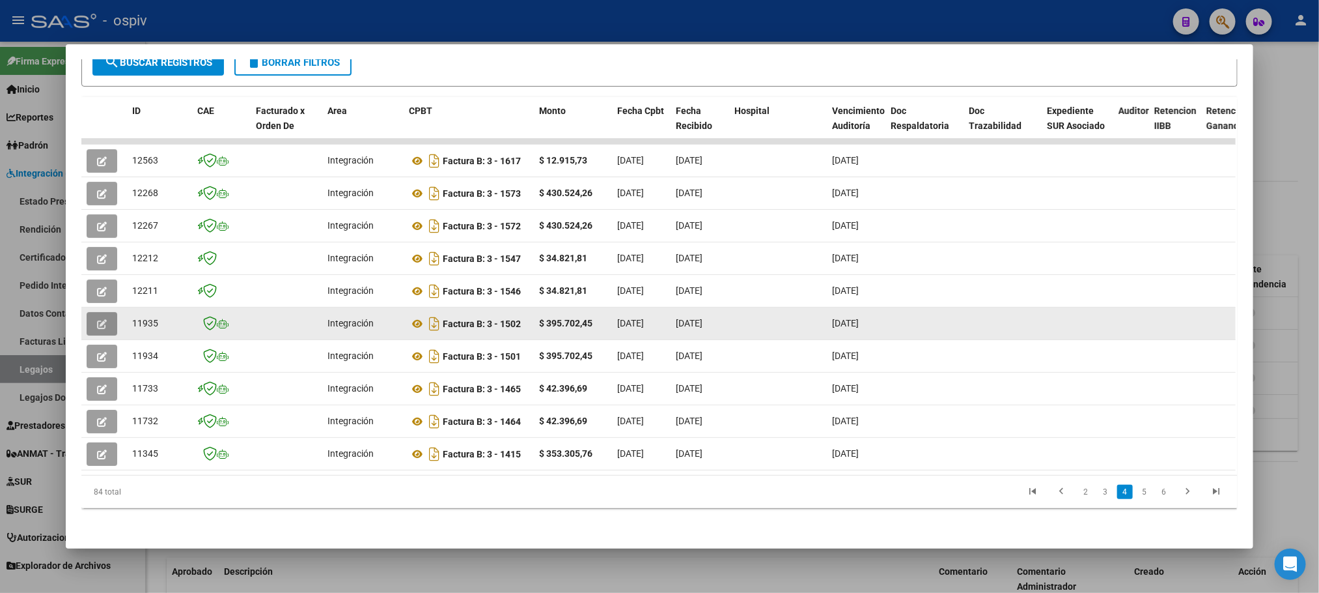
click at [97, 319] on icon "button" at bounding box center [102, 324] width 10 height 10
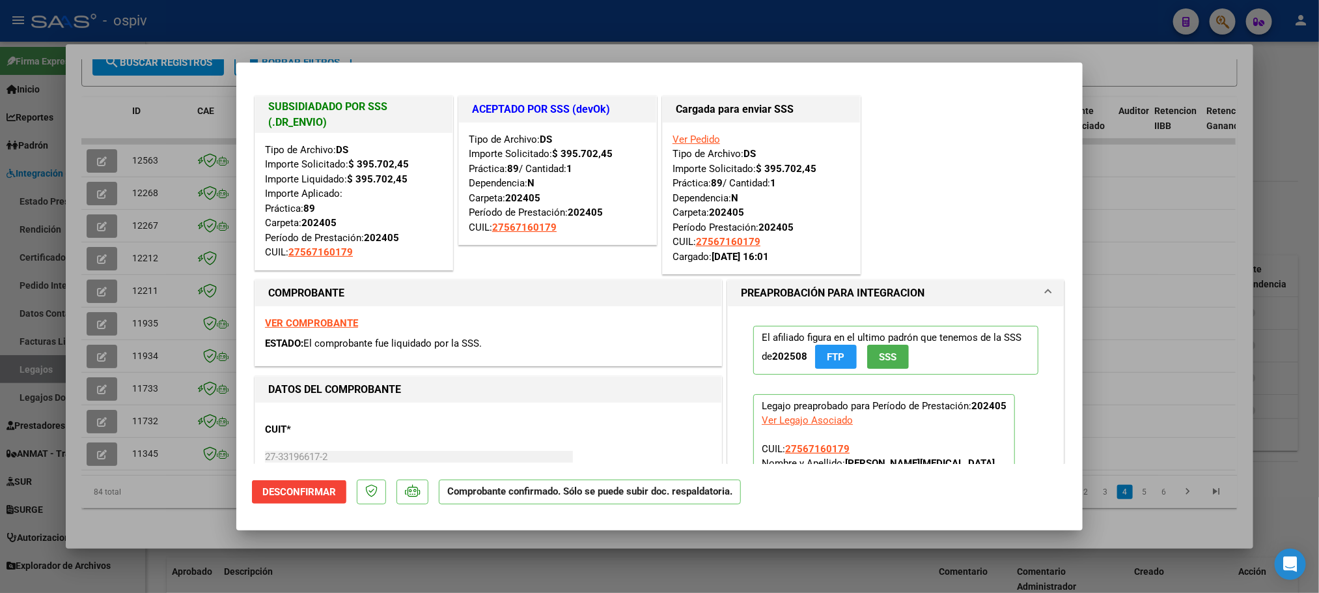
scroll to position [163, 0]
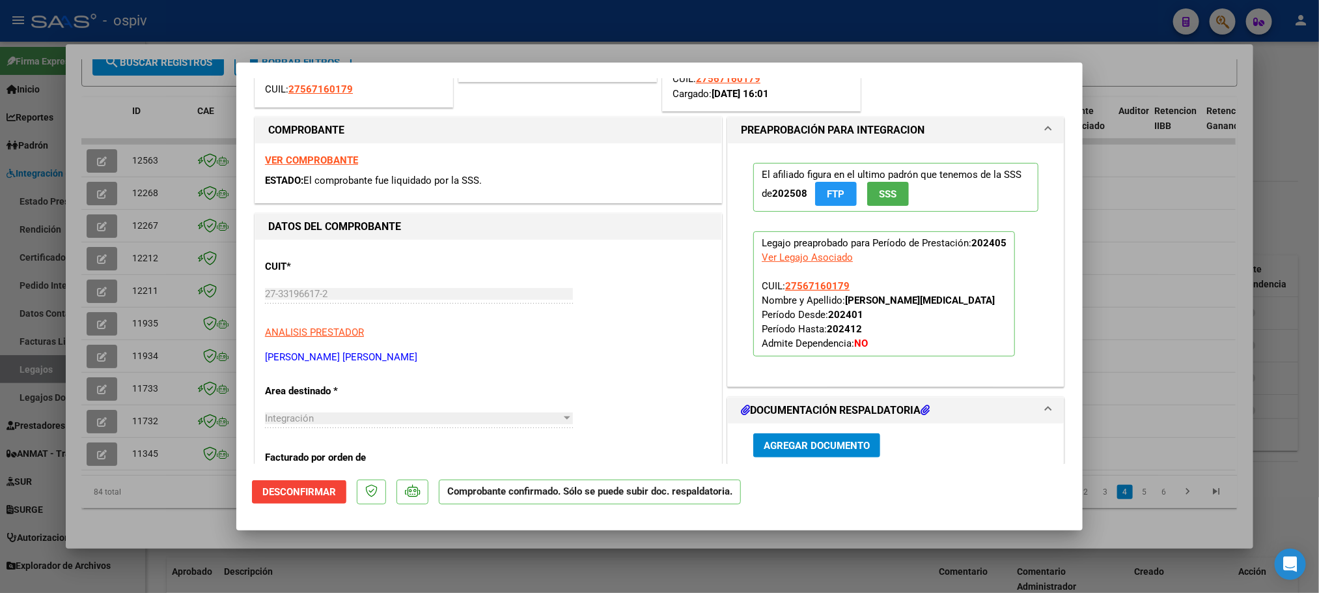
click at [91, 272] on div at bounding box center [659, 296] width 1319 height 593
type input "$ 0,00"
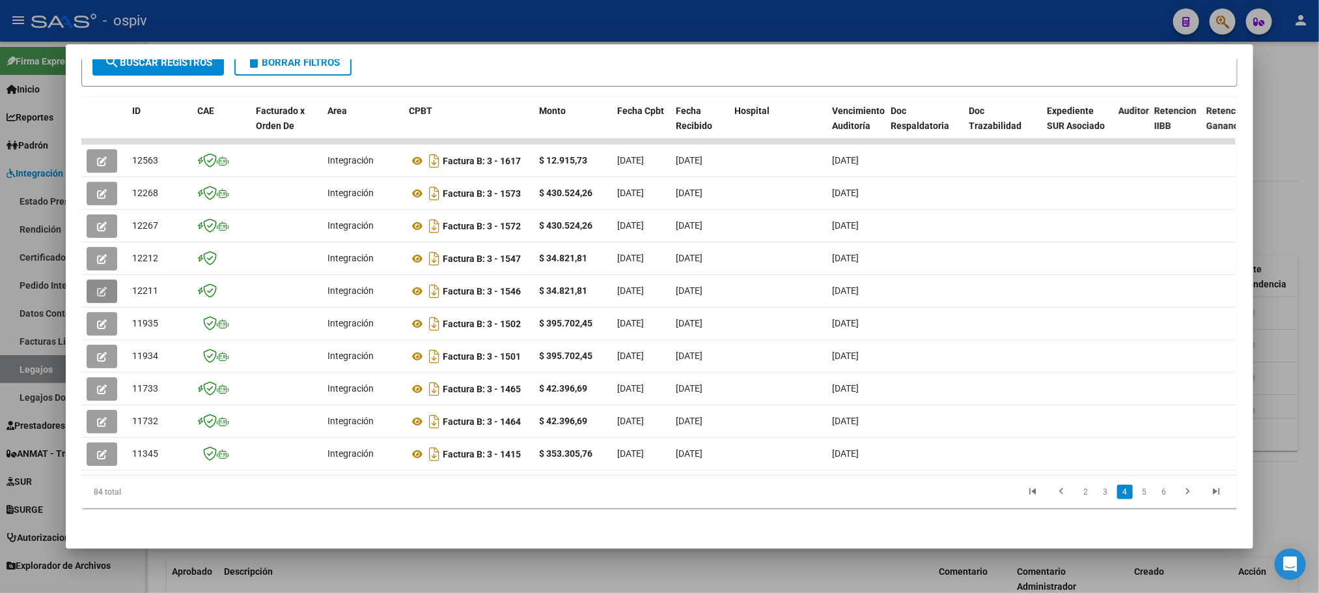
click at [97, 286] on icon "button" at bounding box center [102, 291] width 10 height 10
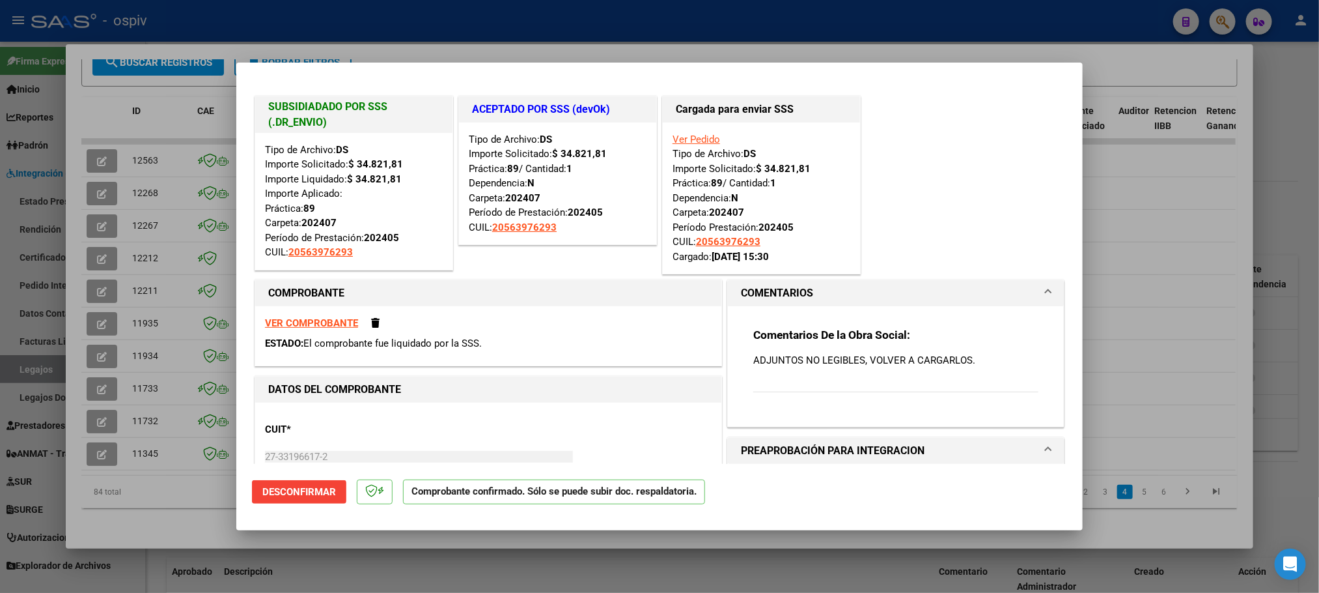
click at [91, 272] on div at bounding box center [659, 296] width 1319 height 593
type input "$ 0,00"
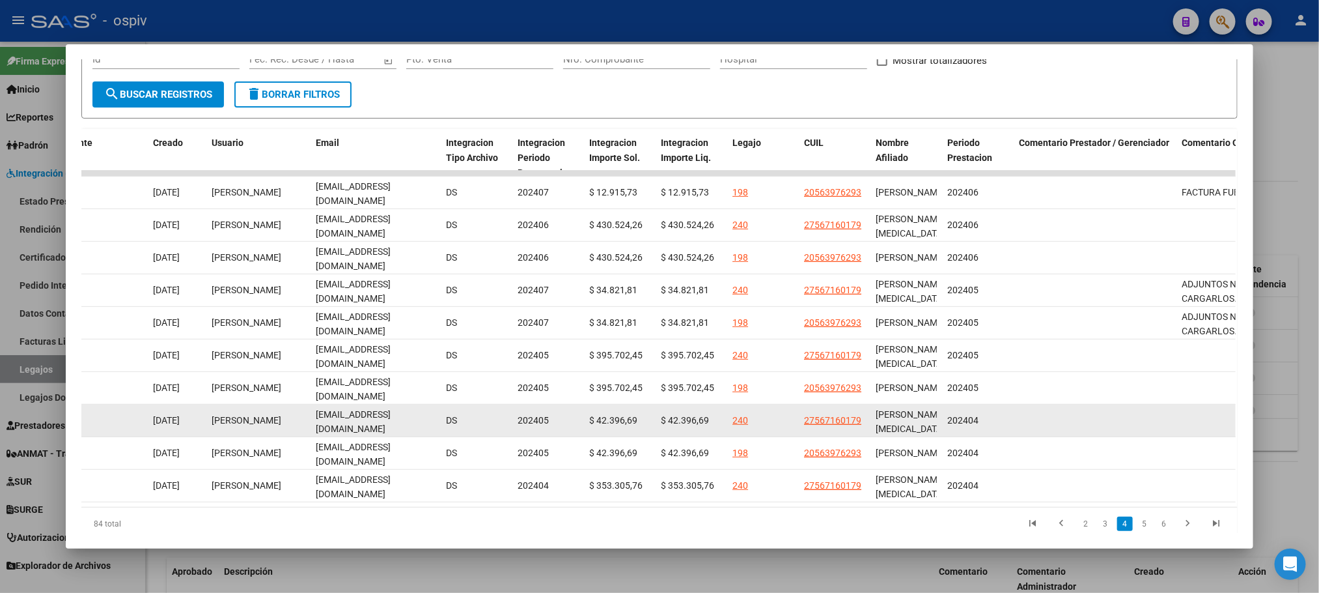
scroll to position [262, 0]
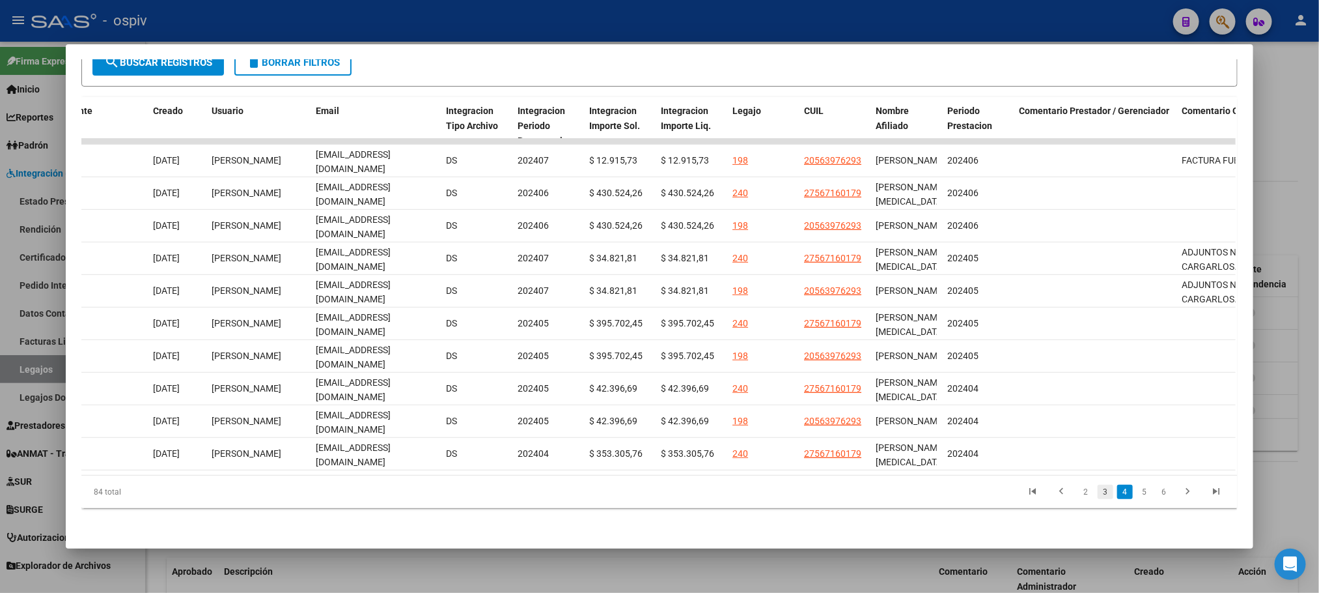
click at [1098, 492] on link "3" at bounding box center [1106, 491] width 16 height 14
click at [1100, 492] on link "2" at bounding box center [1106, 491] width 16 height 14
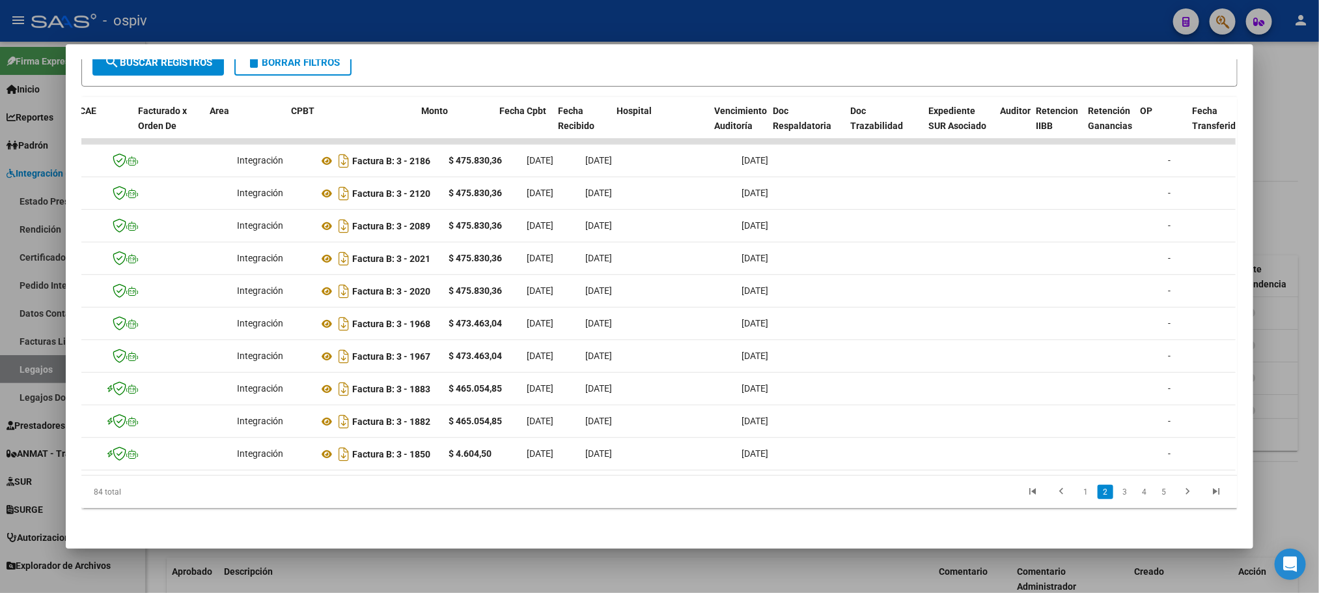
scroll to position [0, 0]
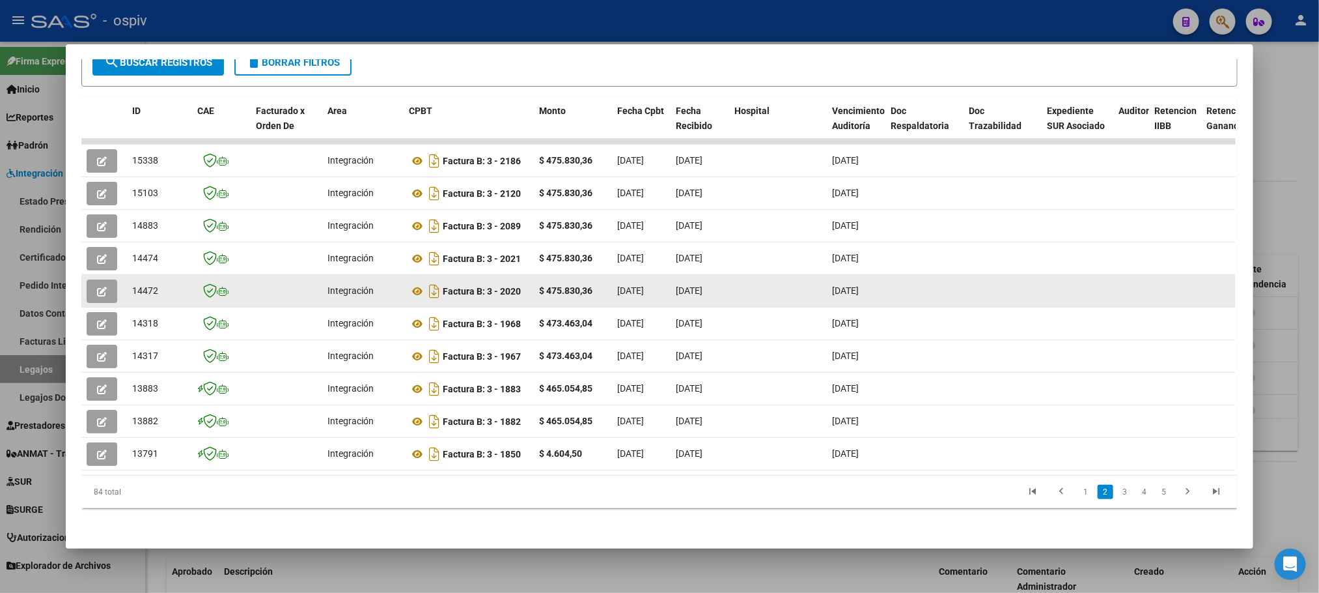
click at [97, 286] on icon "button" at bounding box center [102, 291] width 10 height 10
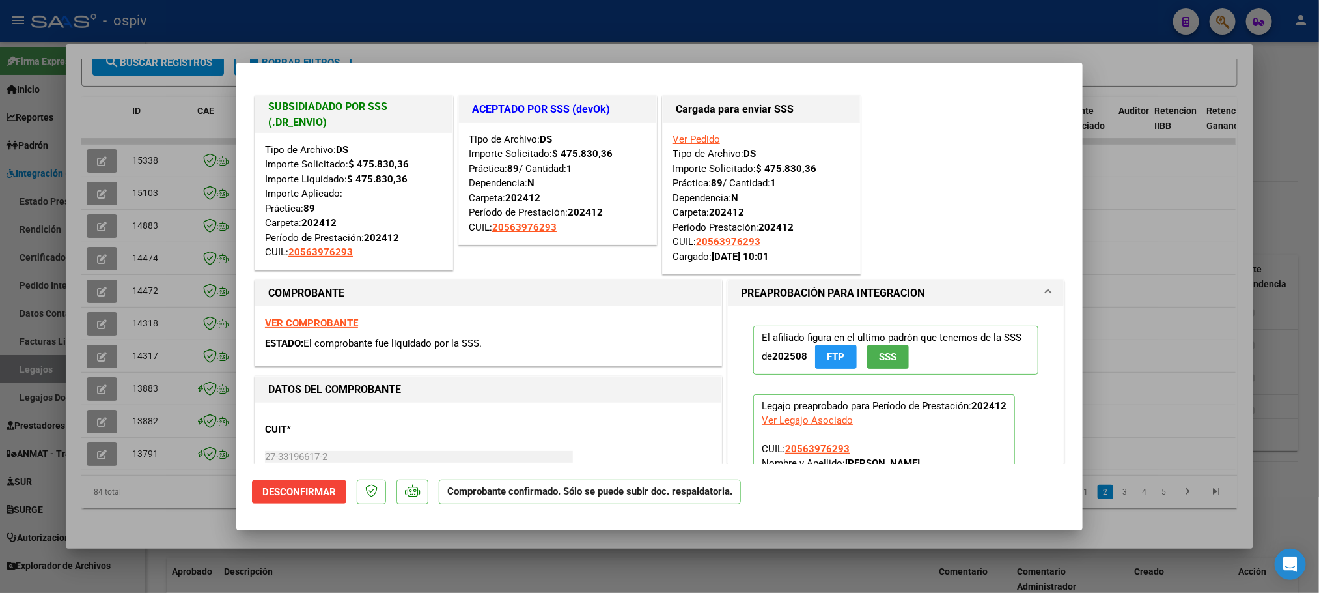
click at [328, 325] on strong "VER COMPROBANTE" at bounding box center [311, 323] width 93 height 12
click at [884, 7] on div at bounding box center [659, 296] width 1319 height 593
type input "$ 0,00"
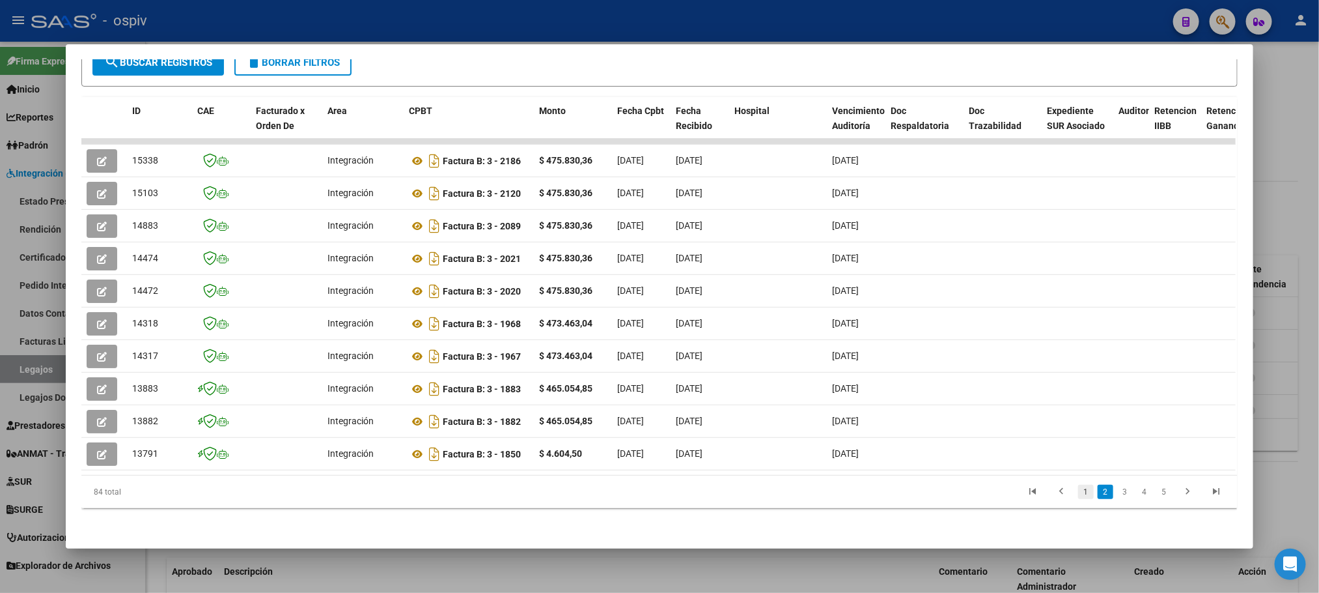
click at [1081, 493] on link "1" at bounding box center [1086, 491] width 16 height 14
drag, startPoint x: 589, startPoint y: 34, endPoint x: 589, endPoint y: 18, distance: 16.3
click at [590, 32] on div at bounding box center [659, 296] width 1319 height 593
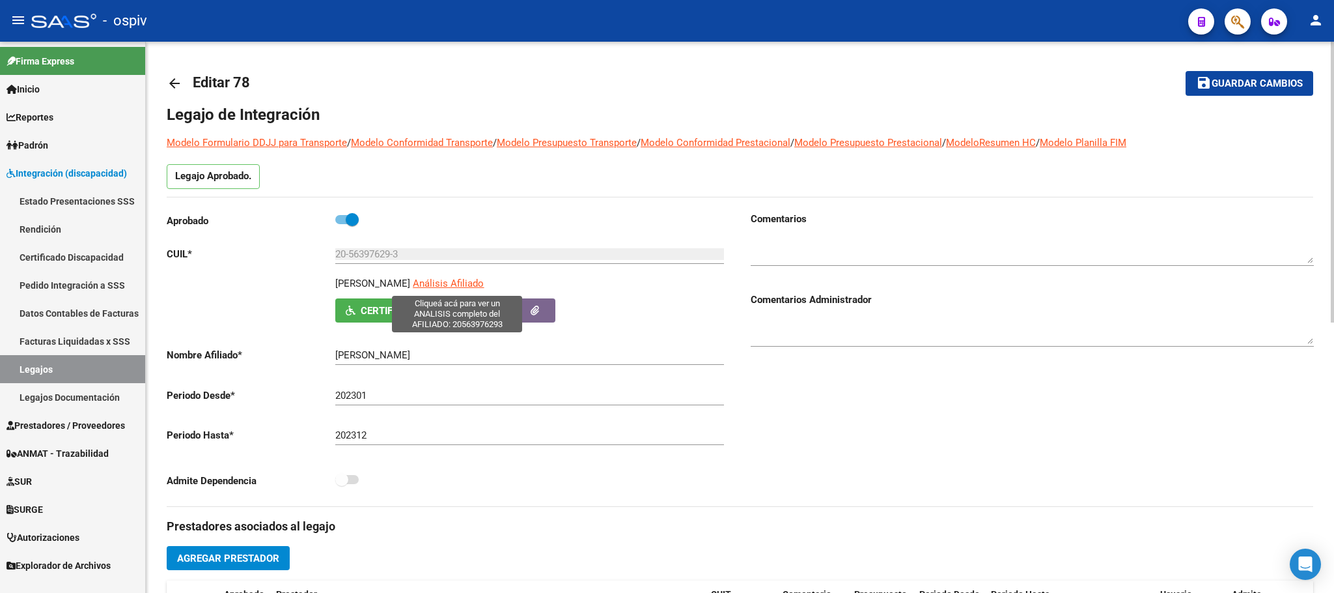
click at [457, 284] on span "Análisis Afiliado" at bounding box center [448, 283] width 71 height 12
type textarea "20563976293"
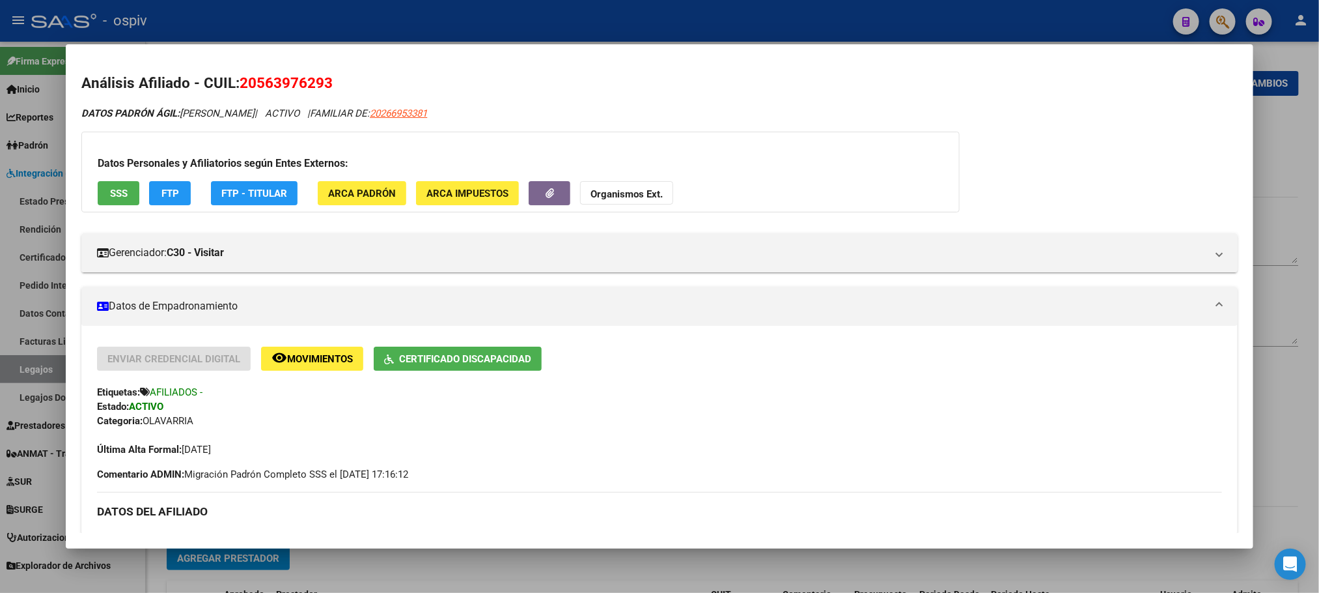
click at [466, 363] on span "Certificado Discapacidad" at bounding box center [465, 359] width 132 height 12
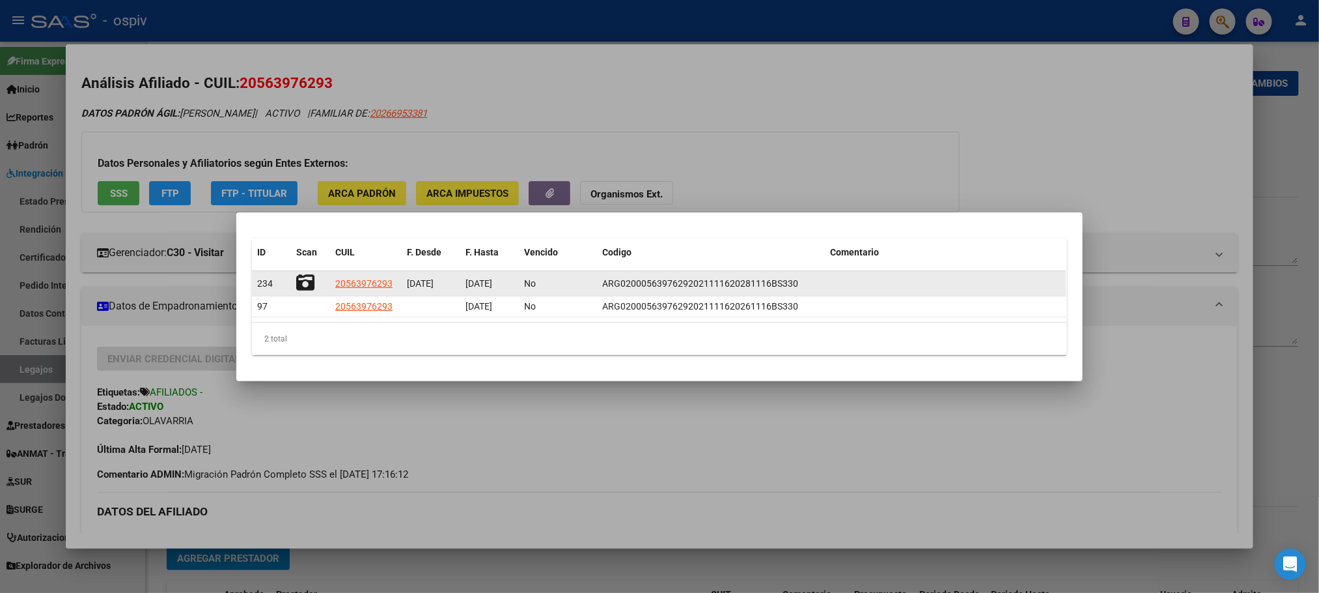
click at [313, 278] on icon at bounding box center [305, 282] width 18 height 18
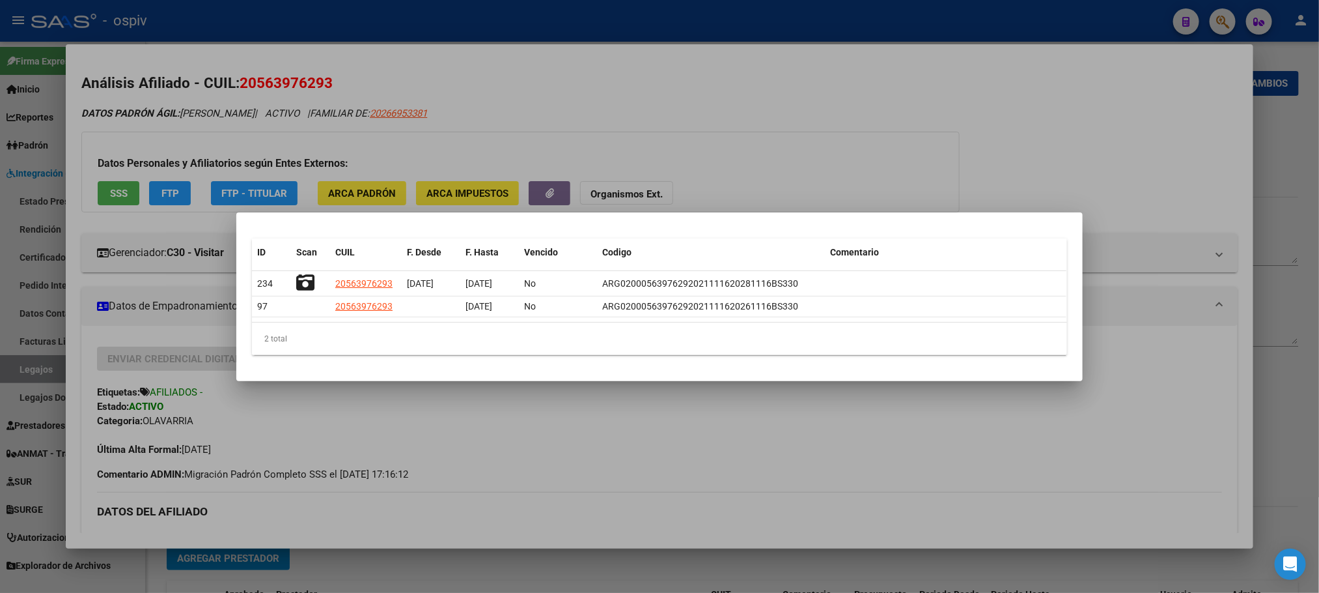
click at [733, 23] on div at bounding box center [659, 296] width 1319 height 593
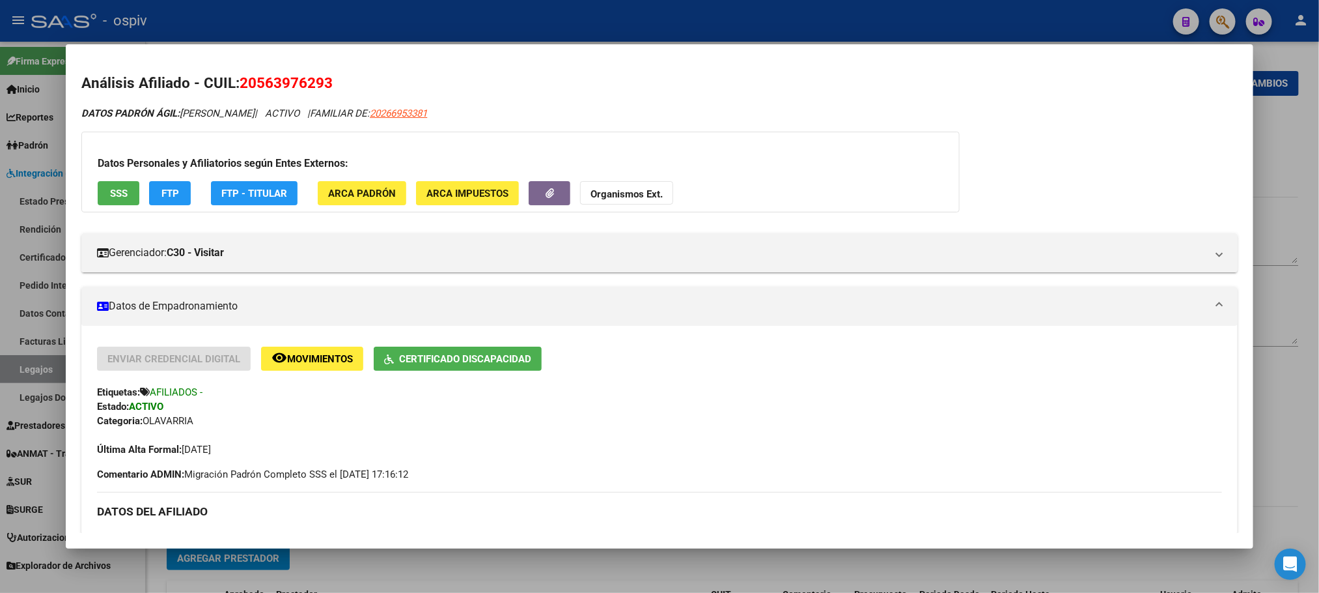
click at [488, 20] on div at bounding box center [659, 296] width 1319 height 593
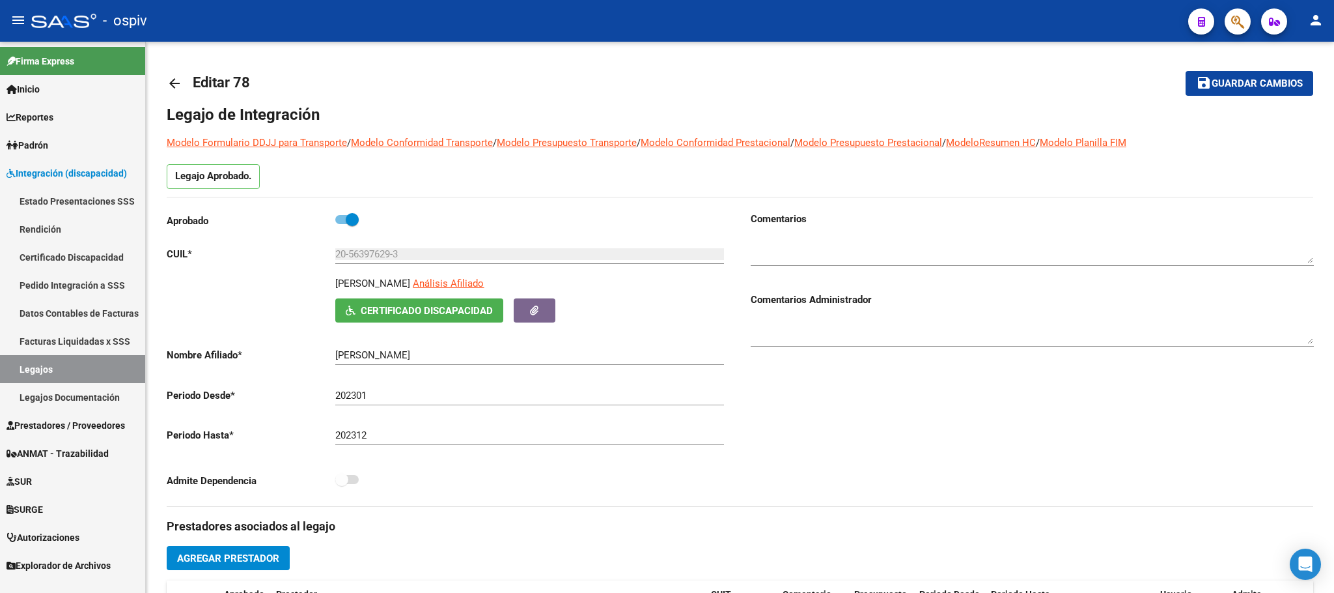
click at [508, 20] on div "- ospiv" at bounding box center [604, 21] width 1147 height 29
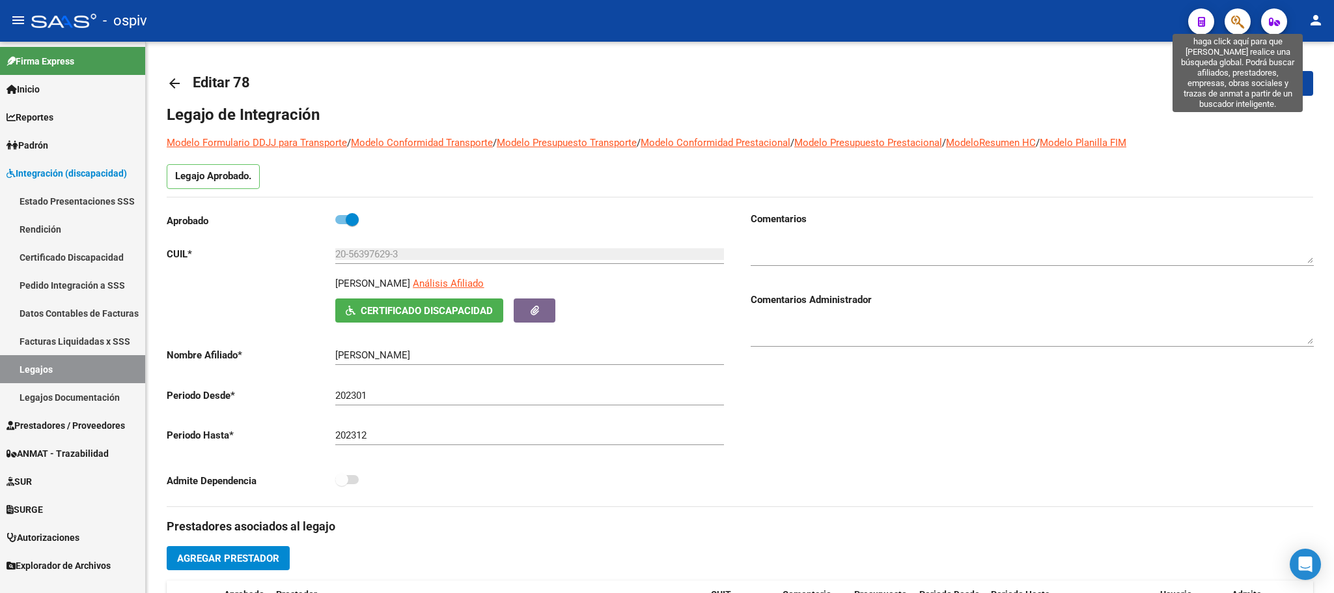
click at [1240, 18] on icon "button" at bounding box center [1237, 21] width 13 height 15
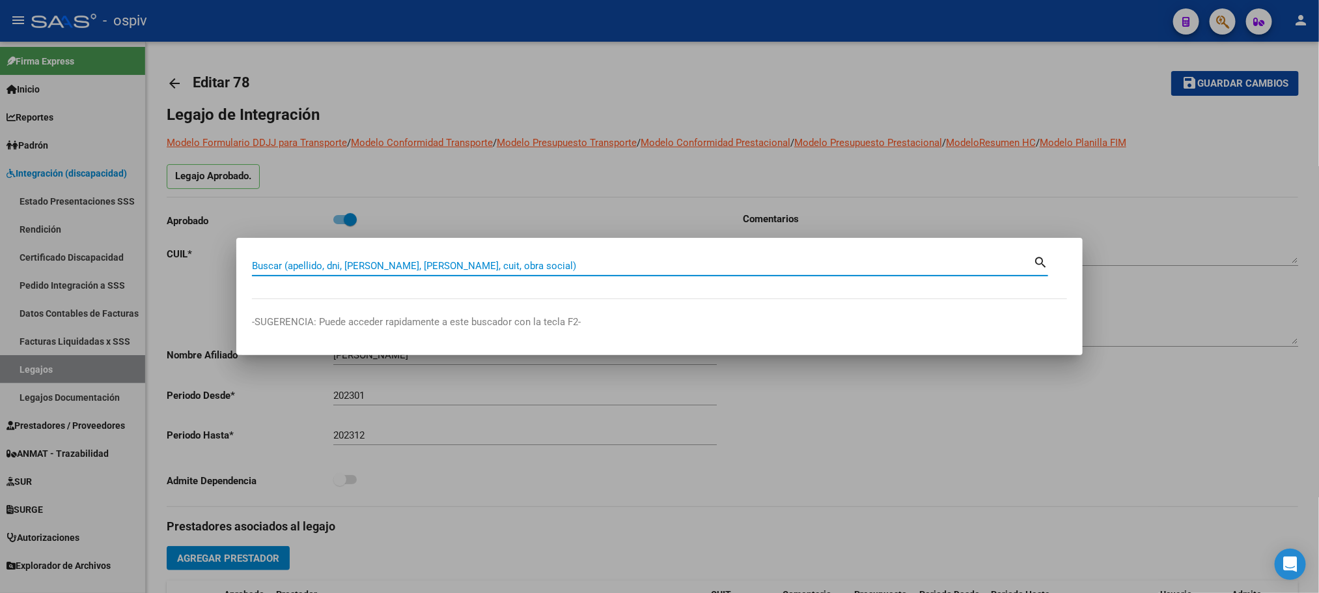
click at [473, 264] on input "Buscar (apellido, dni, [PERSON_NAME], [PERSON_NAME], cuit, obra social)" at bounding box center [642, 266] width 781 height 12
paste input "20587464552"
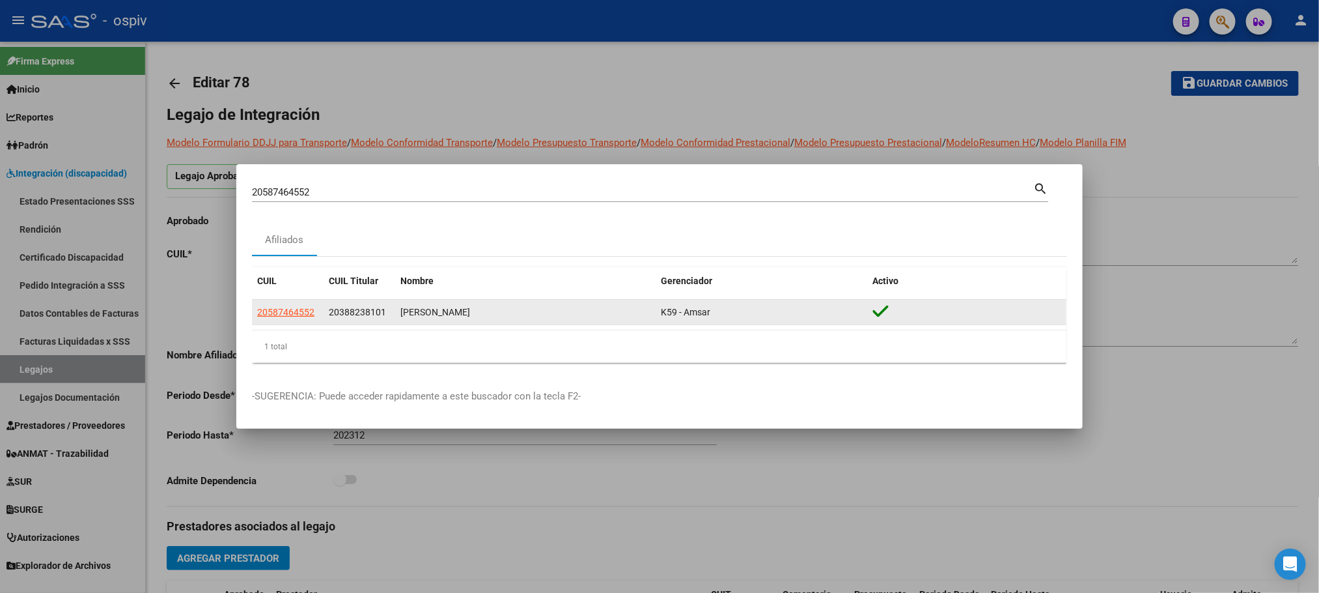
drag, startPoint x: 516, startPoint y: 313, endPoint x: 400, endPoint y: 315, distance: 115.9
click at [400, 315] on div "FERNANDEZ NOAH EITHAN" at bounding box center [525, 312] width 250 height 15
copy div "FERNANDEZ NOAH EITHAN"
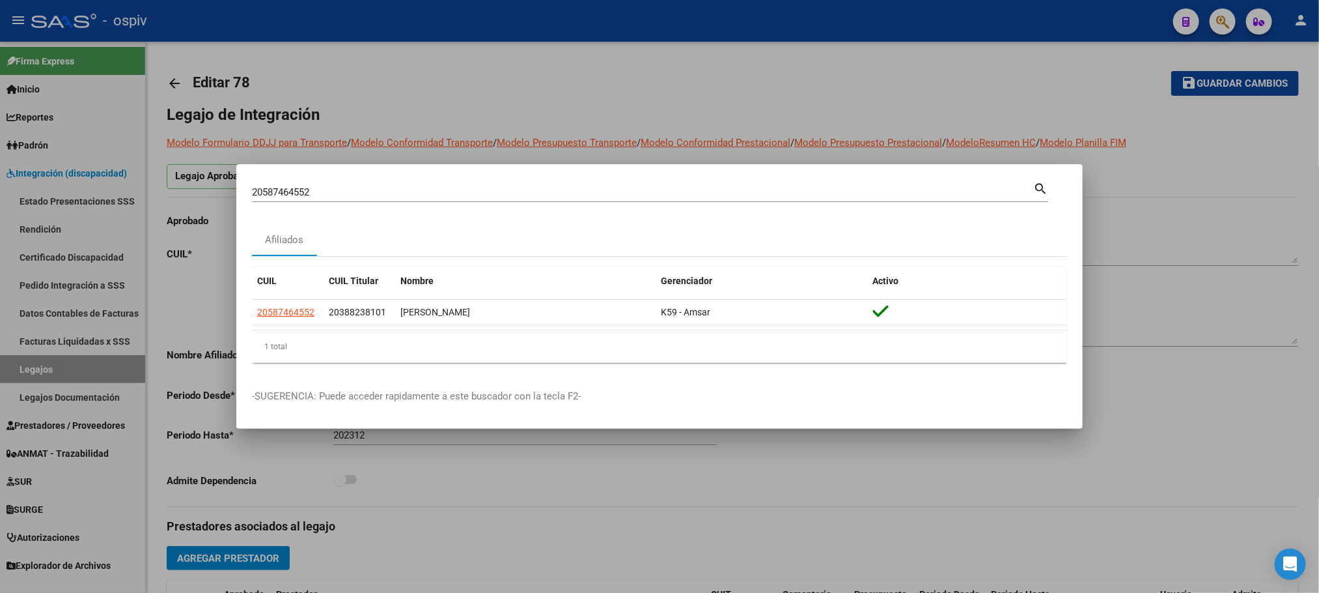
click at [332, 192] on input "20587464552" at bounding box center [642, 192] width 781 height 12
type input "2"
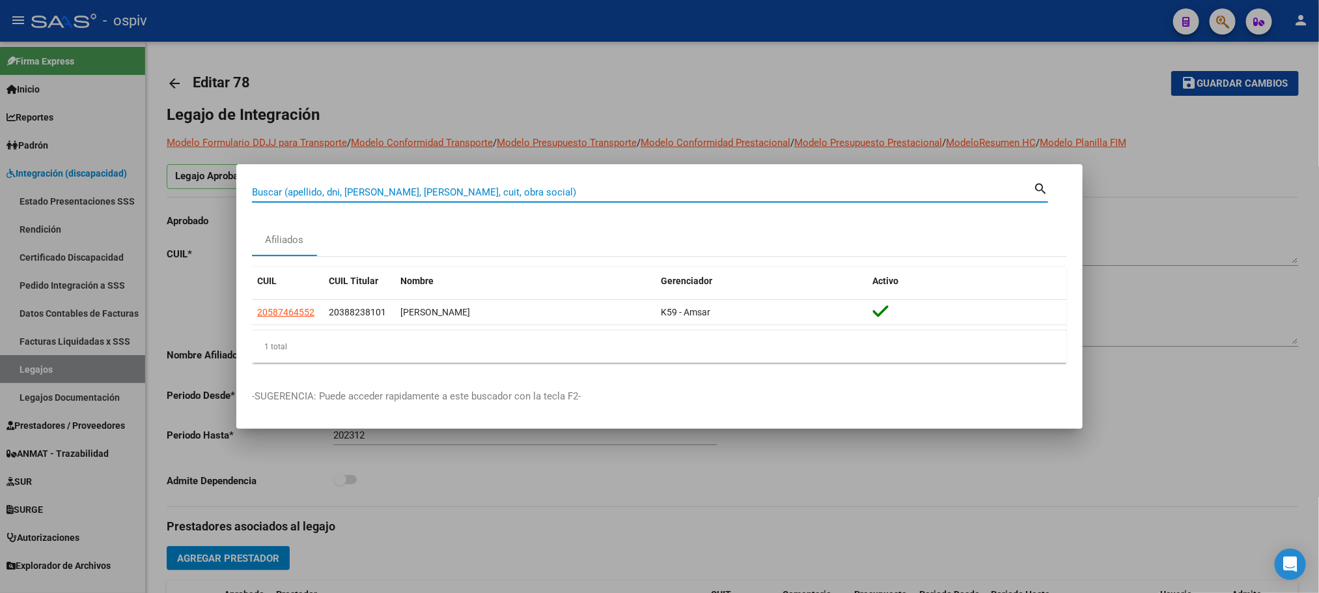
click at [332, 192] on input "Buscar (apellido, dni, [PERSON_NAME], [PERSON_NAME], cuit, obra social)" at bounding box center [642, 192] width 781 height 12
paste input "27567506733"
type input "27567506733"
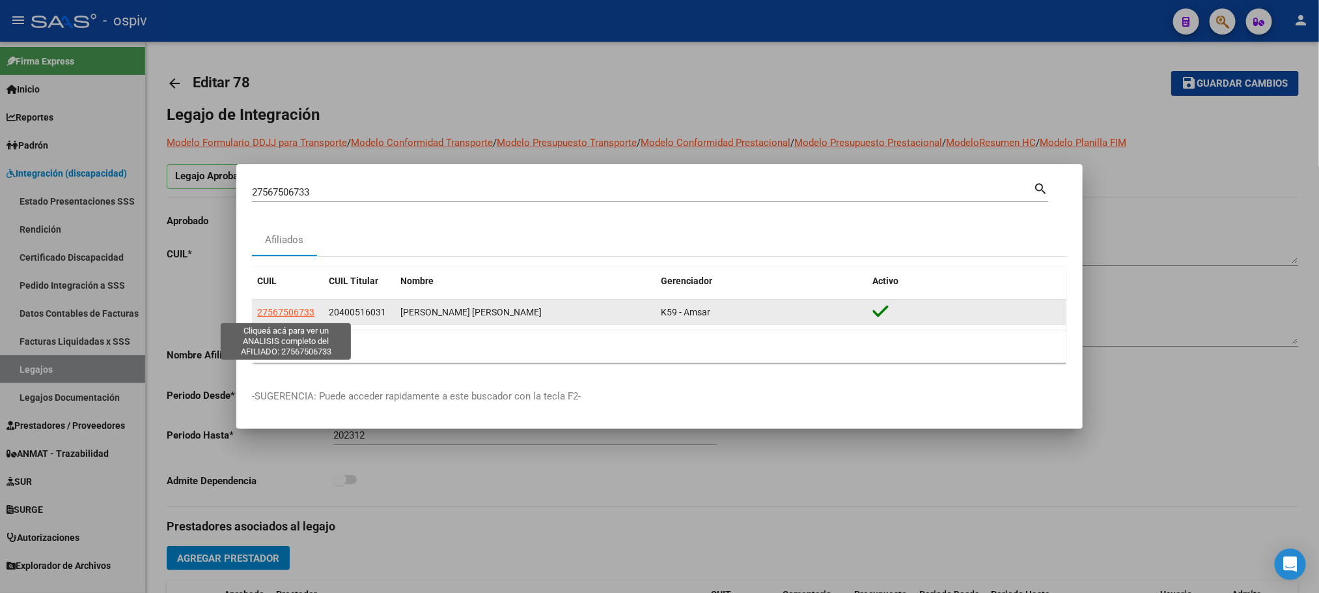
click at [292, 311] on span "27567506733" at bounding box center [285, 312] width 57 height 10
type textarea "27567506733"
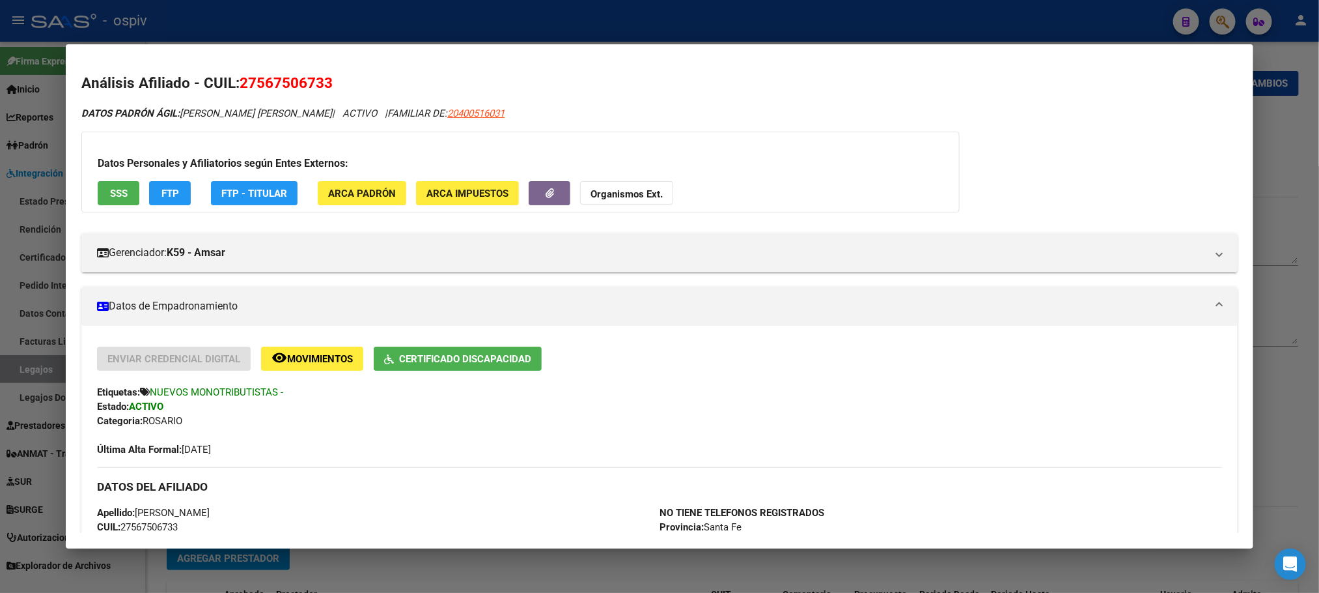
drag, startPoint x: 336, startPoint y: 80, endPoint x: 233, endPoint y: 82, distance: 102.9
click at [233, 82] on h2 "Análisis Afiliado - CUIL: 27567506733" at bounding box center [659, 83] width 1156 height 22
copy span "27567506733"
drag, startPoint x: 338, startPoint y: 115, endPoint x: 178, endPoint y: 112, distance: 160.2
click at [178, 112] on span "DATOS PADRÓN ÁGIL: SANABRIA CORDOBA JAZMIN DIANA" at bounding box center [206, 113] width 251 height 12
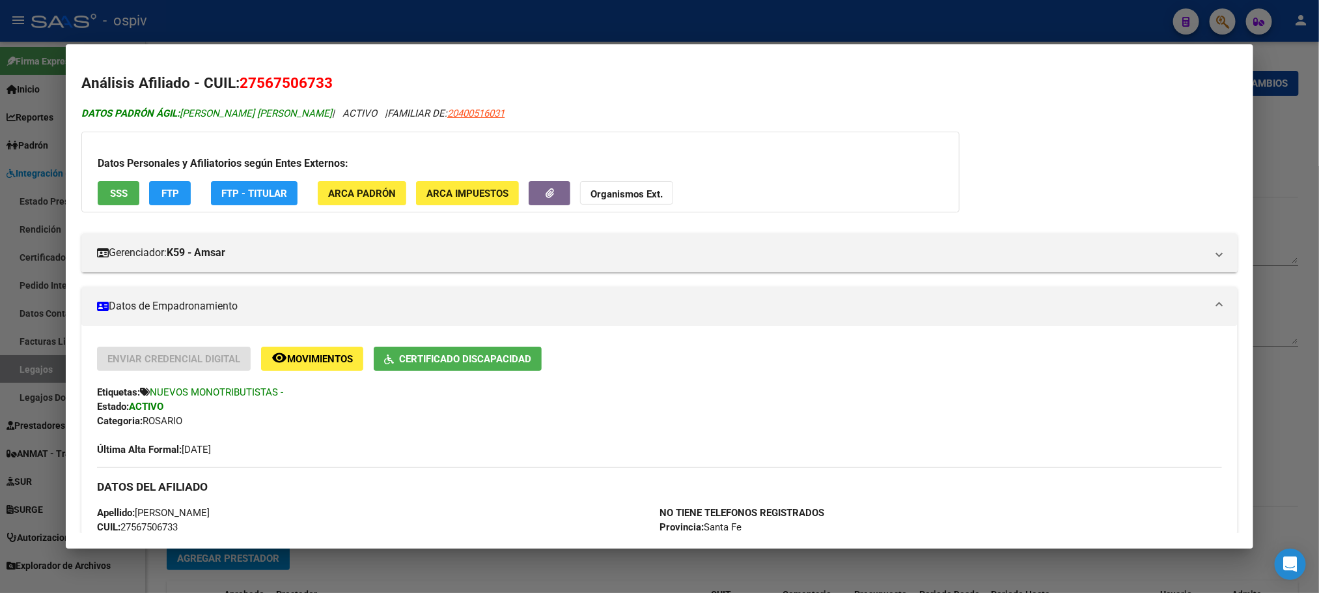
copy span "SANABRIA CORDOBA JAZMIN DIANA"
click at [397, 23] on div at bounding box center [659, 296] width 1319 height 593
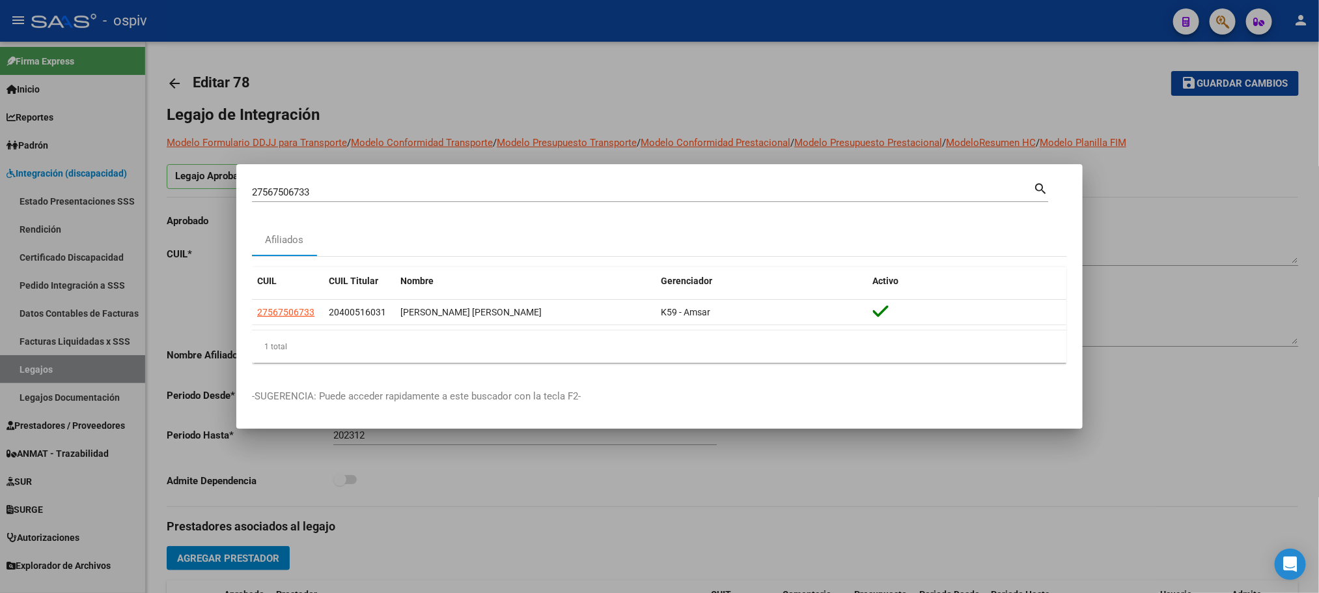
click at [397, 23] on div at bounding box center [659, 296] width 1319 height 593
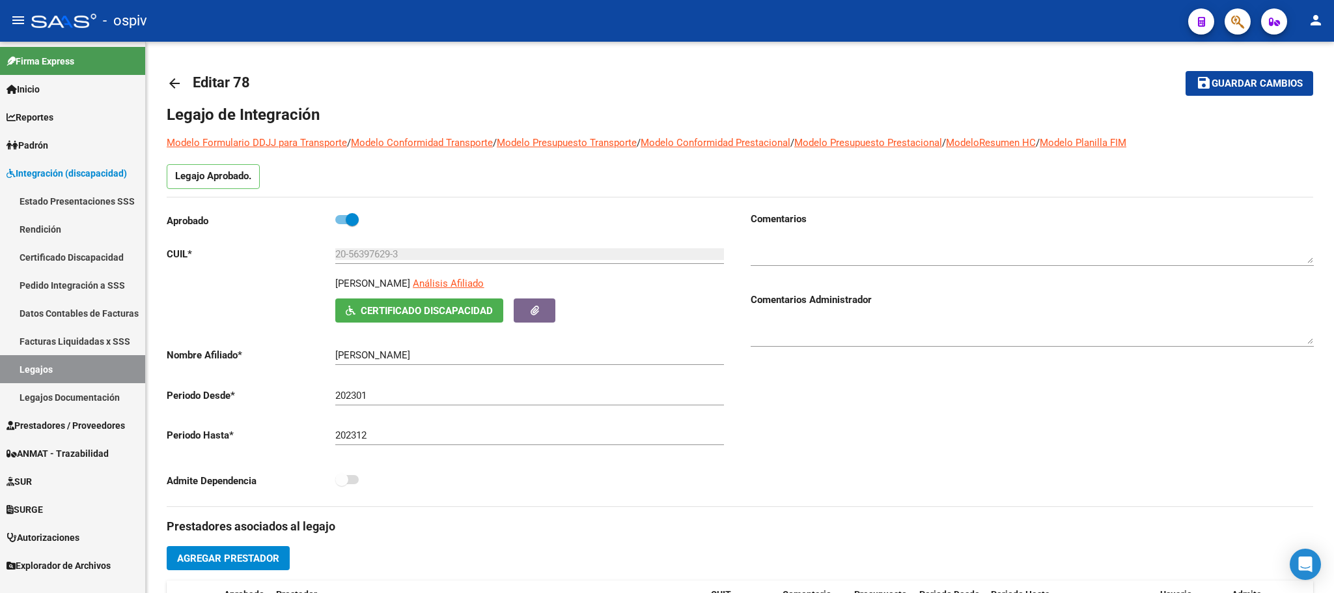
drag, startPoint x: 61, startPoint y: 18, endPoint x: 237, endPoint y: 12, distance: 176.6
click at [69, 18] on div at bounding box center [63, 21] width 65 height 14
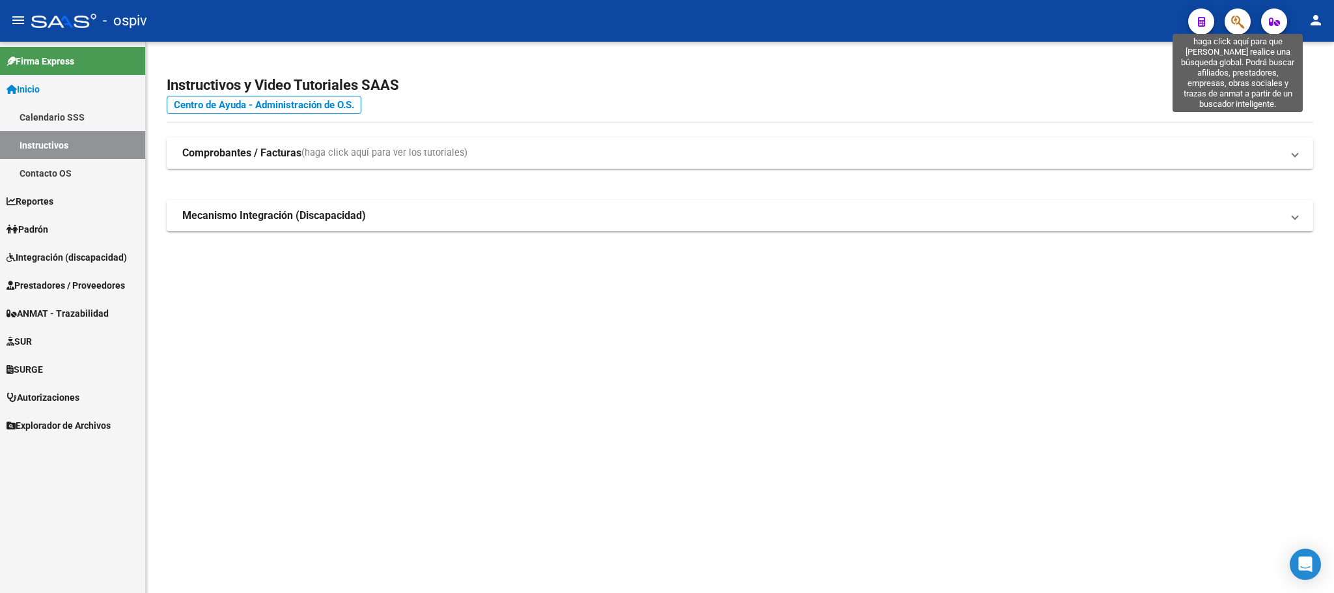
click at [1235, 20] on icon "button" at bounding box center [1237, 21] width 13 height 15
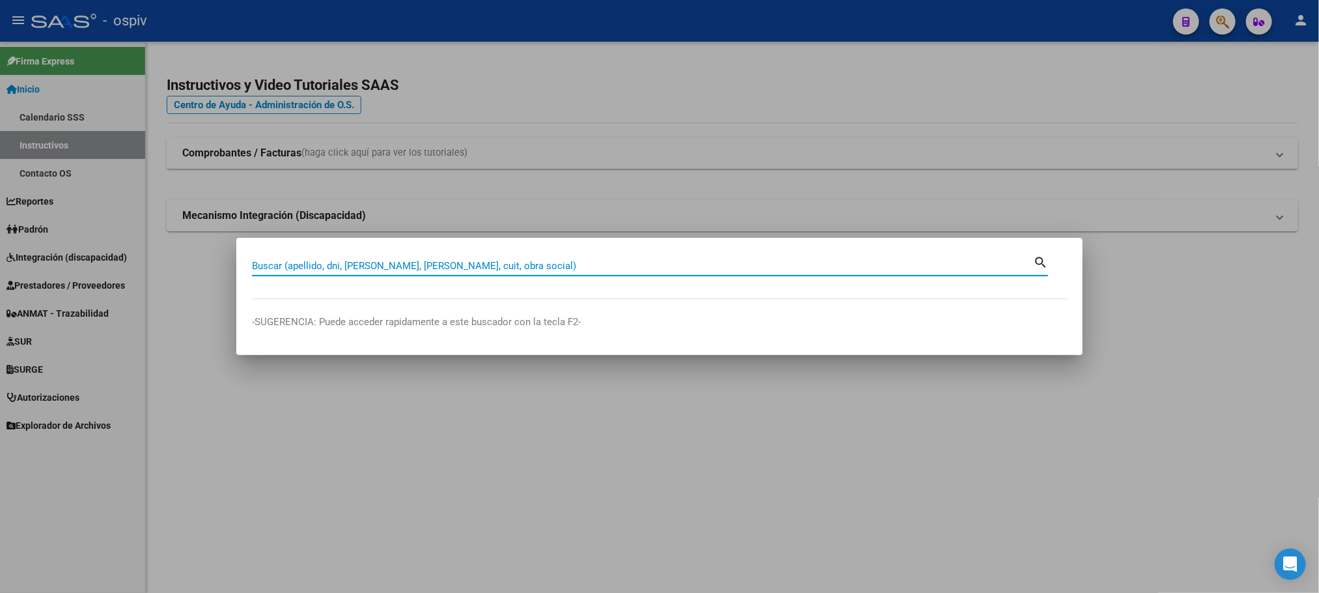
click at [397, 264] on input "Buscar (apellido, dni, [PERSON_NAME], [PERSON_NAME], cuit, obra social)" at bounding box center [642, 266] width 781 height 12
paste input "27567506733"
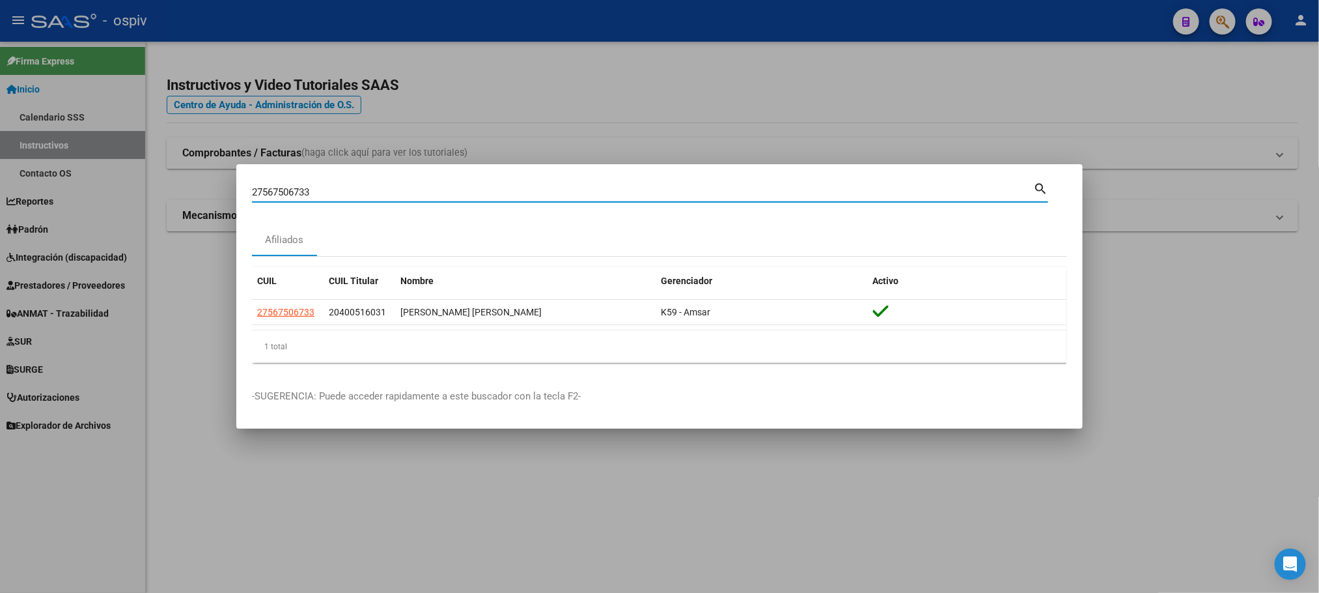
click at [503, 191] on input "27567506733" at bounding box center [642, 192] width 781 height 12
type input "2"
click at [500, 191] on input "Buscar (apellido, dni, [PERSON_NAME], [PERSON_NAME], cuit, obra social)" at bounding box center [642, 192] width 781 height 12
paste input "20526969783"
type input "20526969783"
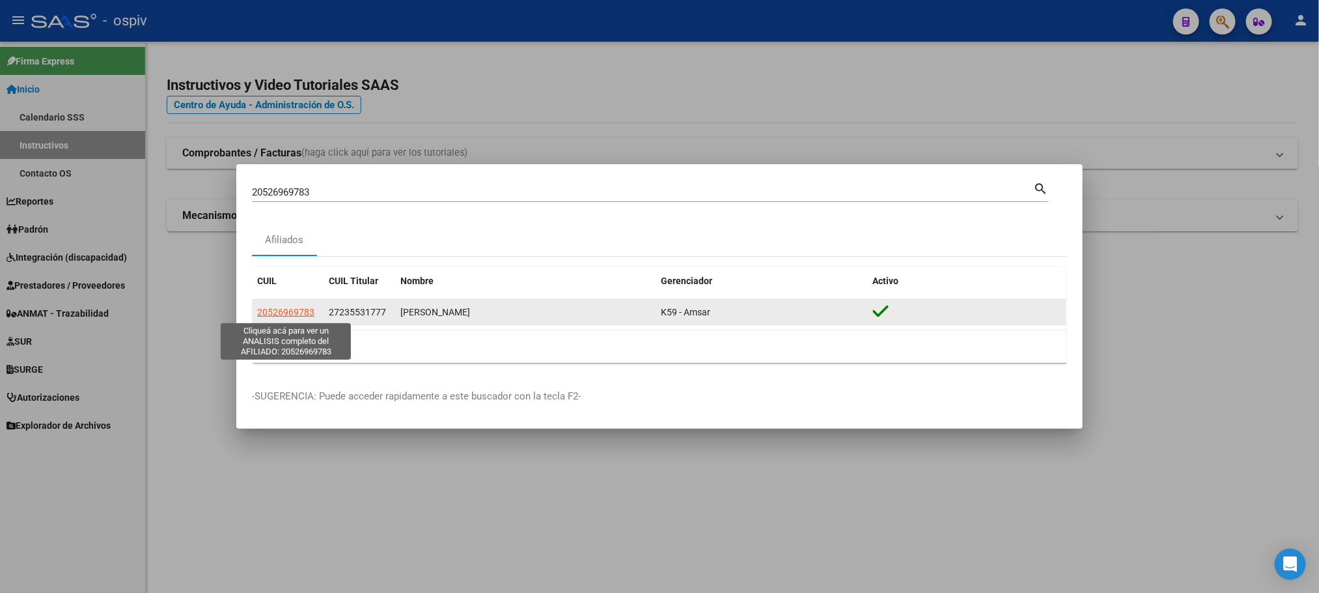
click at [289, 313] on span "20526969783" at bounding box center [285, 312] width 57 height 10
type textarea "20526969783"
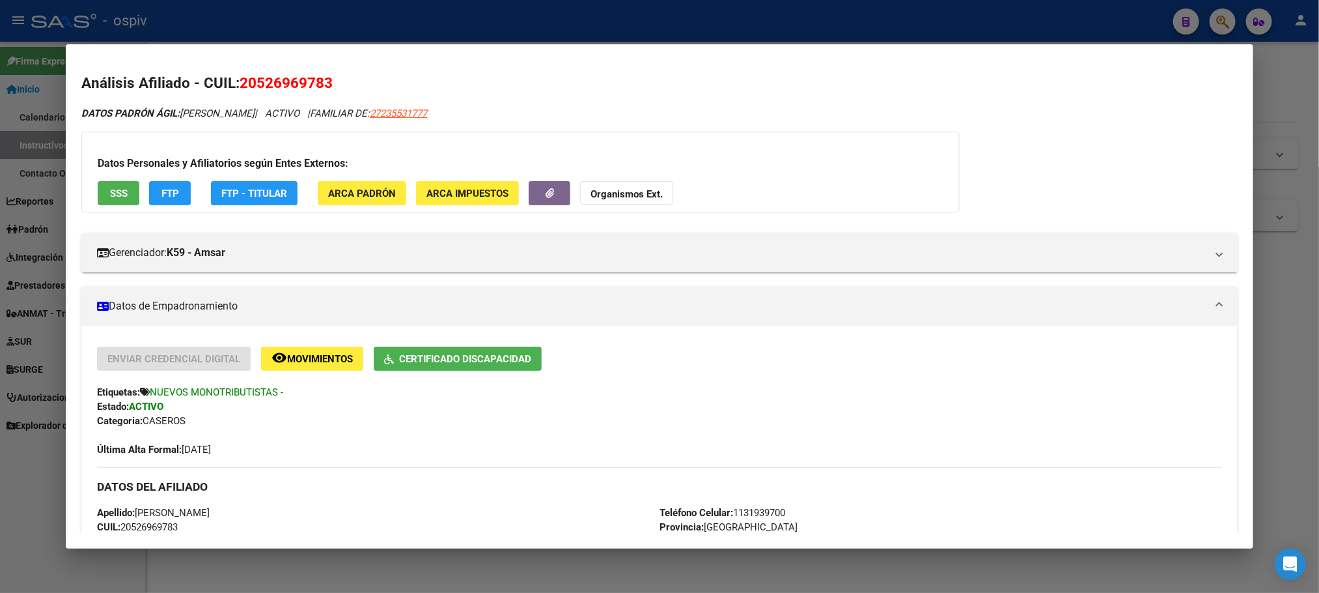
drag, startPoint x: 333, startPoint y: 78, endPoint x: 235, endPoint y: 82, distance: 97.7
click at [235, 82] on h2 "Análisis Afiliado - CUIL: 20526969783" at bounding box center [659, 83] width 1156 height 22
copy span "20526969783"
drag, startPoint x: 287, startPoint y: 112, endPoint x: 176, endPoint y: 114, distance: 110.7
click at [176, 114] on span "DATOS PADRÓN ÁGIL: LEMOS ROMAN SANTINO" at bounding box center [167, 113] width 173 height 12
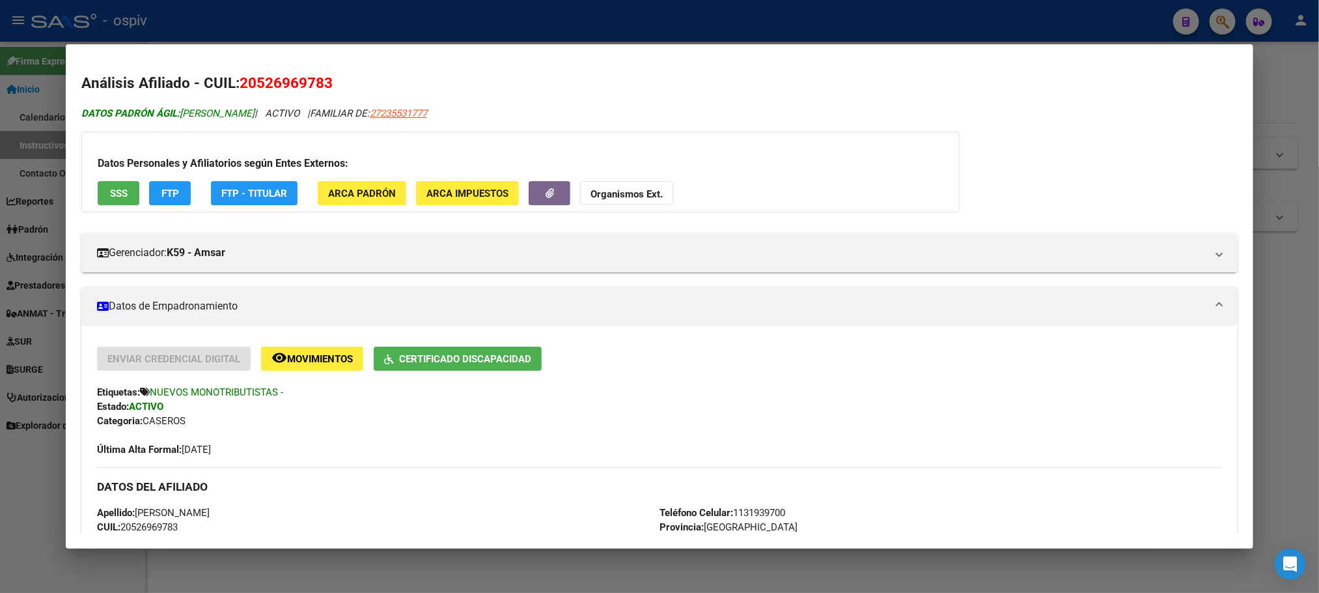
copy span "LEMOS ROMAN SANTINO"
click at [438, 18] on div at bounding box center [659, 296] width 1319 height 593
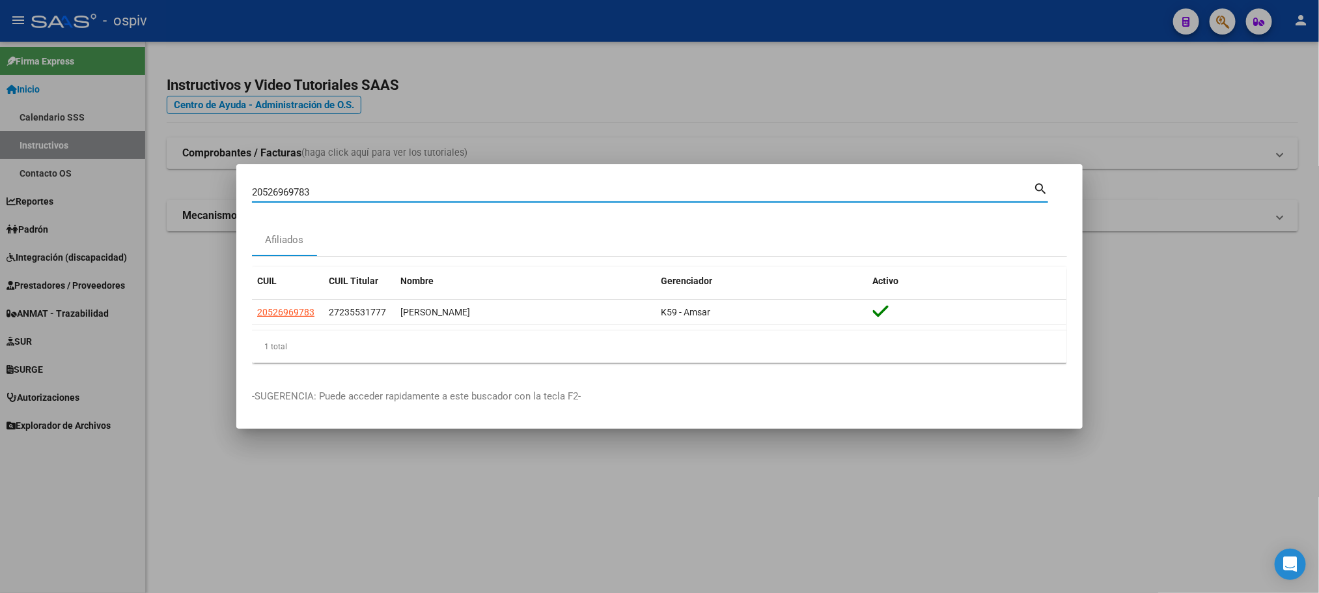
click at [368, 188] on input "20526969783" at bounding box center [642, 192] width 781 height 12
type input "2"
click at [368, 188] on input "Buscar (apellido, dni, [PERSON_NAME], [PERSON_NAME], cuit, obra social)" at bounding box center [642, 192] width 781 height 12
paste input "20550008395"
type input "20550008395"
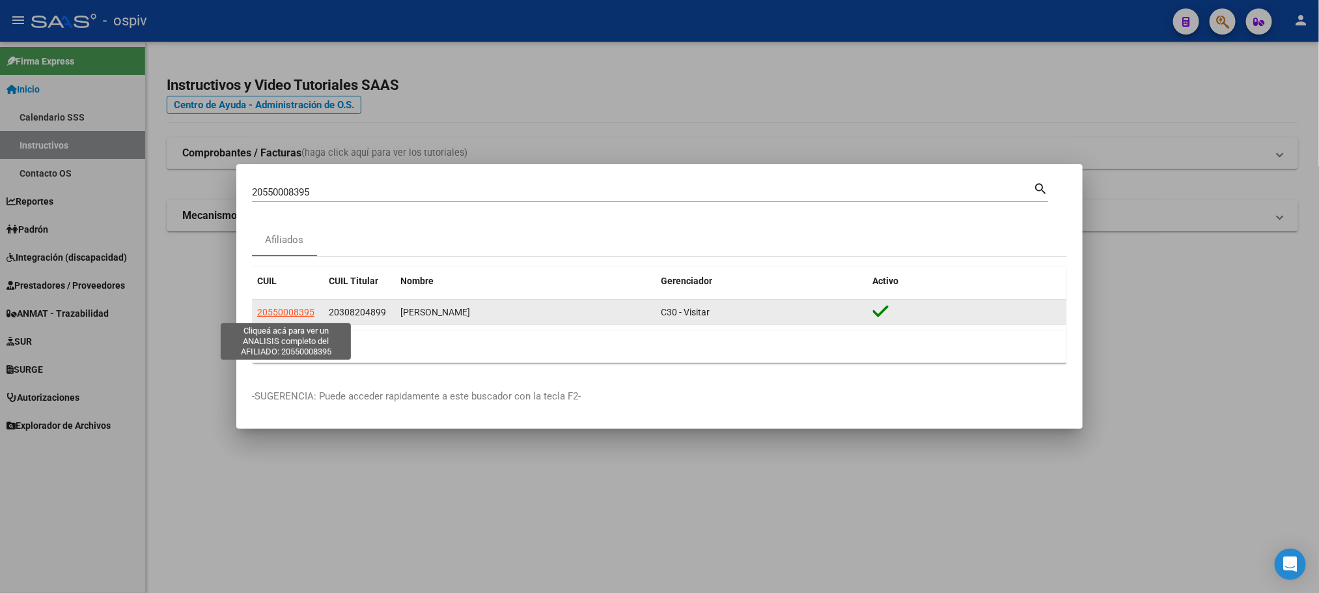
click at [291, 311] on span "20550008395" at bounding box center [285, 312] width 57 height 10
type textarea "20550008395"
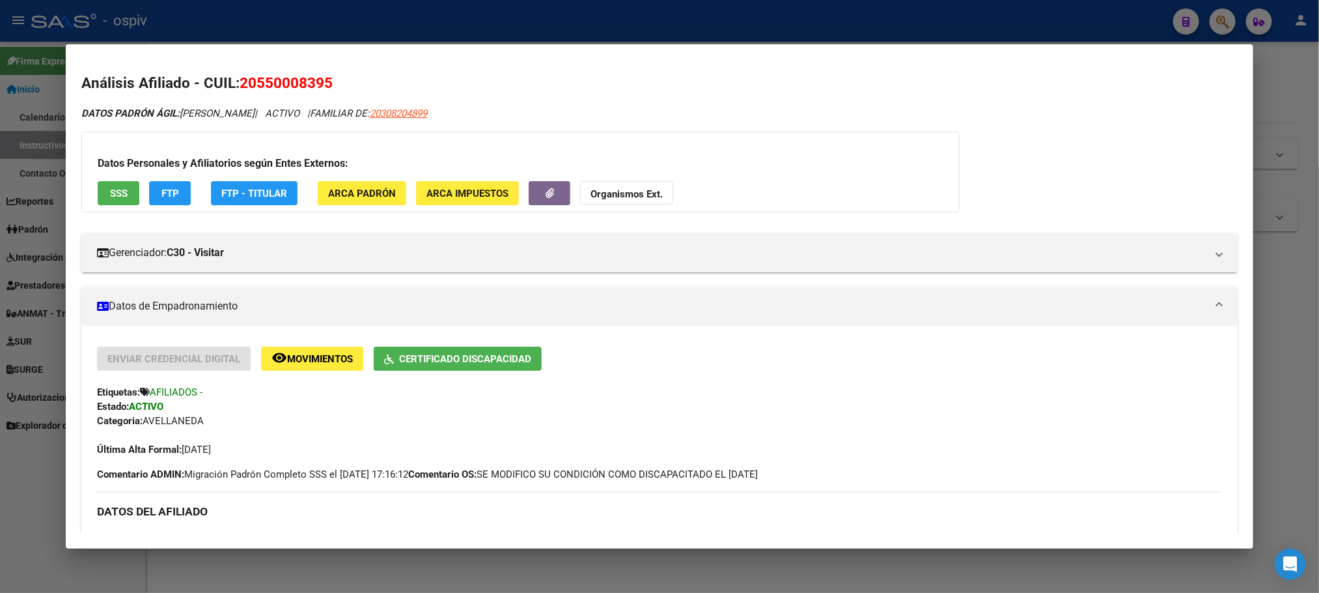
drag, startPoint x: 335, startPoint y: 83, endPoint x: 236, endPoint y: 84, distance: 98.3
click at [236, 84] on h2 "Análisis Afiliado - CUIL: 20550008395" at bounding box center [659, 83] width 1156 height 22
copy span "20550008395"
drag, startPoint x: 275, startPoint y: 113, endPoint x: 176, endPoint y: 118, distance: 99.7
click at [176, 118] on span "DATOS PADRÓN ÁGIL: MENDOZA VALENTINO" at bounding box center [167, 113] width 173 height 12
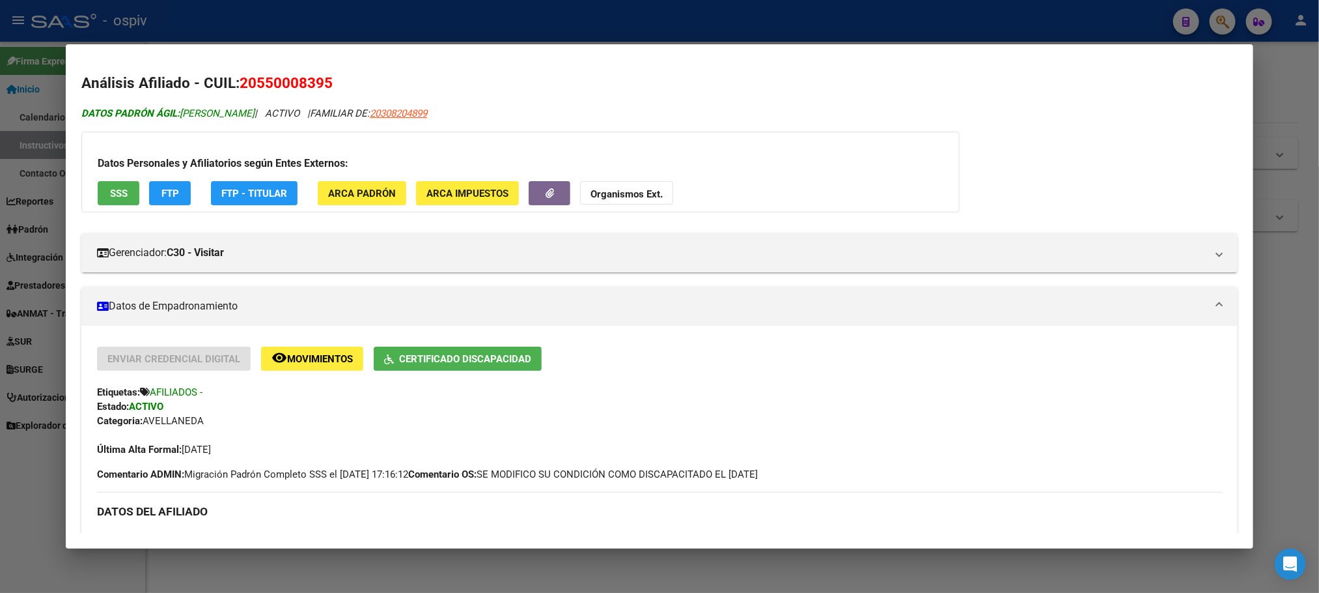
copy span "MENDOZA VALENTINO"
click at [1040, 18] on div at bounding box center [659, 296] width 1319 height 593
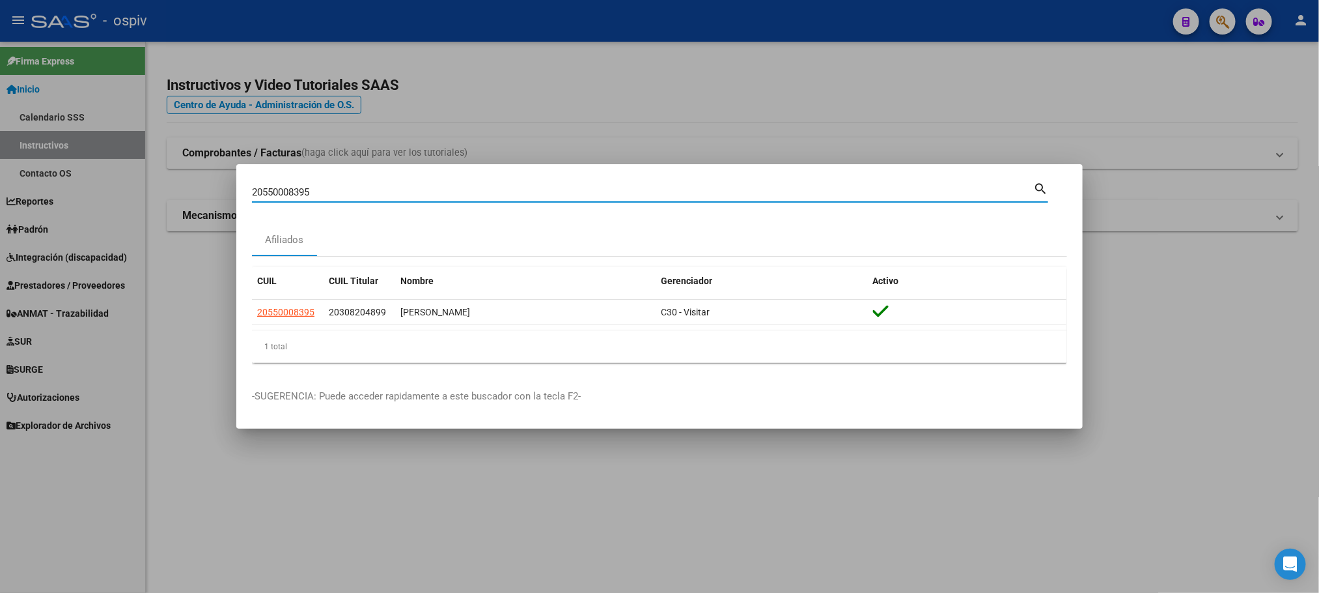
click at [368, 191] on input "20550008395" at bounding box center [642, 192] width 781 height 12
type input "2"
click at [363, 189] on input "Buscar (apellido, dni, [PERSON_NAME], [PERSON_NAME], cuit, obra social)" at bounding box center [642, 192] width 781 height 12
paste input "27542883559"
type input "27542883559"
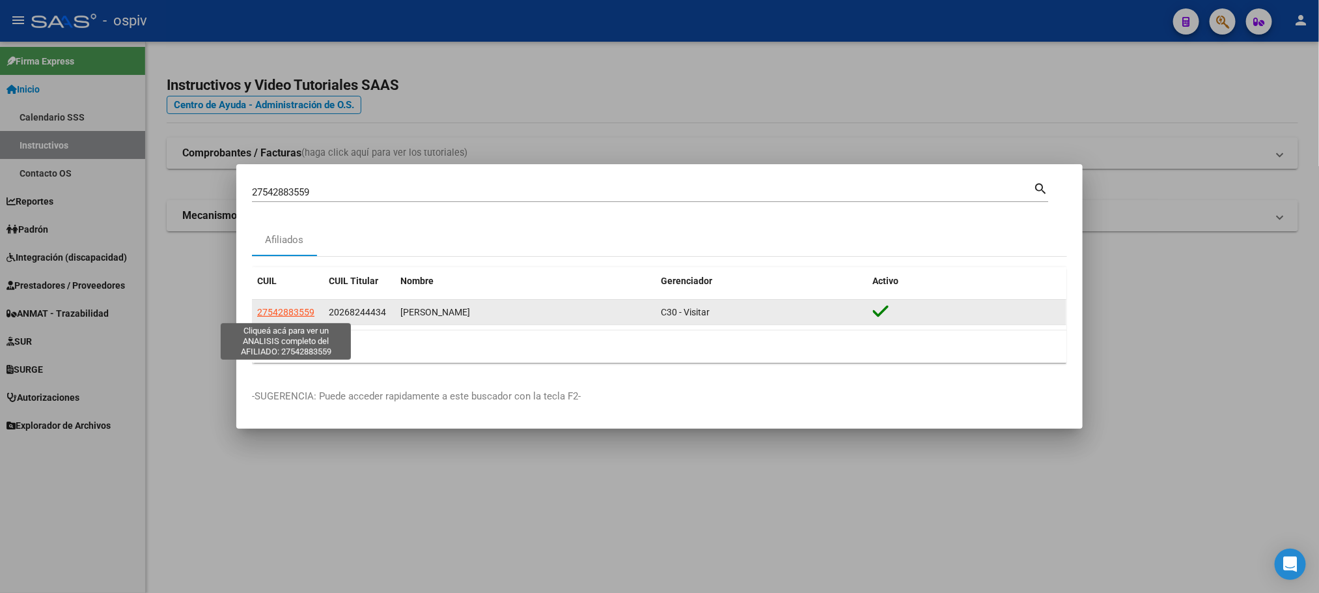
click at [295, 311] on span "27542883559" at bounding box center [285, 312] width 57 height 10
type textarea "27542883559"
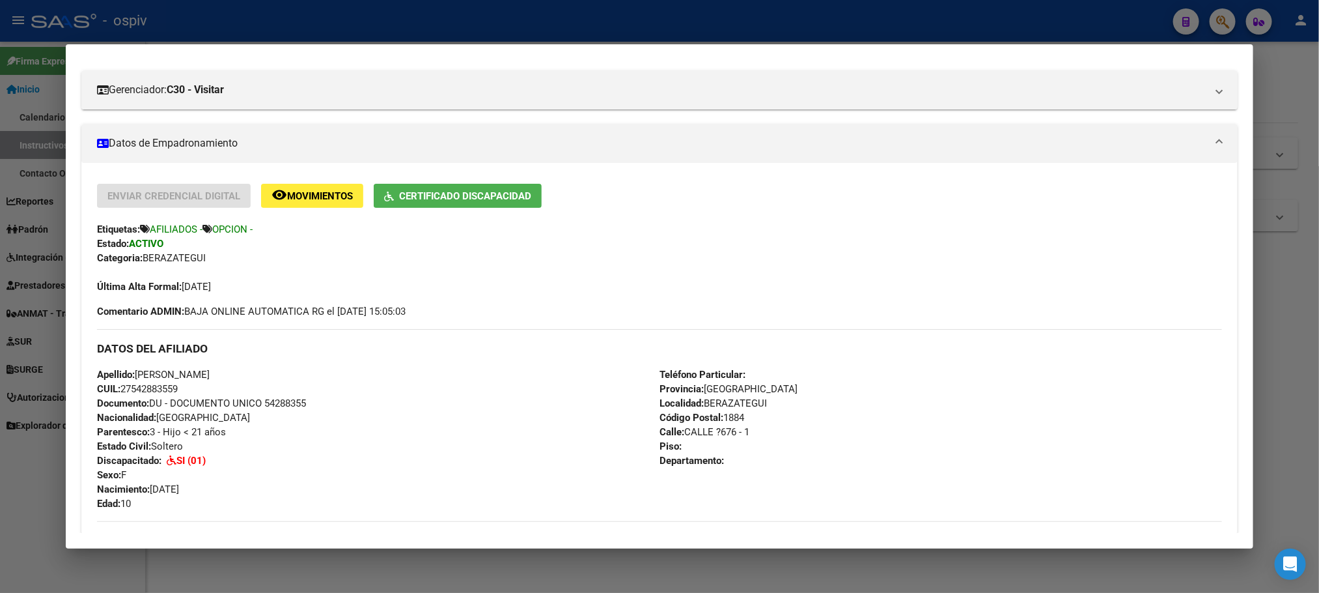
scroll to position [325, 0]
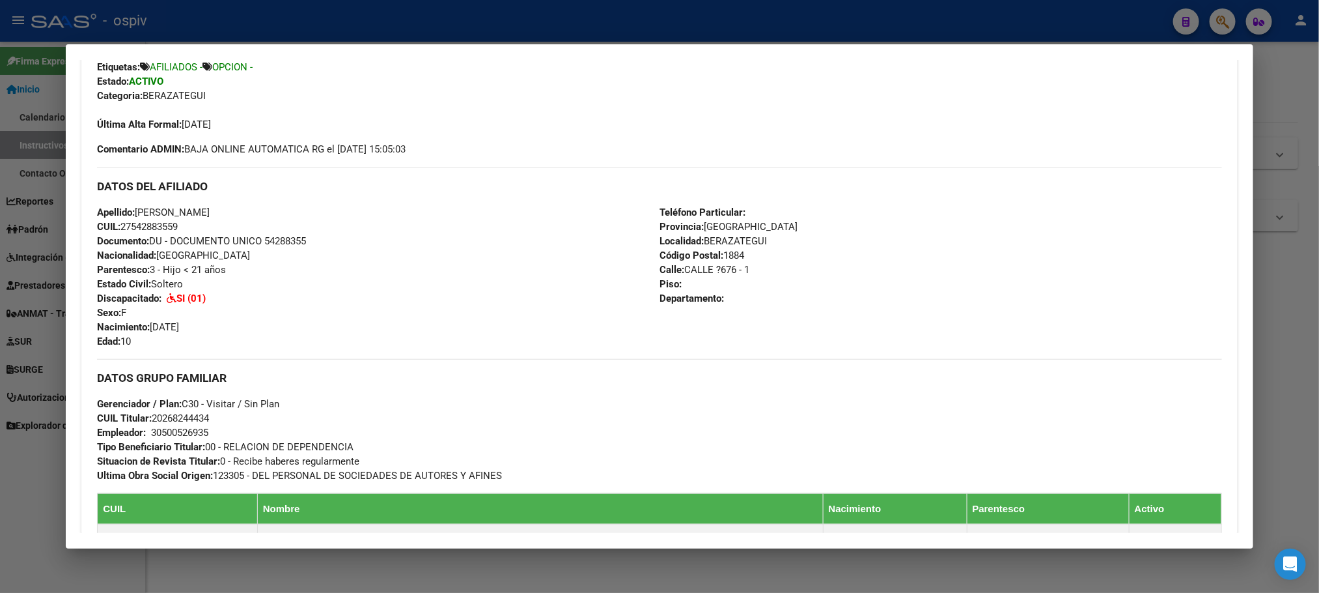
click at [342, 33] on div at bounding box center [659, 296] width 1319 height 593
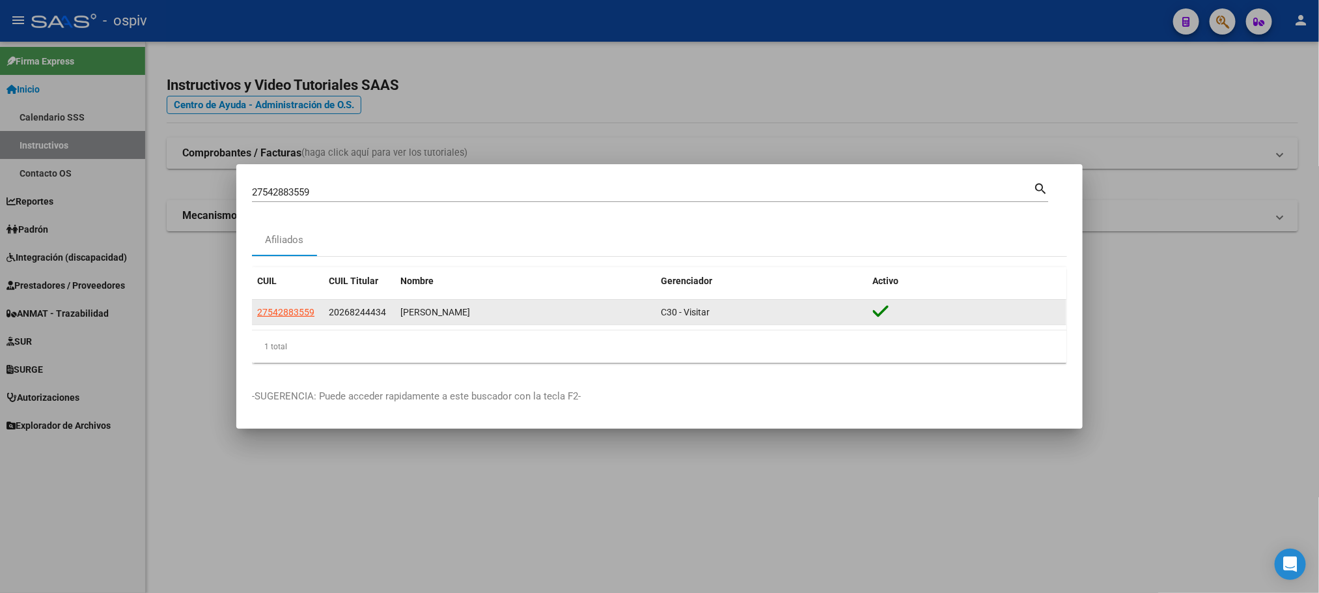
drag, startPoint x: 520, startPoint y: 313, endPoint x: 399, endPoint y: 316, distance: 120.5
click at [399, 316] on datatable-body-cell "BALICH MARTINA CANELA" at bounding box center [525, 312] width 260 height 25
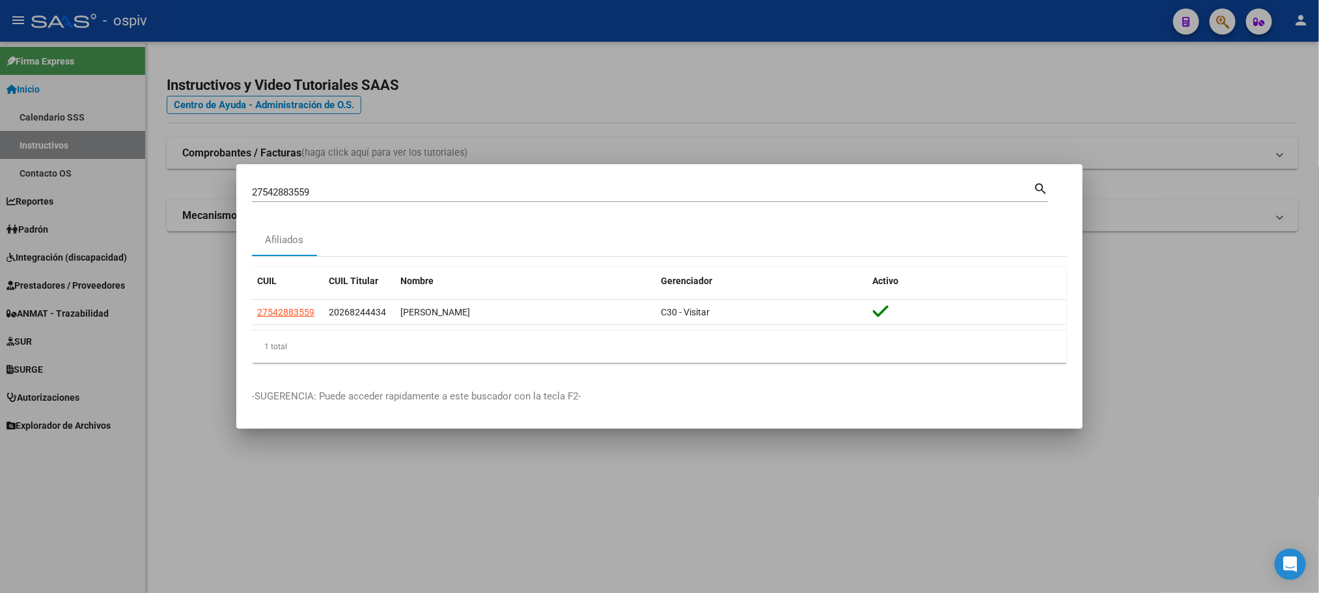
click at [641, 509] on div at bounding box center [659, 296] width 1319 height 593
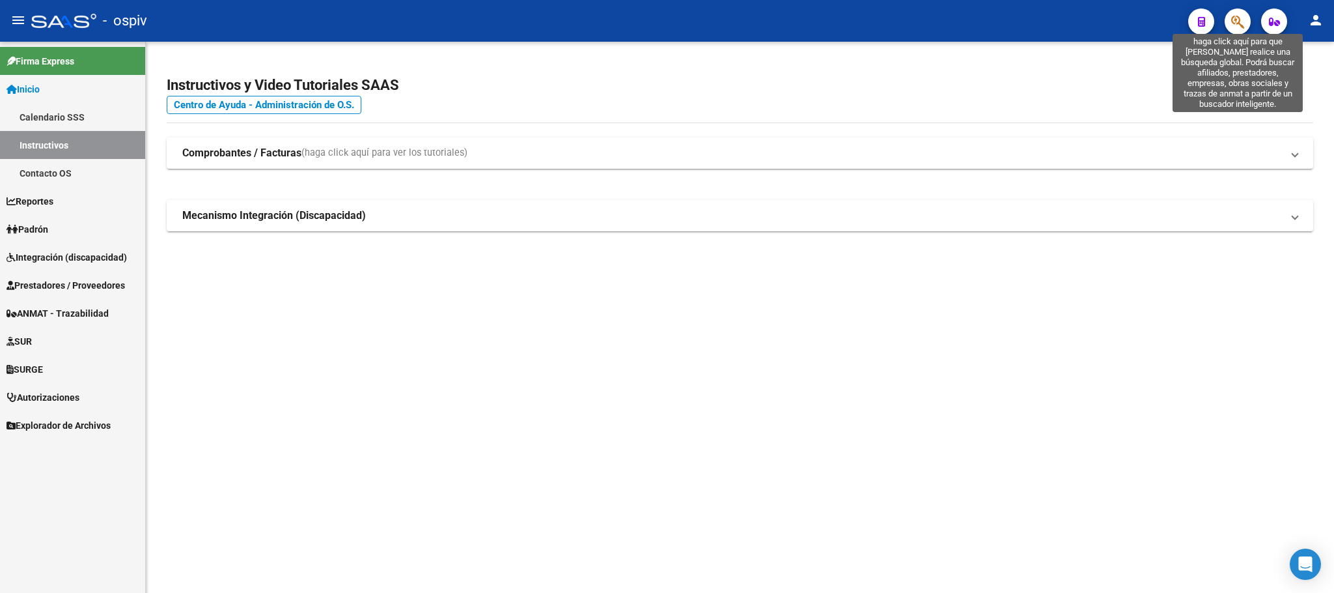
click at [1241, 22] on icon "button" at bounding box center [1237, 21] width 13 height 15
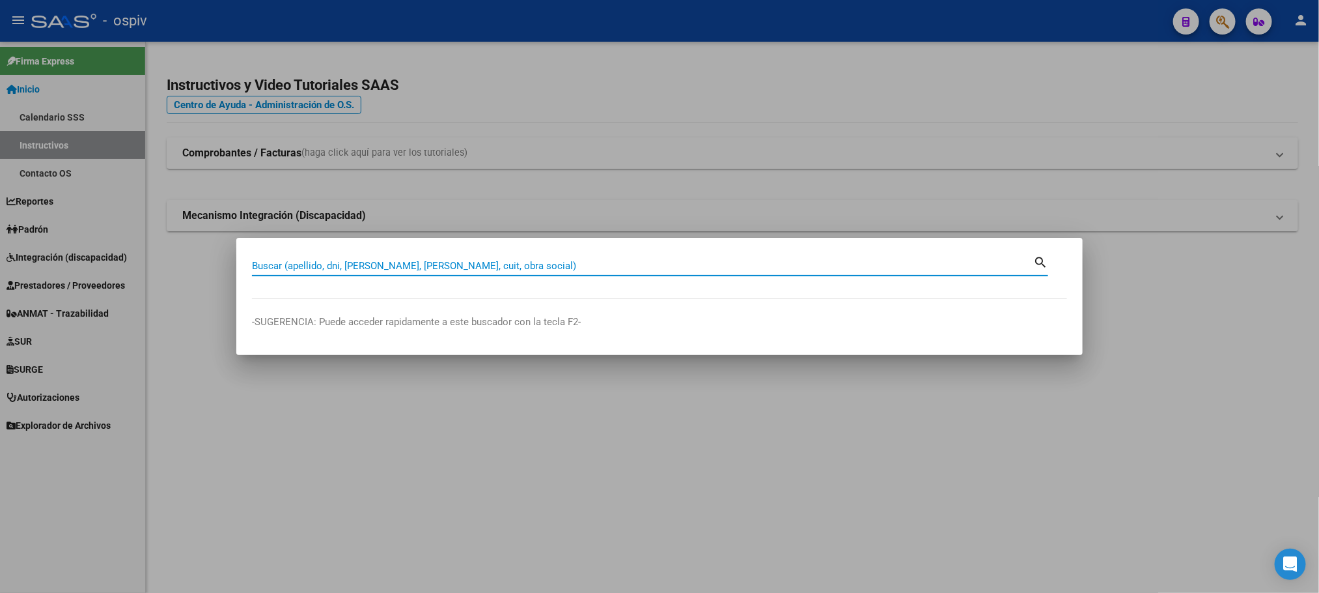
click at [454, 264] on input "Buscar (apellido, dni, [PERSON_NAME], [PERSON_NAME], cuit, obra social)" at bounding box center [642, 266] width 781 height 12
drag, startPoint x: 454, startPoint y: 264, endPoint x: 301, endPoint y: 266, distance: 152.4
click at [301, 266] on input "Buscar (apellido, dni, [PERSON_NAME], [PERSON_NAME], cuit, obra social)" at bounding box center [642, 266] width 781 height 12
type input "balich"
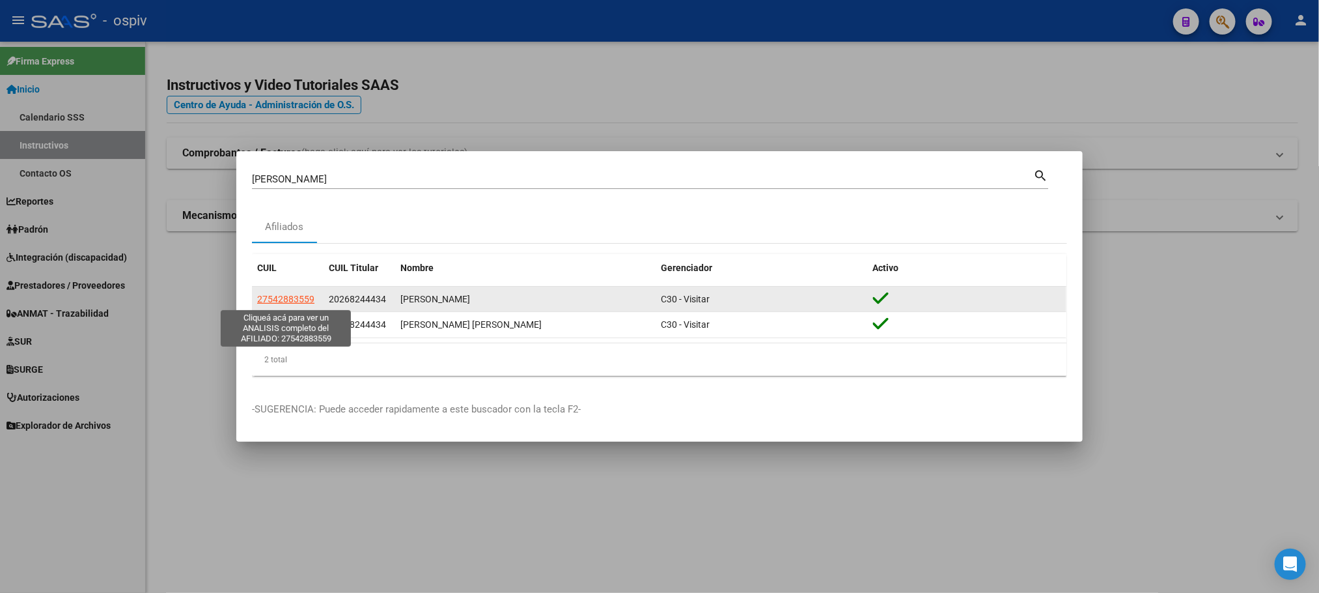
click at [278, 301] on span "27542883559" at bounding box center [285, 299] width 57 height 10
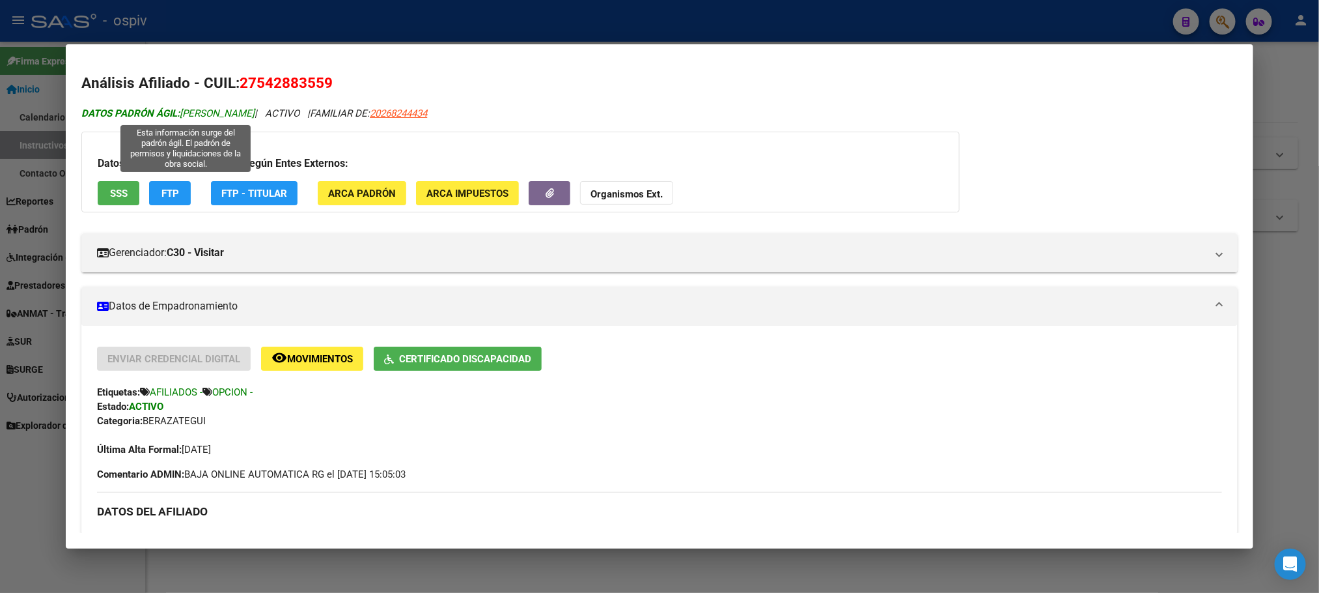
drag, startPoint x: 293, startPoint y: 111, endPoint x: 178, endPoint y: 115, distance: 115.3
click at [178, 115] on span "DATOS PADRÓN ÁGIL: BALICH MARTINA CANELA" at bounding box center [167, 113] width 173 height 12
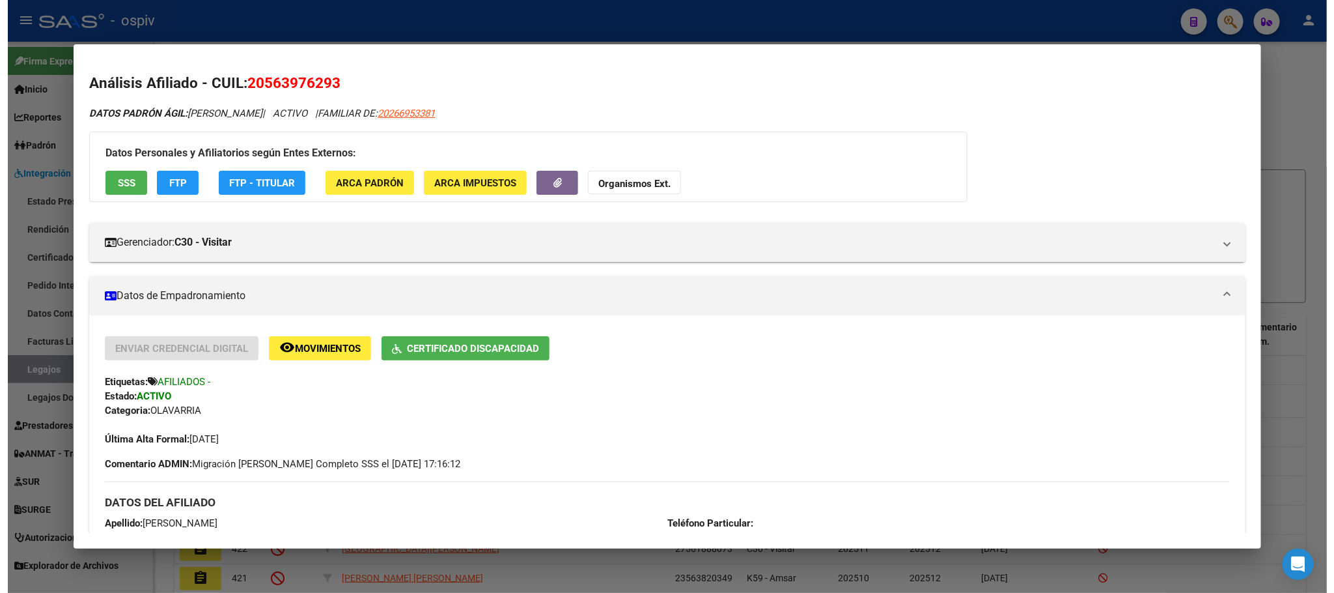
scroll to position [397, 0]
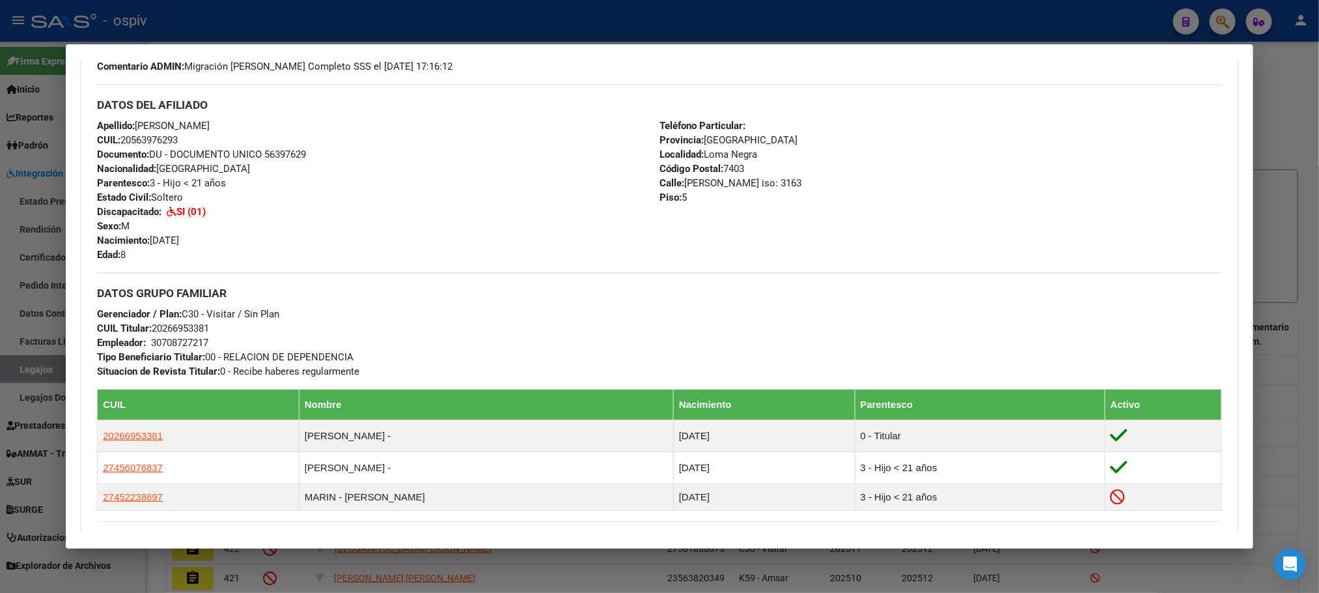
click at [389, 21] on div at bounding box center [659, 296] width 1319 height 593
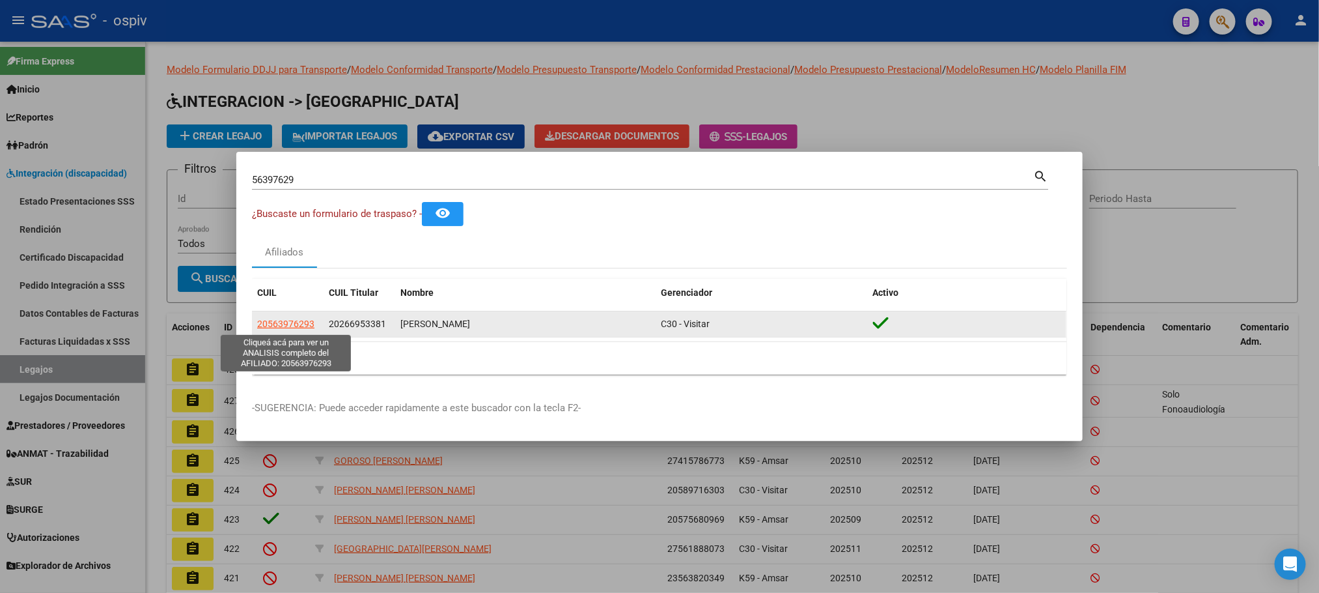
click at [305, 323] on span "20563976293" at bounding box center [285, 323] width 57 height 10
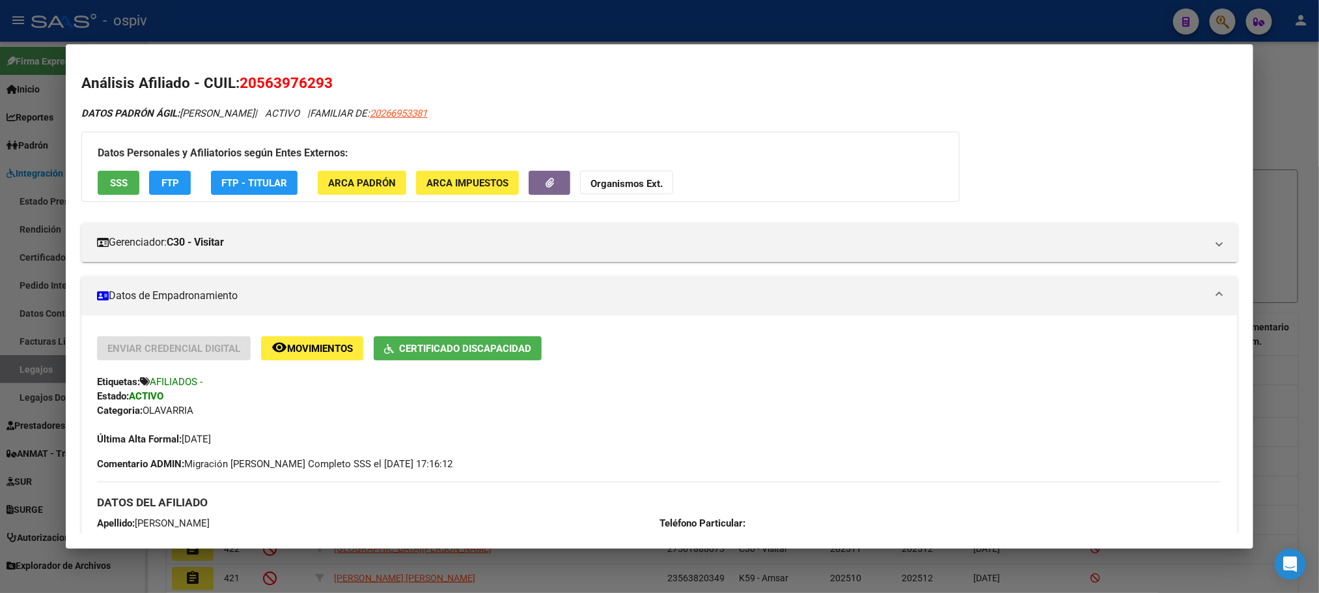
drag, startPoint x: 327, startPoint y: 78, endPoint x: 236, endPoint y: 79, distance: 90.5
click at [236, 79] on h2 "Análisis Afiliado - CUIL: 20563976293" at bounding box center [659, 83] width 1156 height 22
drag, startPoint x: 236, startPoint y: 79, endPoint x: 317, endPoint y: 8, distance: 107.5
click at [317, 8] on div at bounding box center [659, 296] width 1319 height 593
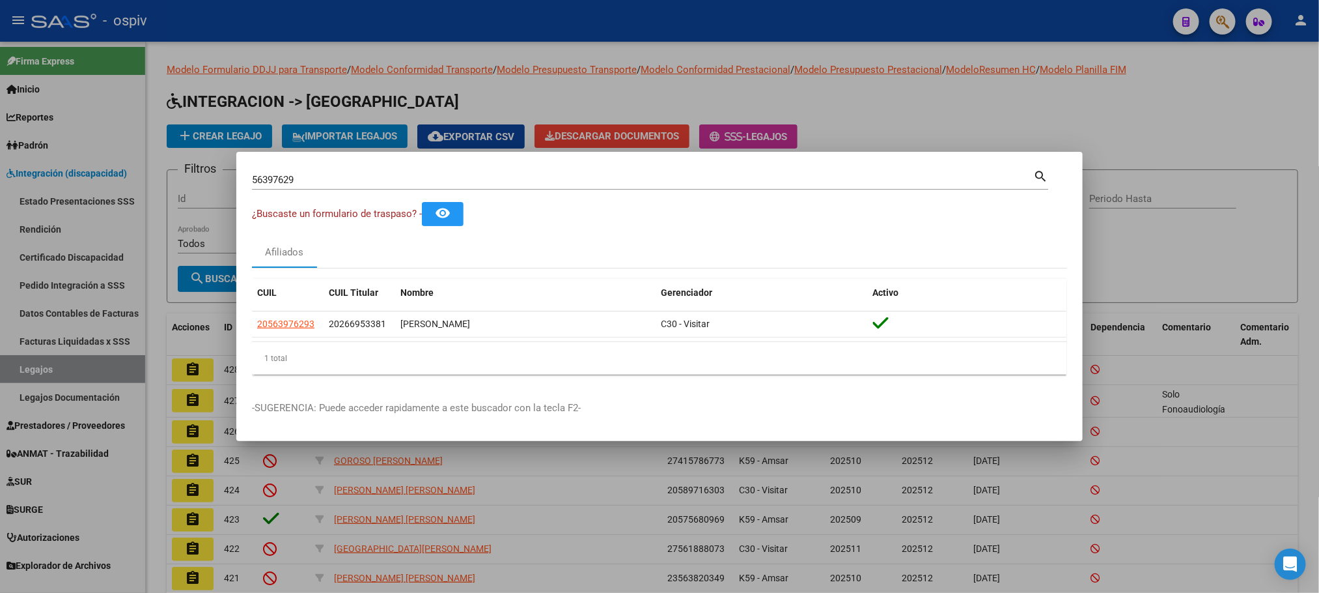
click at [318, 8] on div at bounding box center [659, 296] width 1319 height 593
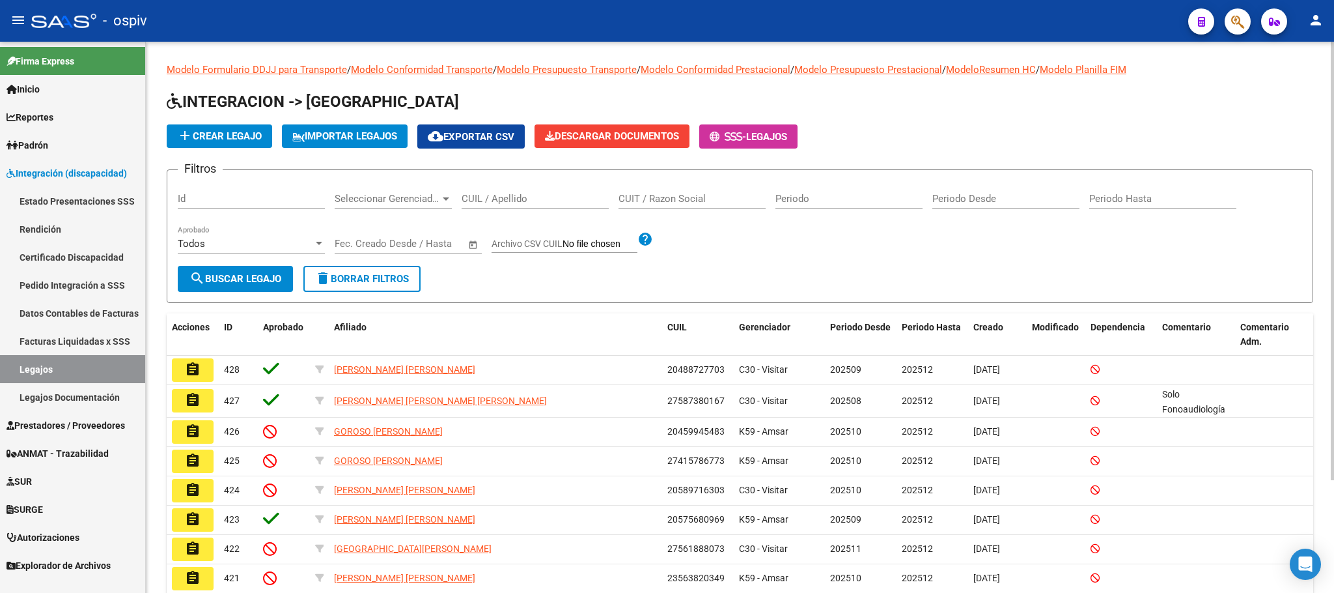
click at [510, 199] on input "CUIL / Apellido" at bounding box center [535, 199] width 147 height 12
paste input "20563976293"
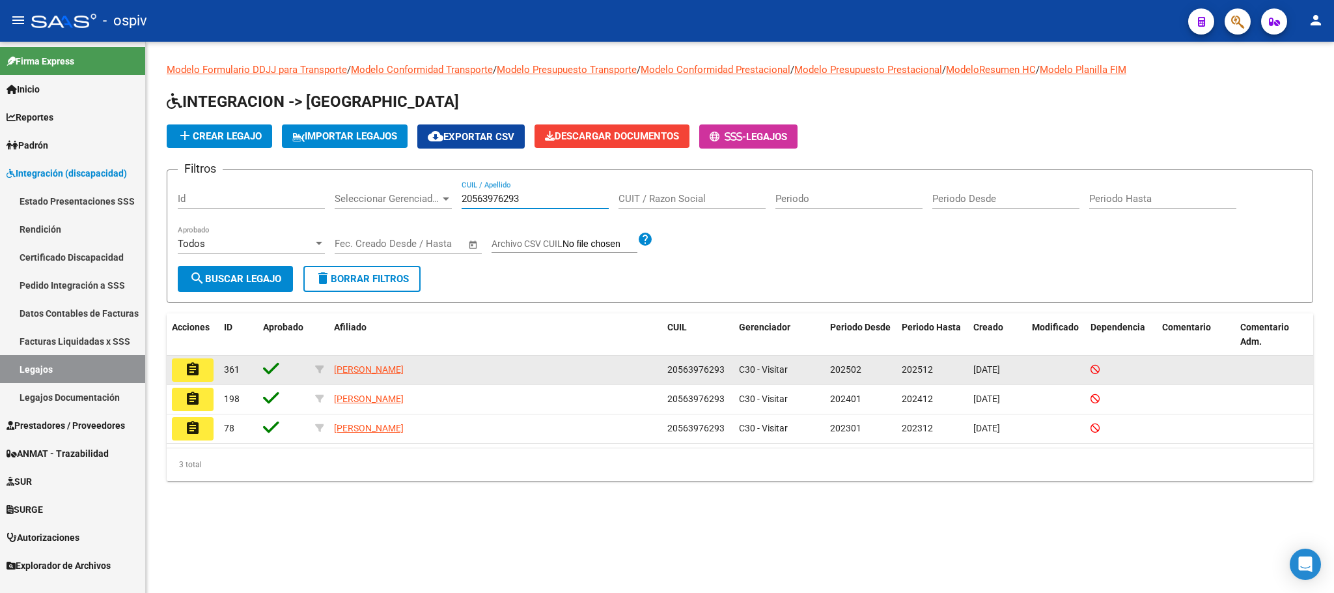
type input "20563976293"
click at [182, 366] on button "assignment" at bounding box center [193, 369] width 42 height 23
